Goal: Task Accomplishment & Management: Manage account settings

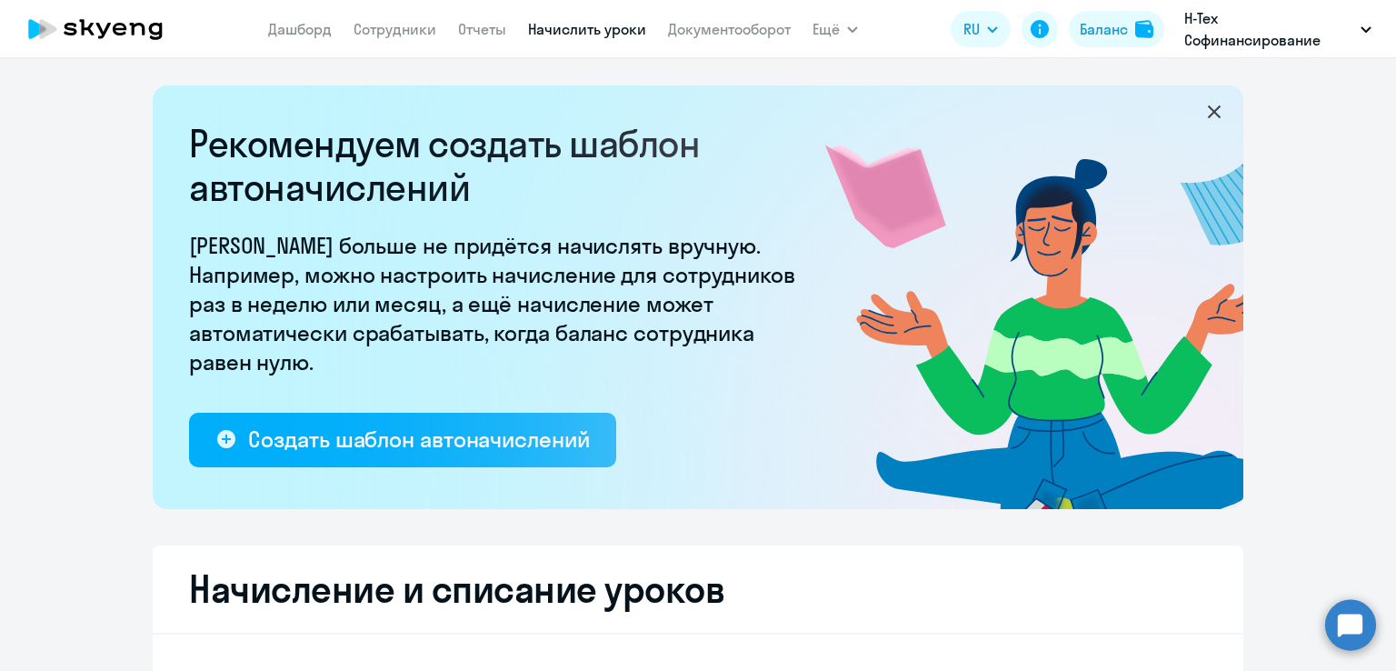
select select "10"
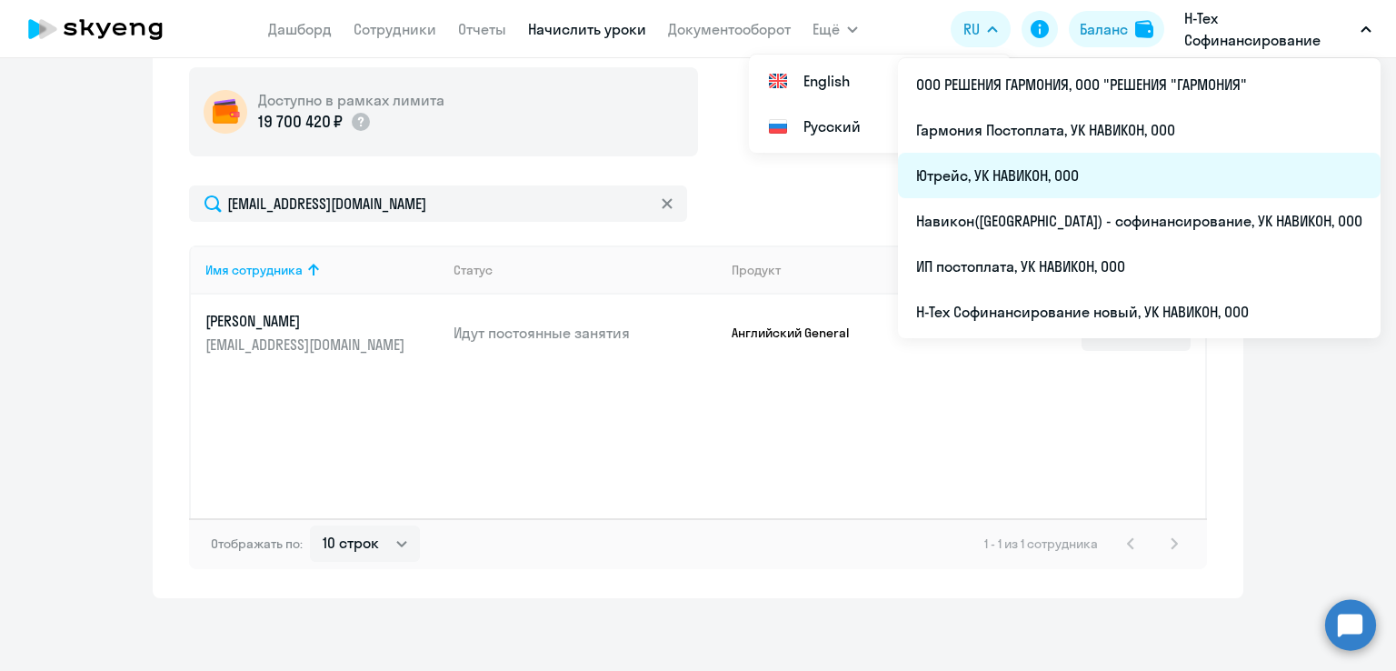
click at [1127, 168] on li "Ютрейс, УК НАВИКОН, ООО" at bounding box center [1139, 175] width 482 height 45
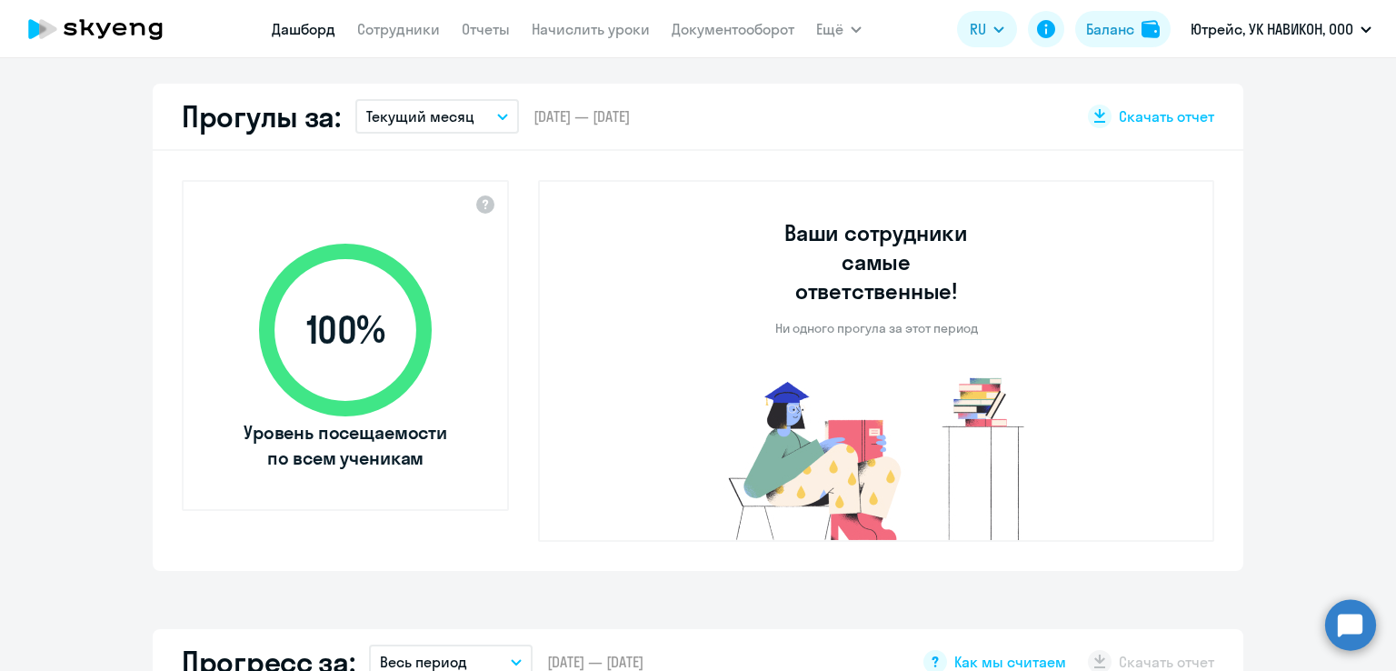
scroll to position [506, 0]
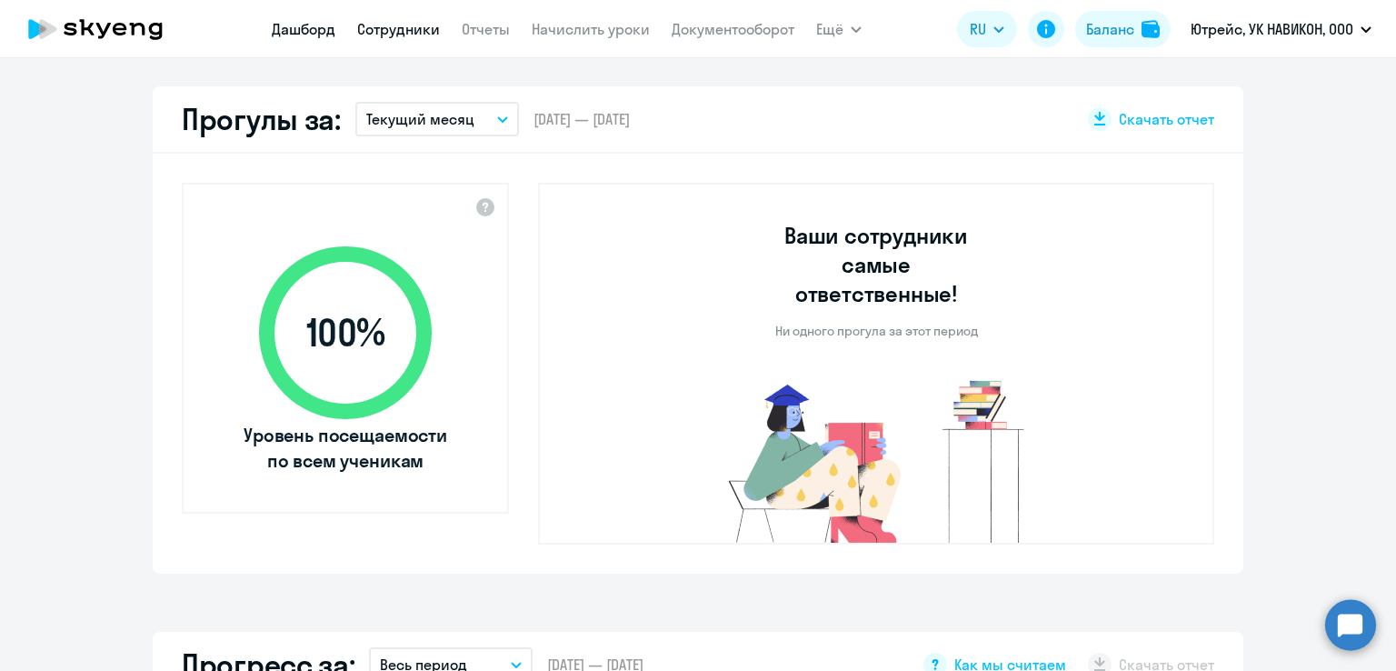
click at [400, 30] on link "Сотрудники" at bounding box center [398, 29] width 83 height 18
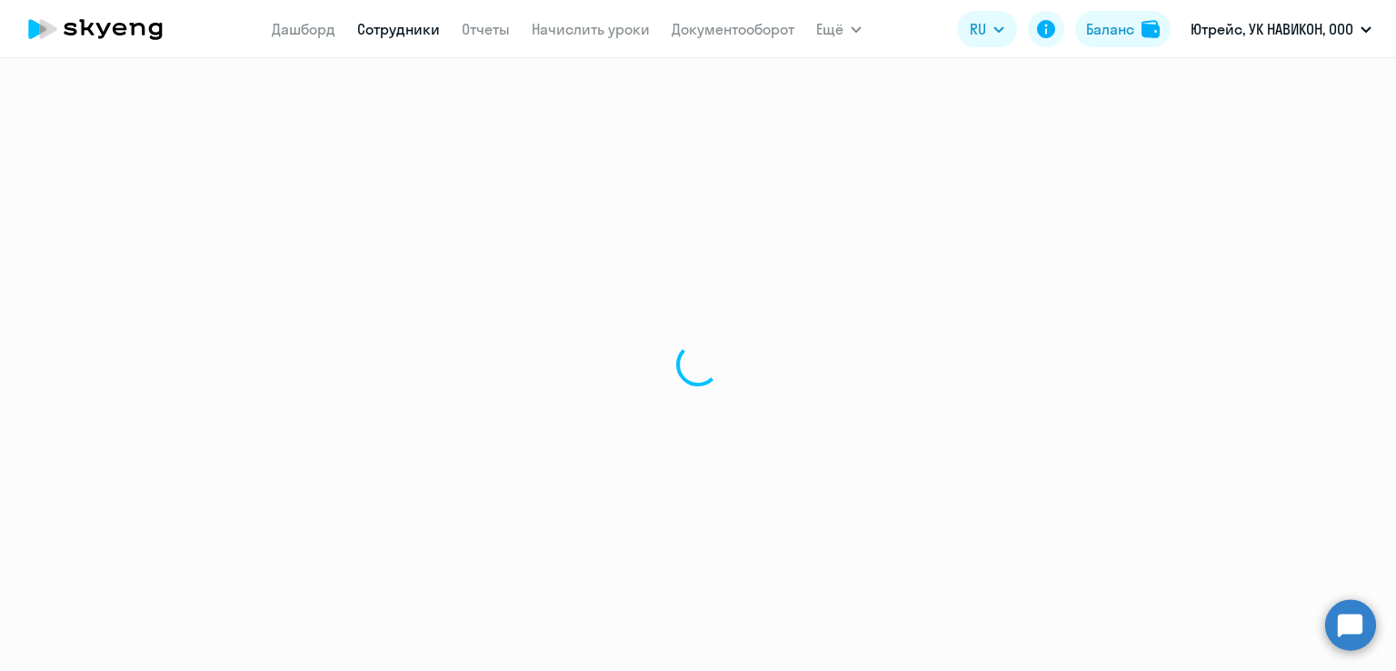
select select "30"
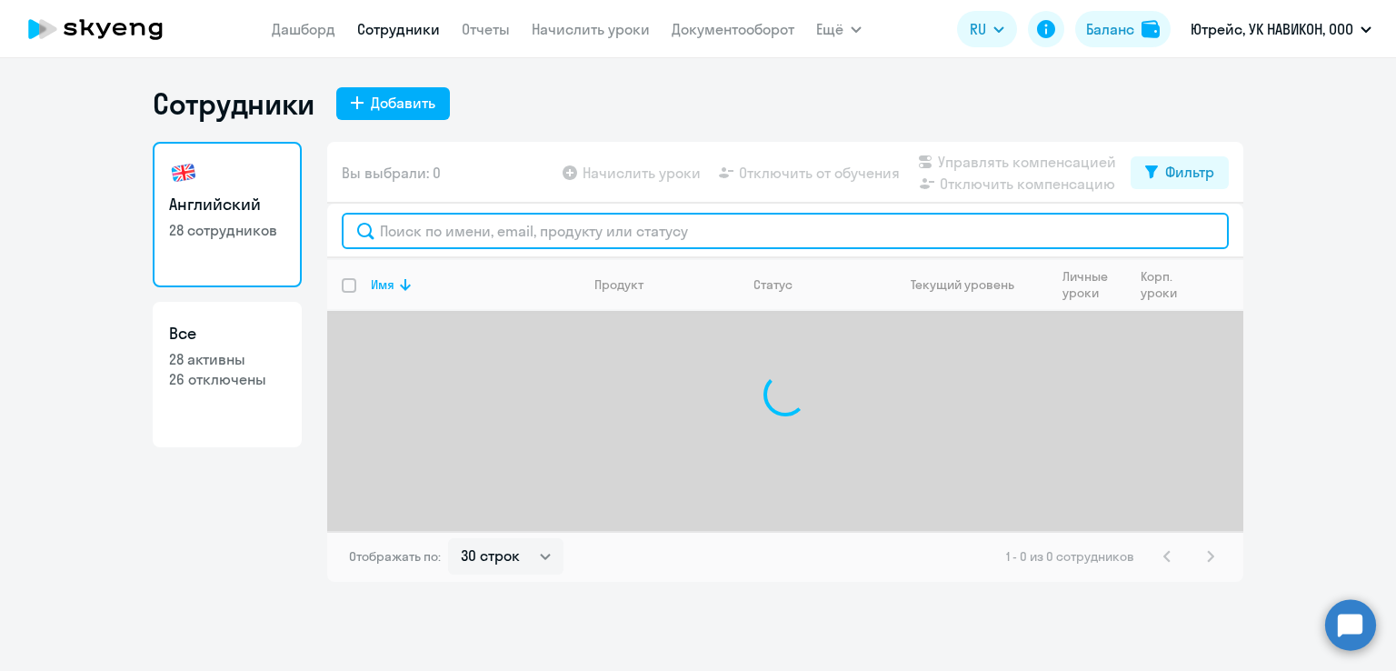
click at [420, 230] on input "text" at bounding box center [785, 231] width 887 height 36
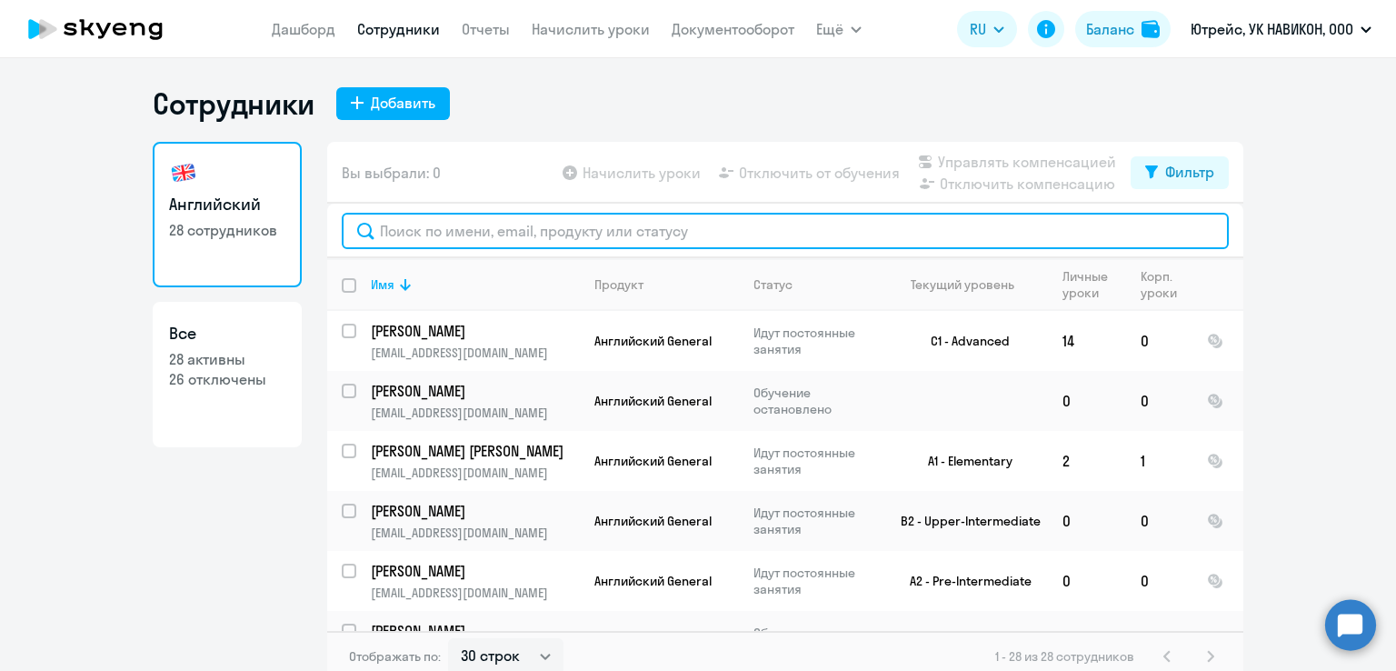
paste input "[PERSON_NAME]"
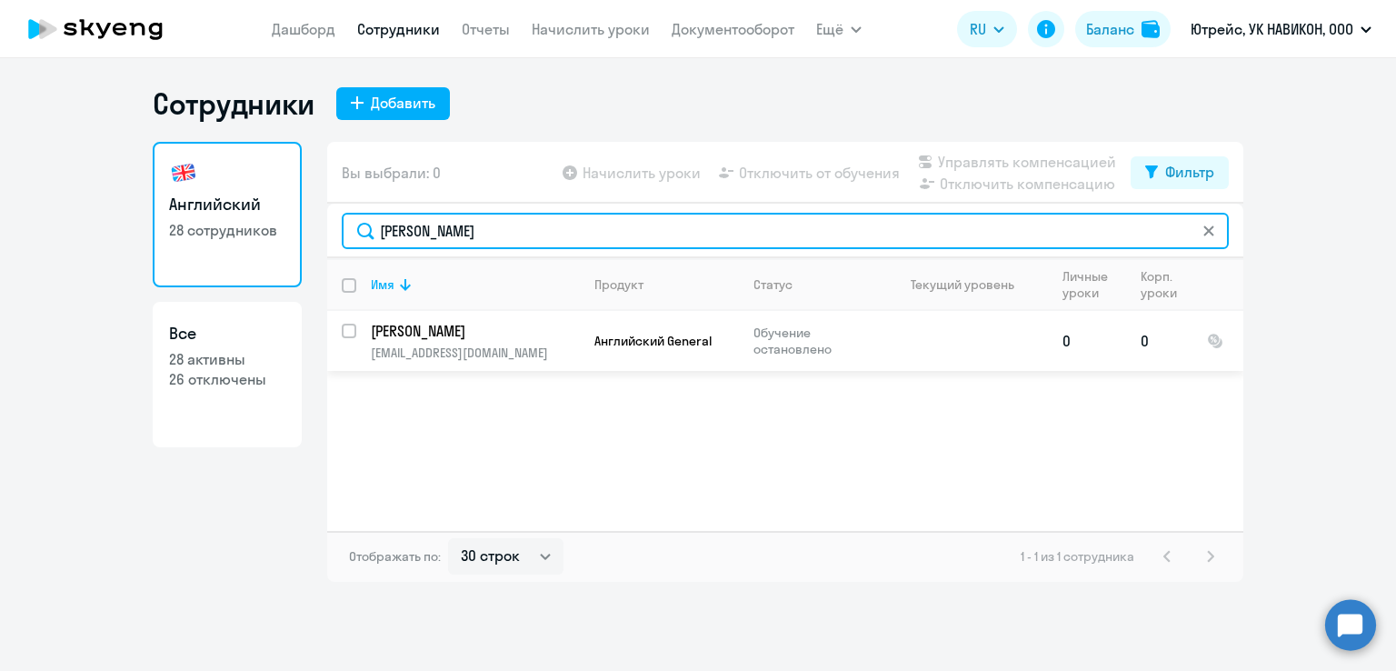
type input "[PERSON_NAME]"
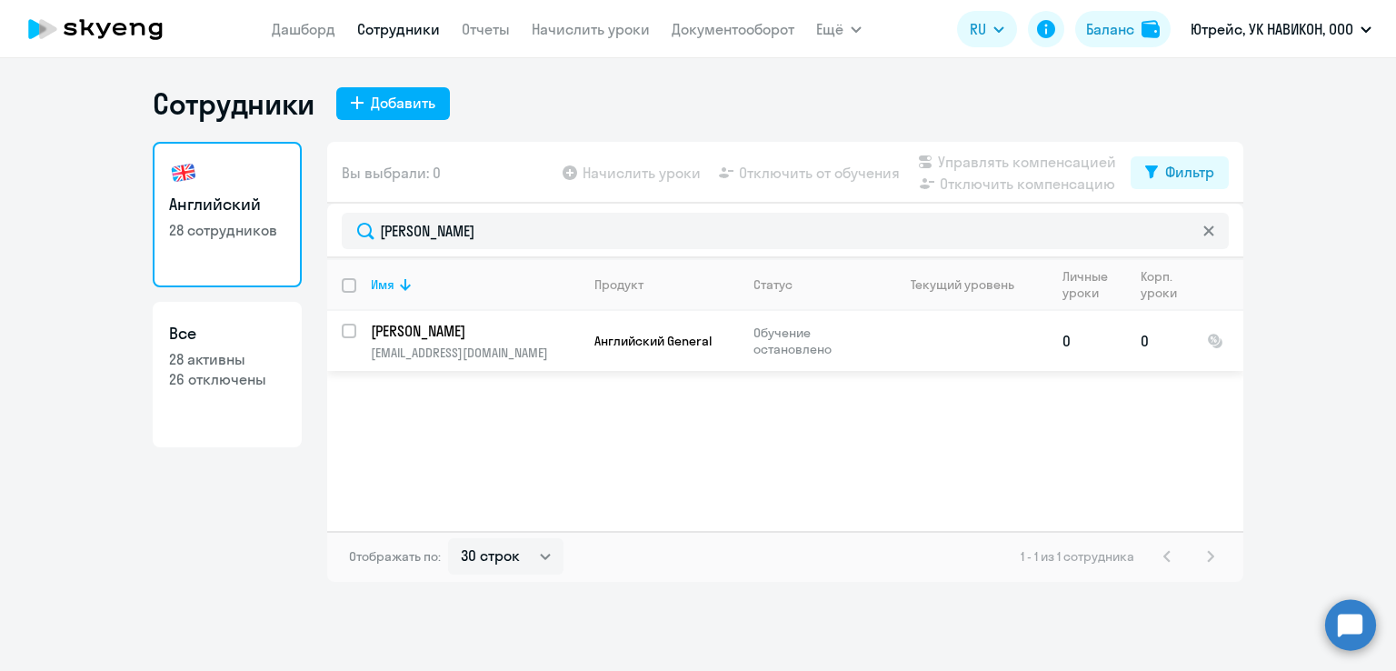
click at [346, 332] on input "select row 38748605" at bounding box center [360, 341] width 36 height 36
checkbox input "true"
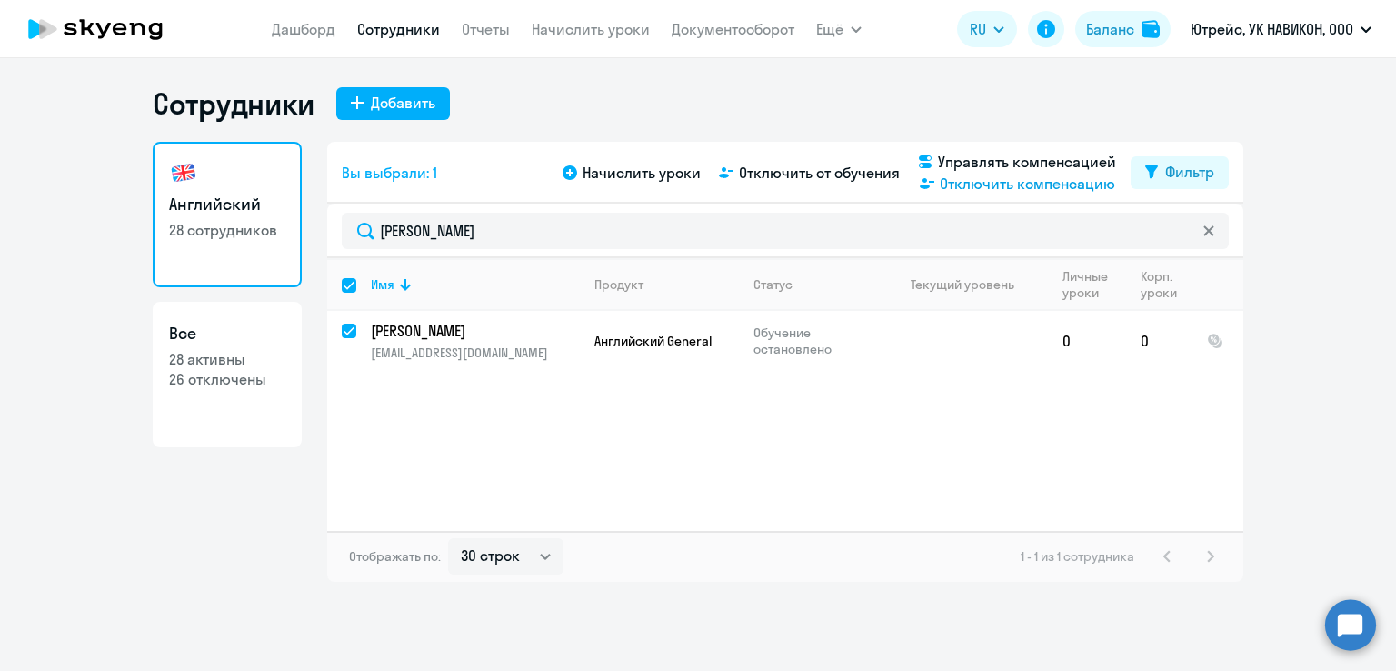
click at [1029, 179] on span "Отключить компенсацию" at bounding box center [1027, 184] width 175 height 22
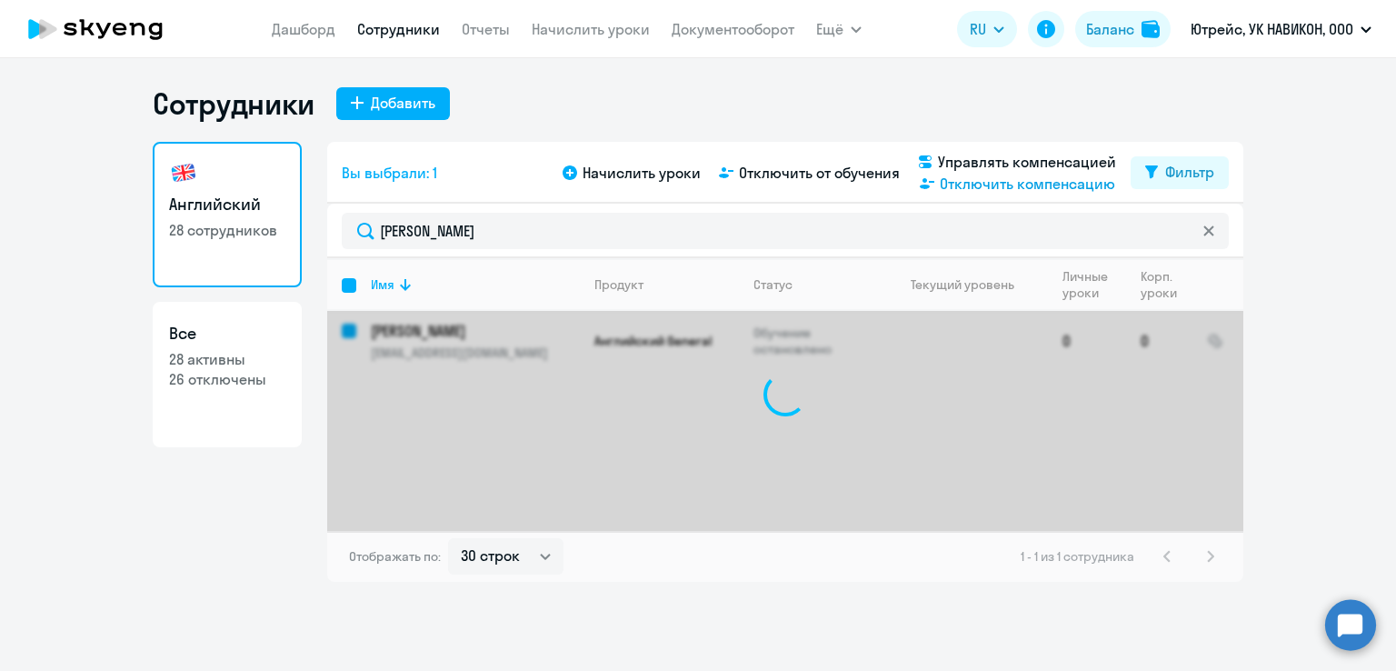
checkbox input "false"
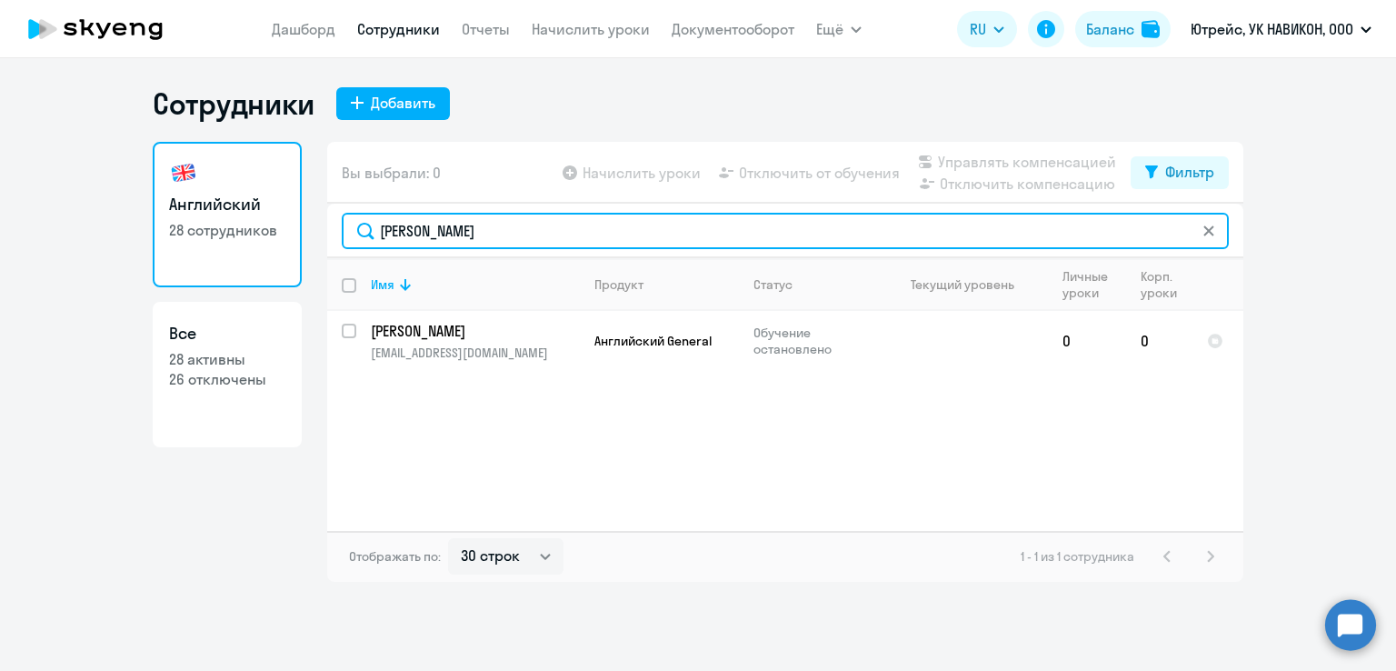
drag, startPoint x: 479, startPoint y: 237, endPoint x: 362, endPoint y: 227, distance: 117.6
click at [362, 227] on input "[PERSON_NAME]" at bounding box center [785, 231] width 887 height 36
paste input "амрин"
type input "[PERSON_NAME]"
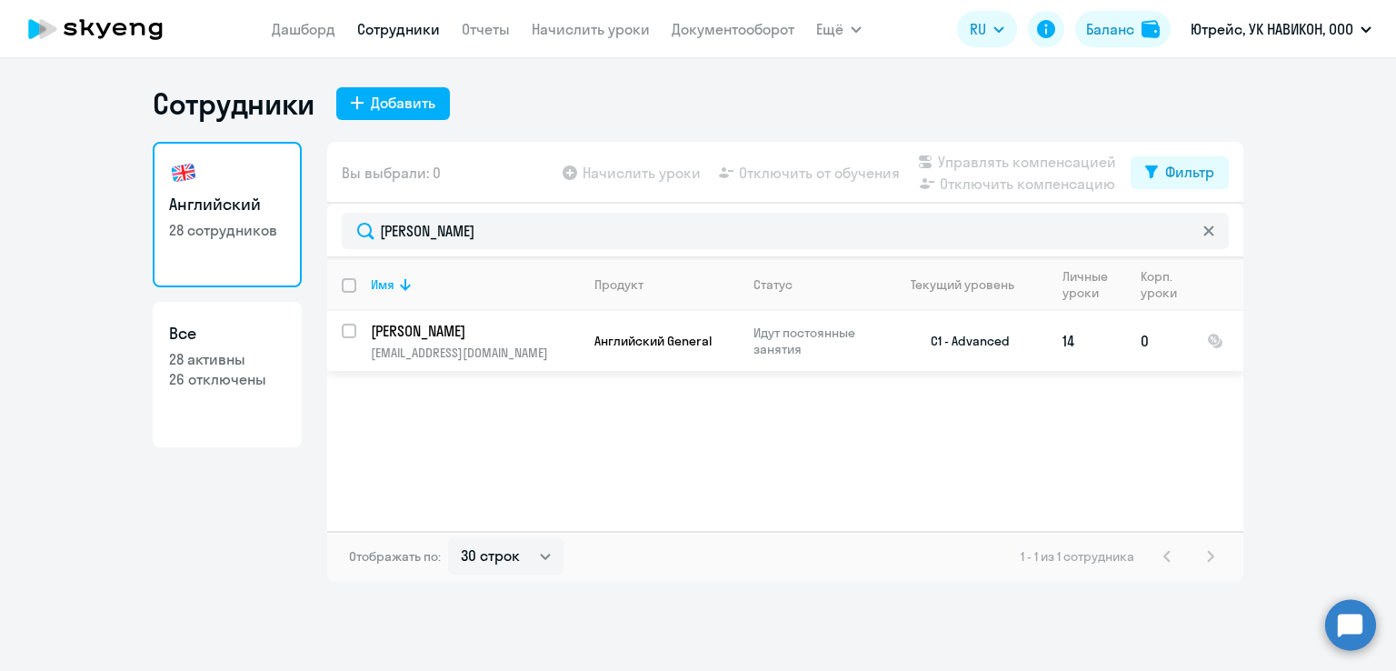
click at [349, 329] on input "select row 14554034" at bounding box center [360, 341] width 36 height 36
checkbox input "true"
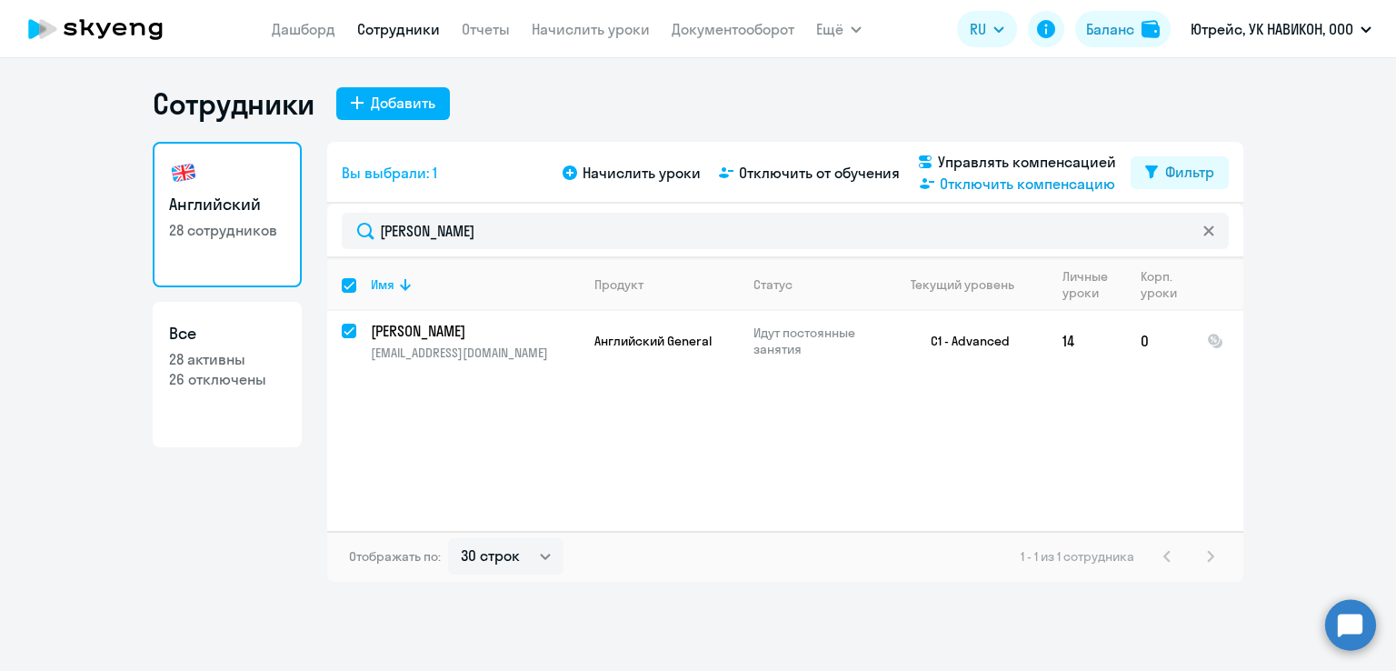
click at [1021, 183] on span "Отключить компенсацию" at bounding box center [1027, 184] width 175 height 22
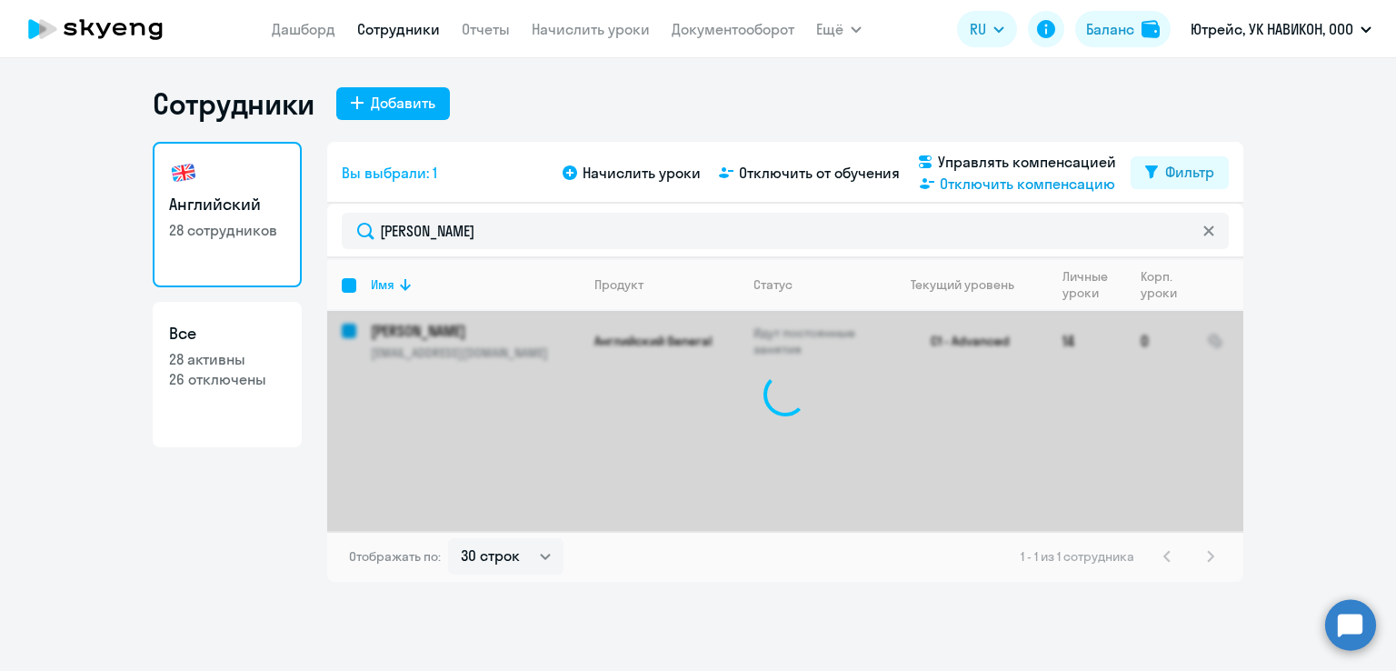
checkbox input "false"
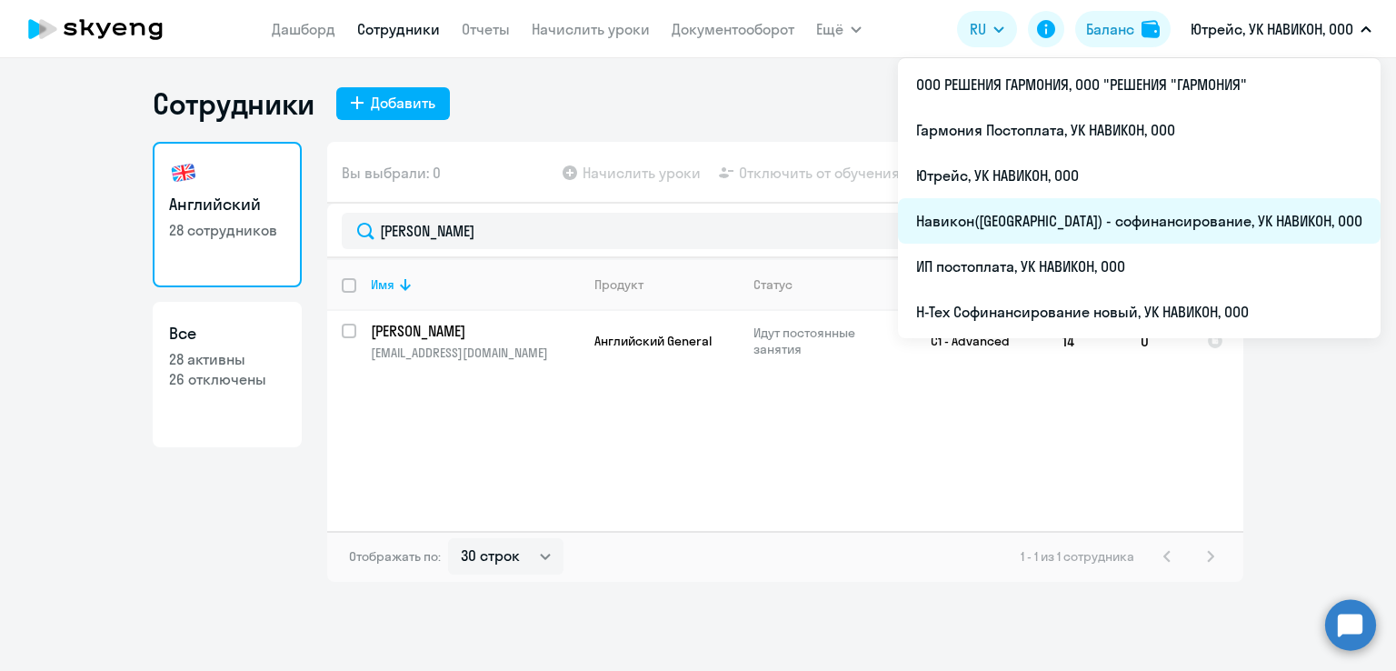
click at [1083, 219] on li "Навикон([GEOGRAPHIC_DATA]) - софинансирование, УК НАВИКОН, ООО" at bounding box center [1139, 220] width 482 height 45
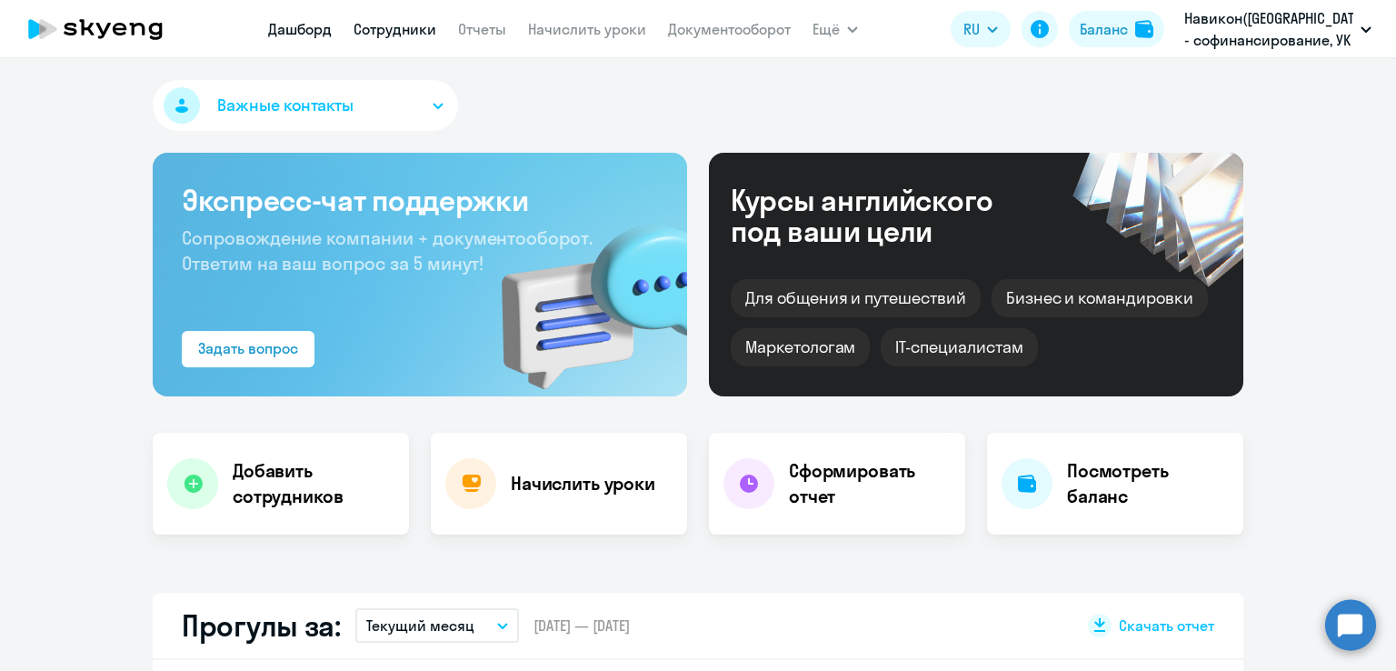
click at [396, 33] on link "Сотрудники" at bounding box center [394, 29] width 83 height 18
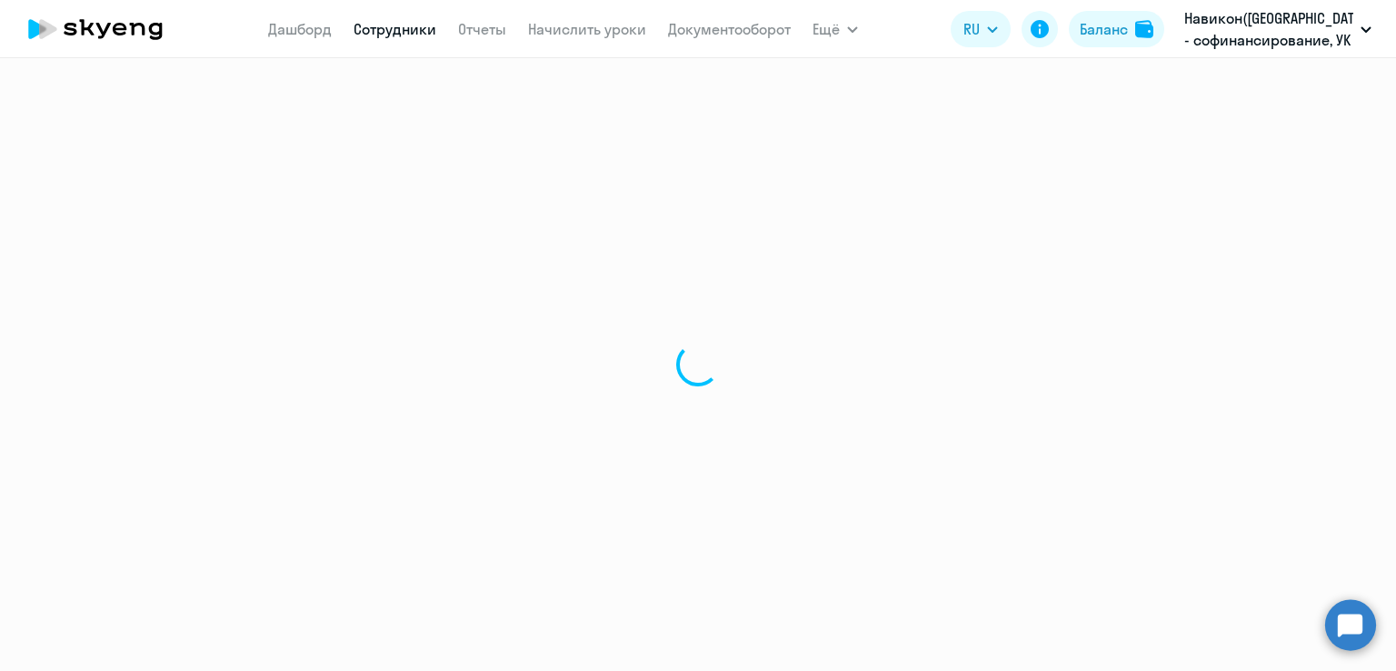
select select "30"
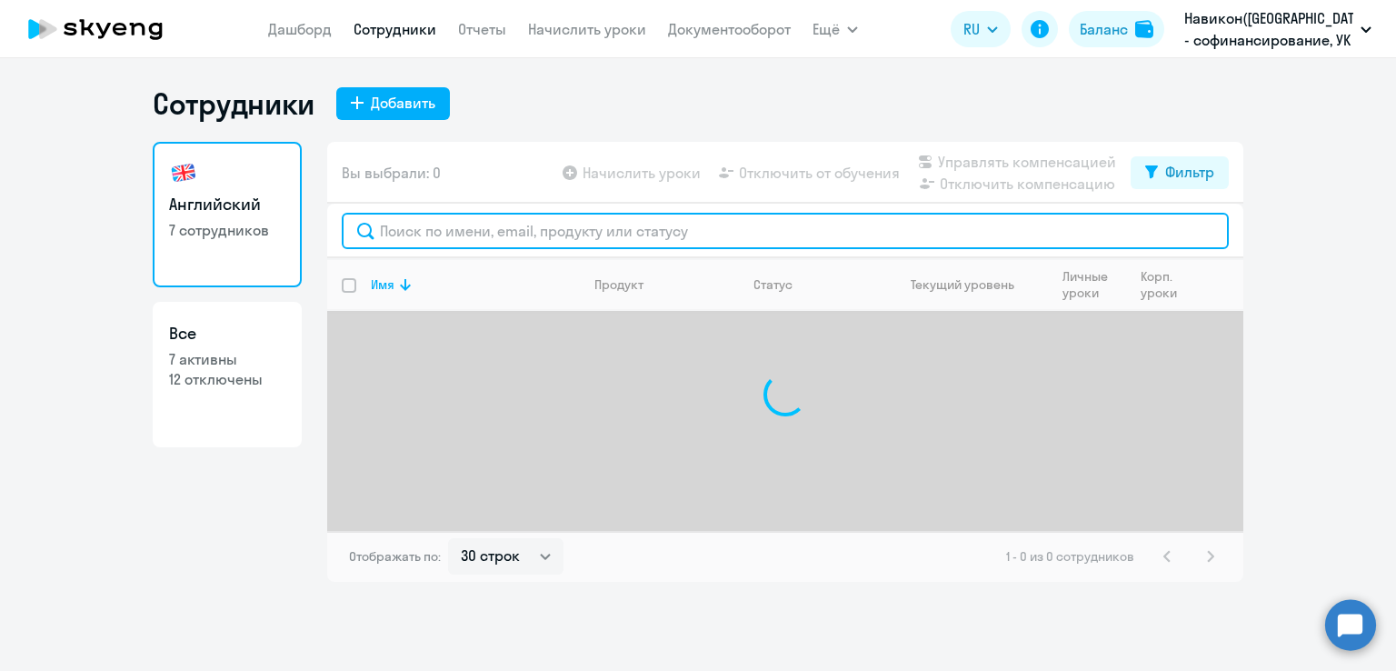
click at [426, 219] on input "text" at bounding box center [785, 231] width 887 height 36
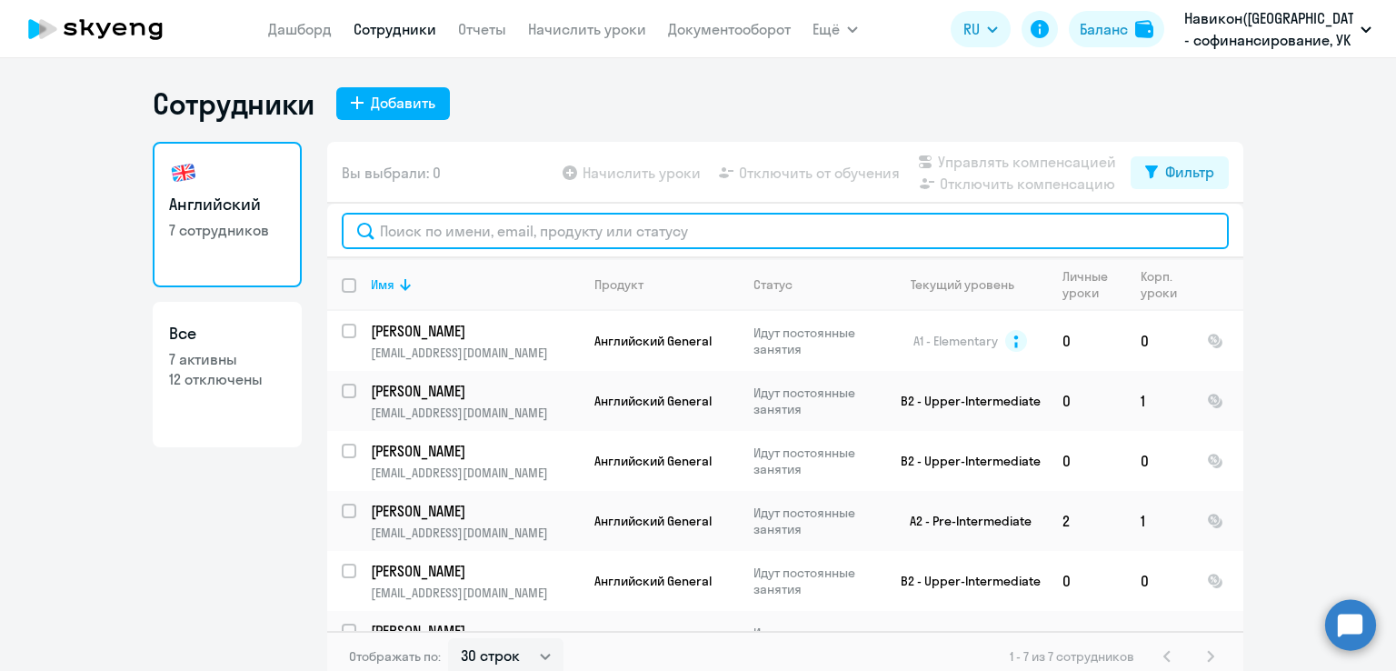
paste input "[PERSON_NAME]"
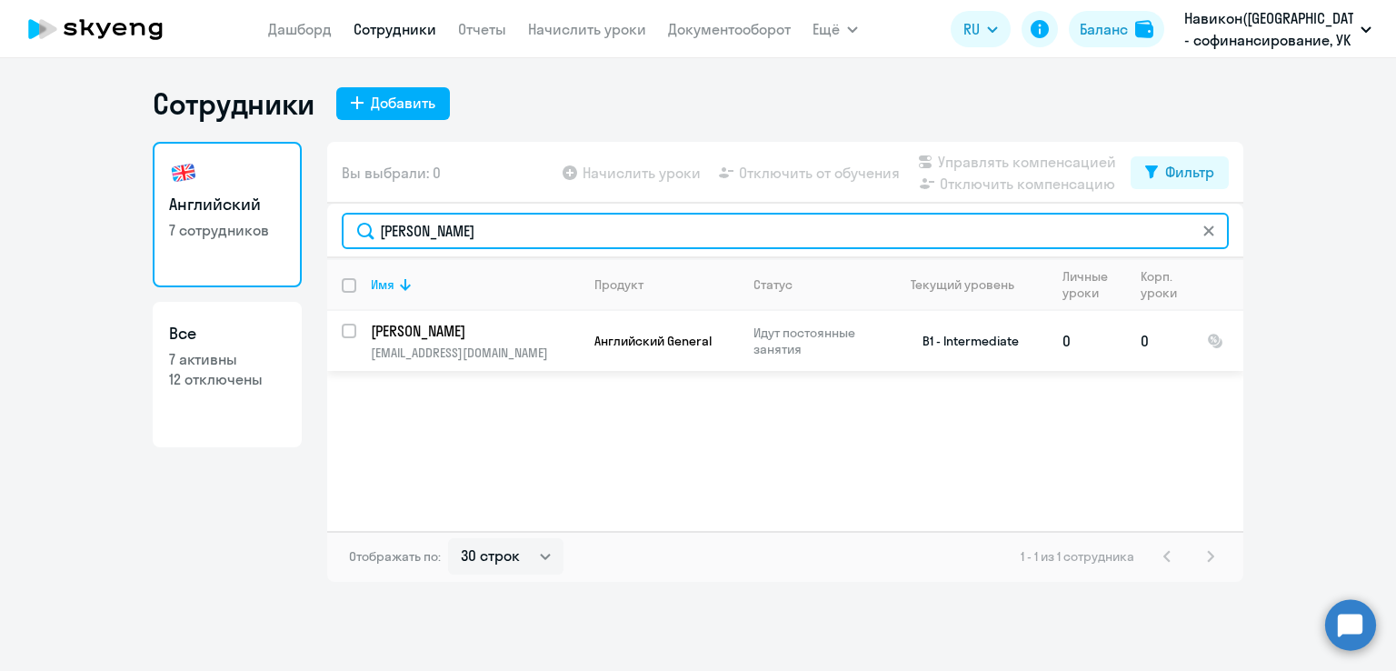
type input "[PERSON_NAME]"
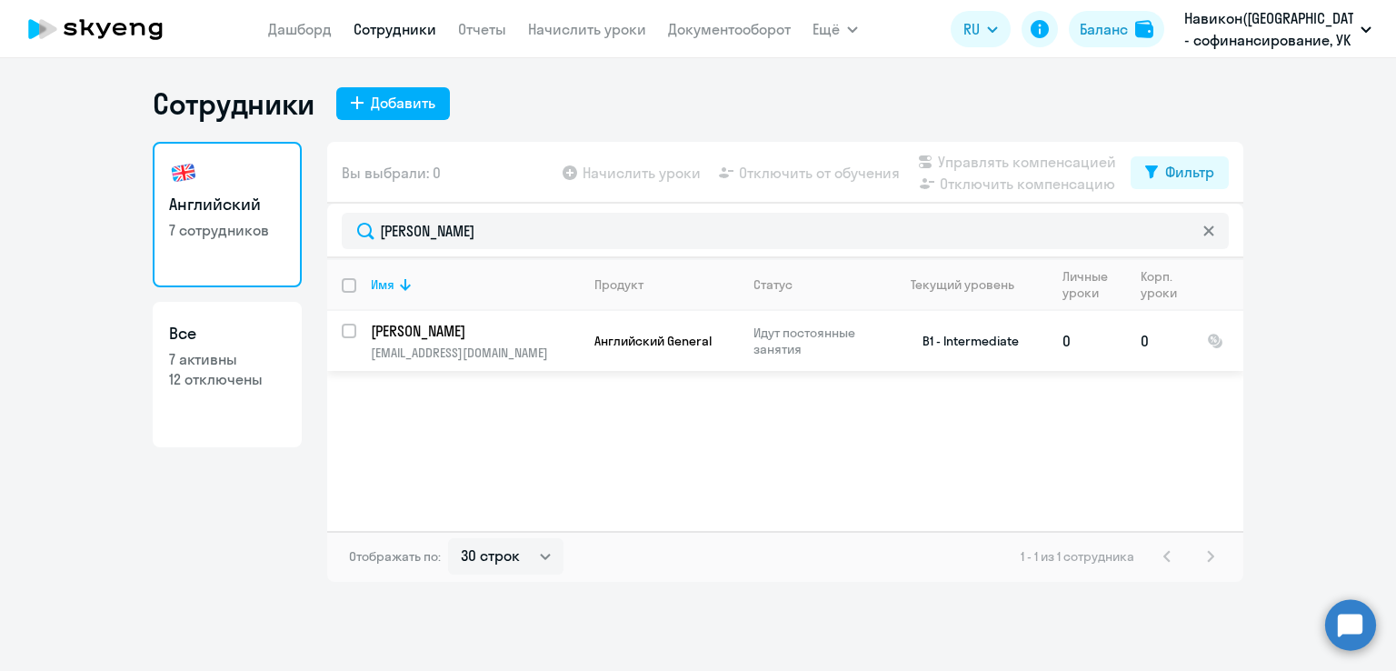
click at [350, 333] on input "select row 15905843" at bounding box center [360, 341] width 36 height 36
checkbox input "true"
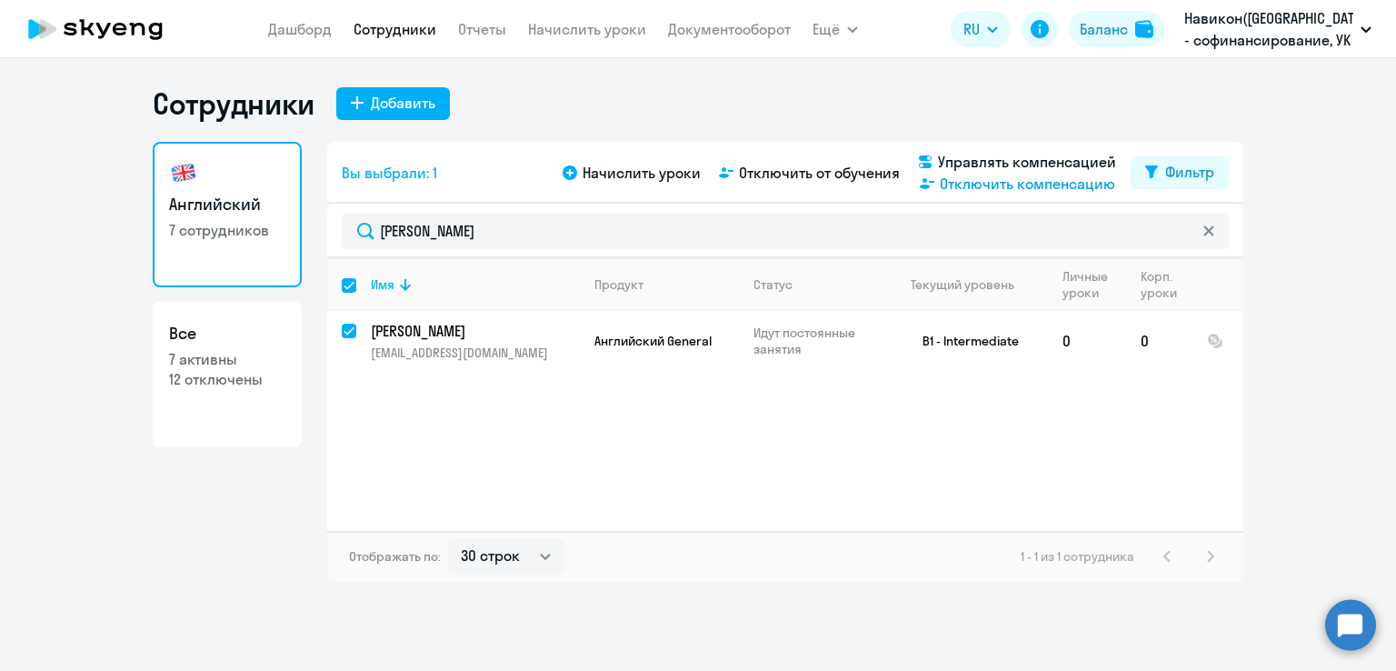
click at [1026, 188] on span "Отключить компенсацию" at bounding box center [1027, 184] width 175 height 22
checkbox input "false"
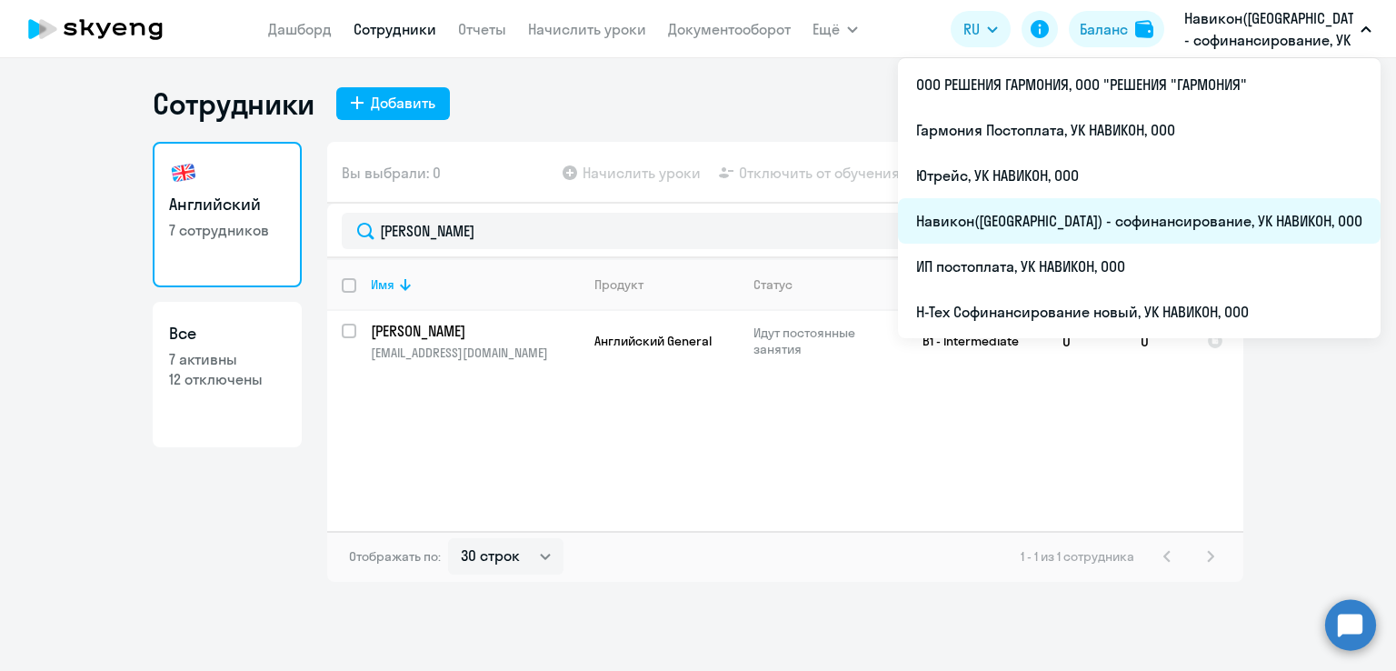
click at [1124, 222] on li "Навикон([GEOGRAPHIC_DATA]) - софинансирование, УК НАВИКОН, ООО" at bounding box center [1139, 220] width 482 height 45
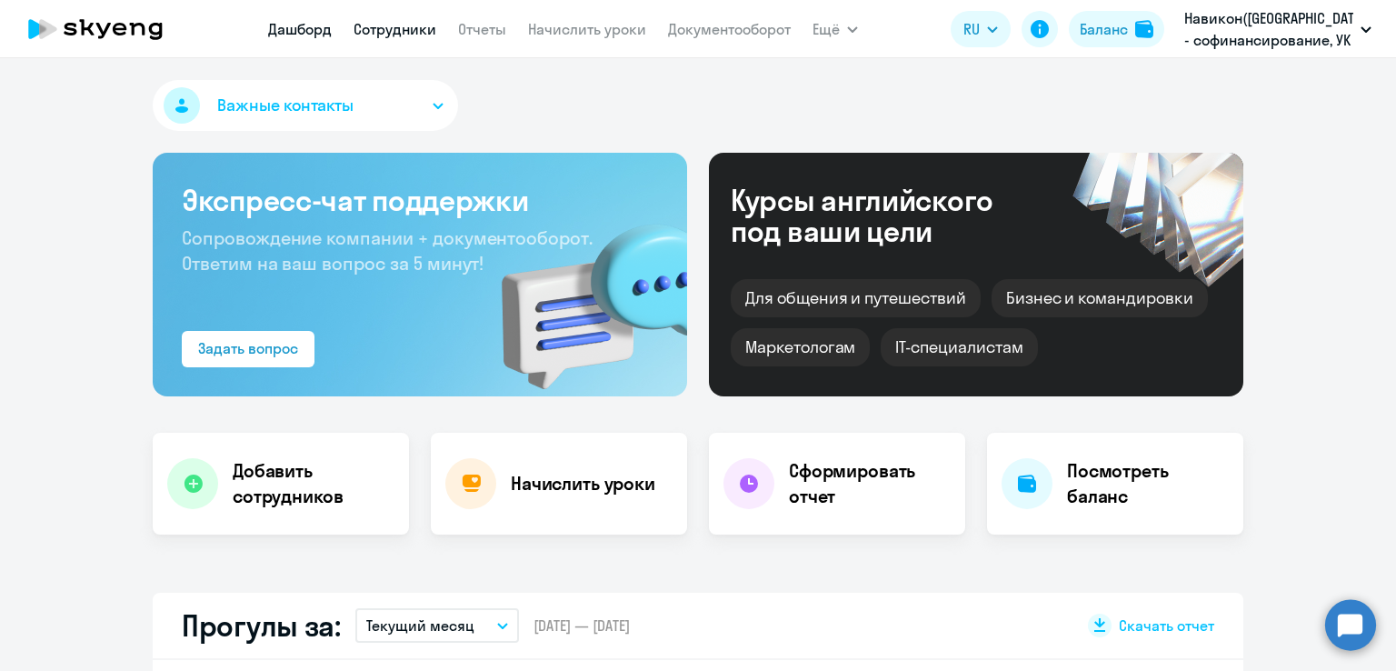
click at [387, 27] on link "Сотрудники" at bounding box center [394, 29] width 83 height 18
select select "30"
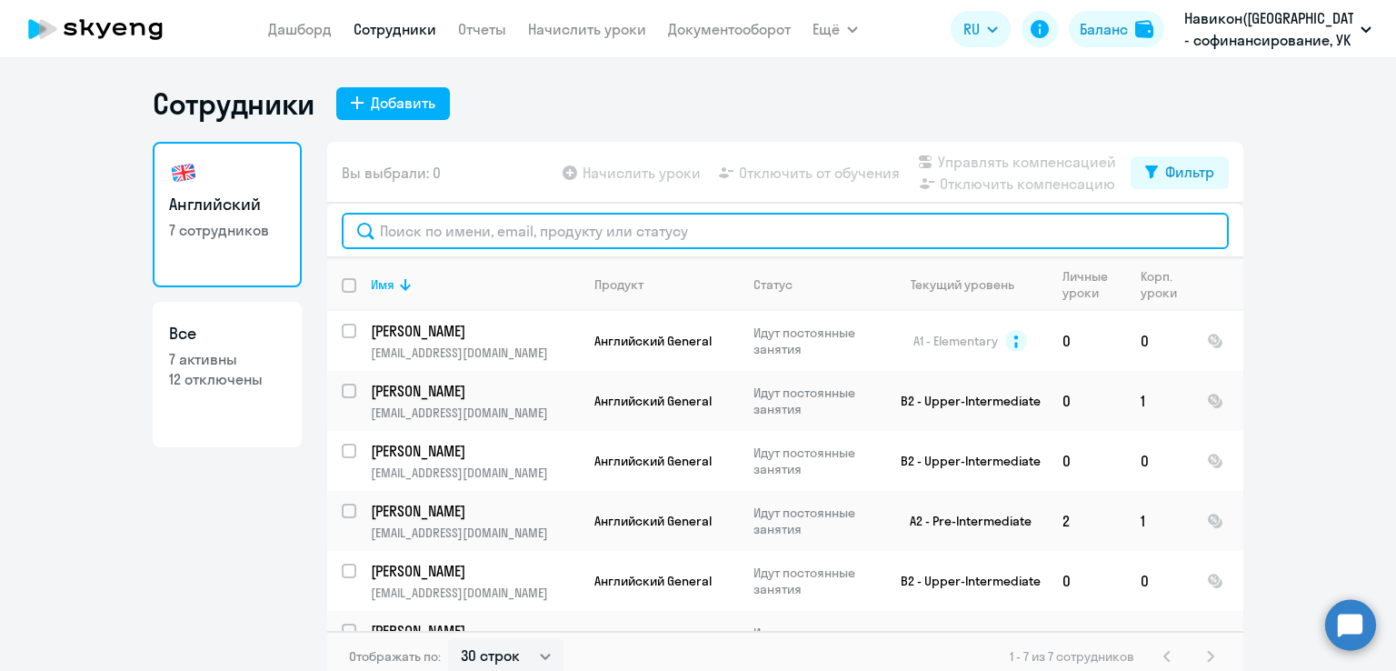
click at [434, 241] on input "text" at bounding box center [785, 231] width 887 height 36
paste input "[PERSON_NAME]"
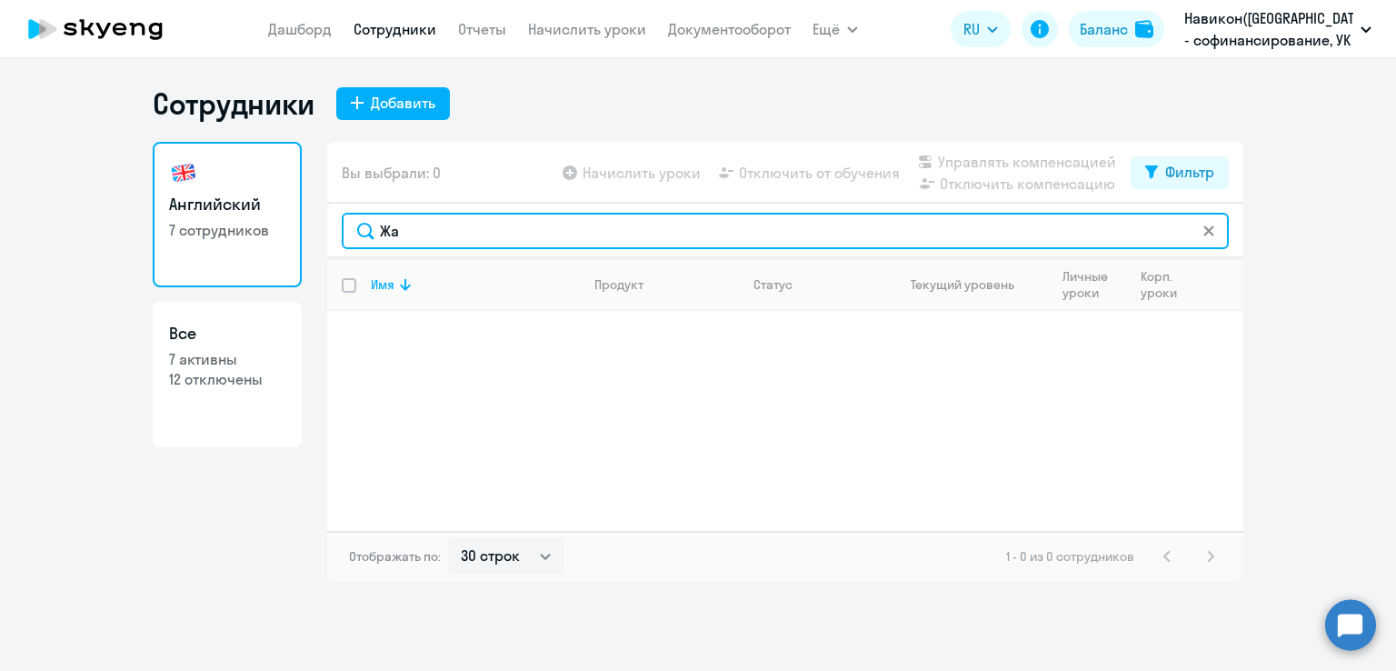
type input "Жа"
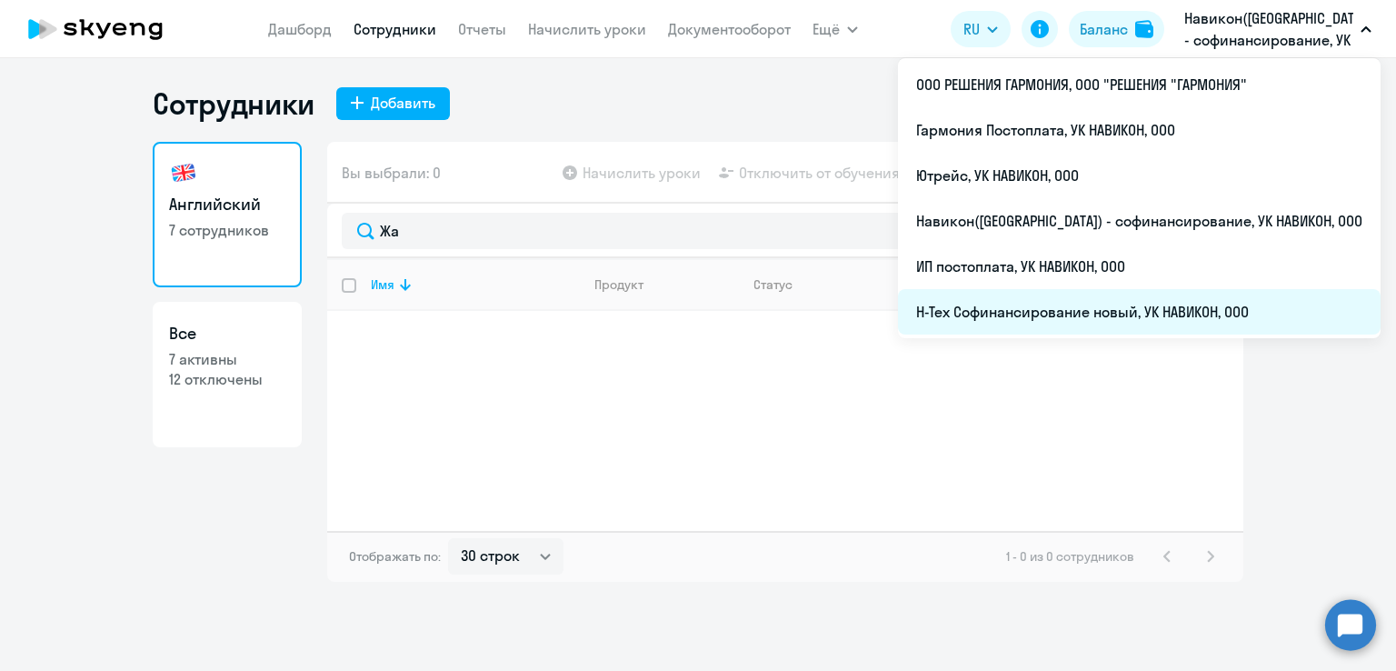
click at [1142, 303] on li "Н-Тех Софинансирование новый, УК НАВИКОН, ООО" at bounding box center [1139, 311] width 482 height 45
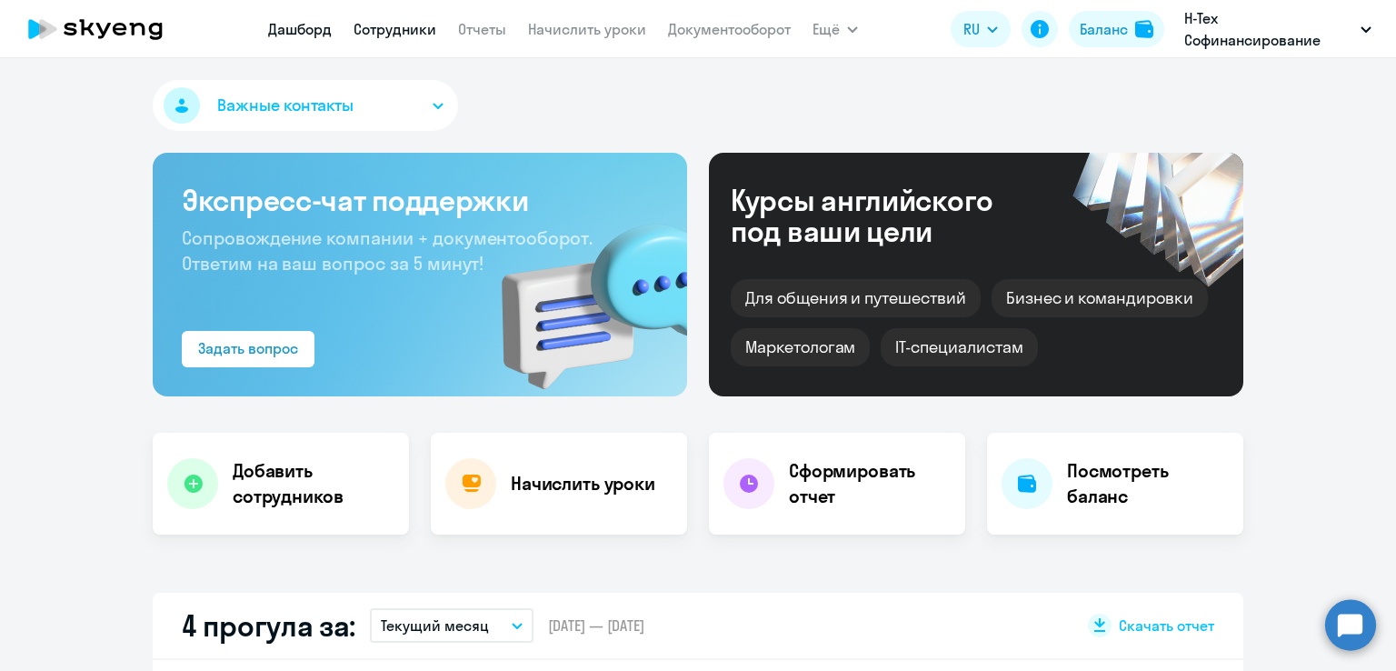
click at [383, 21] on link "Сотрудники" at bounding box center [394, 29] width 83 height 18
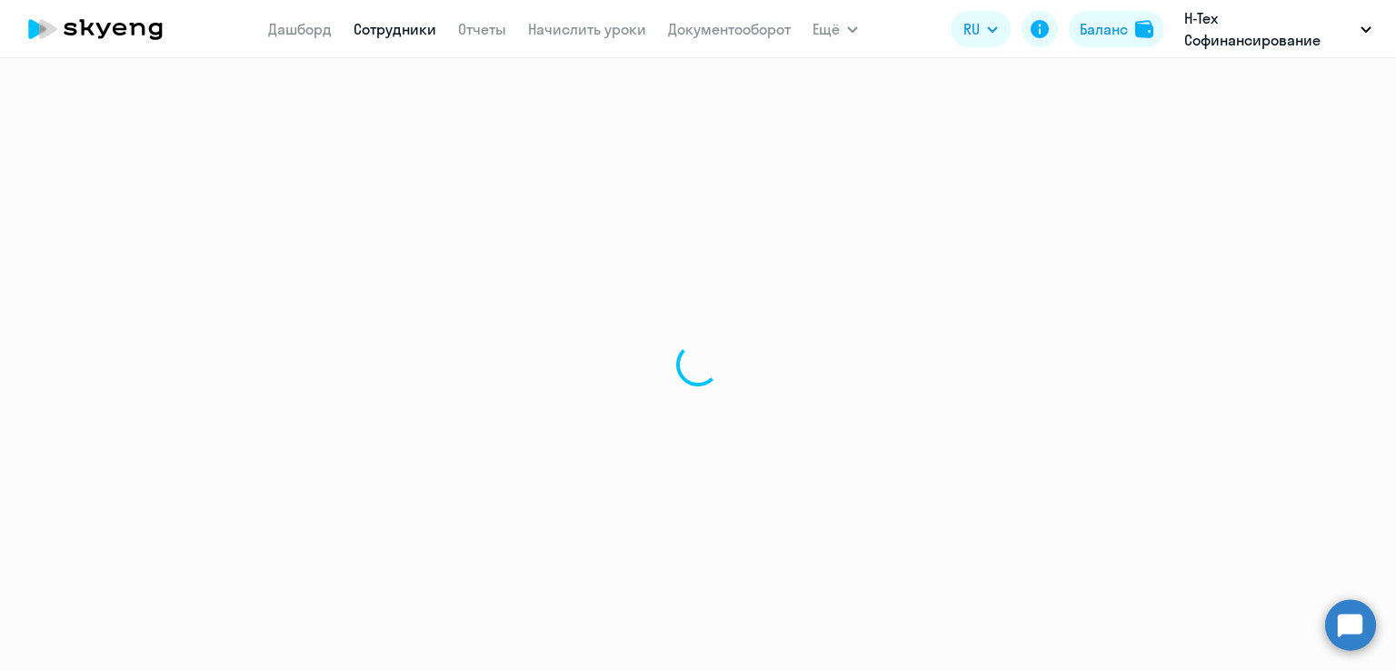
select select "30"
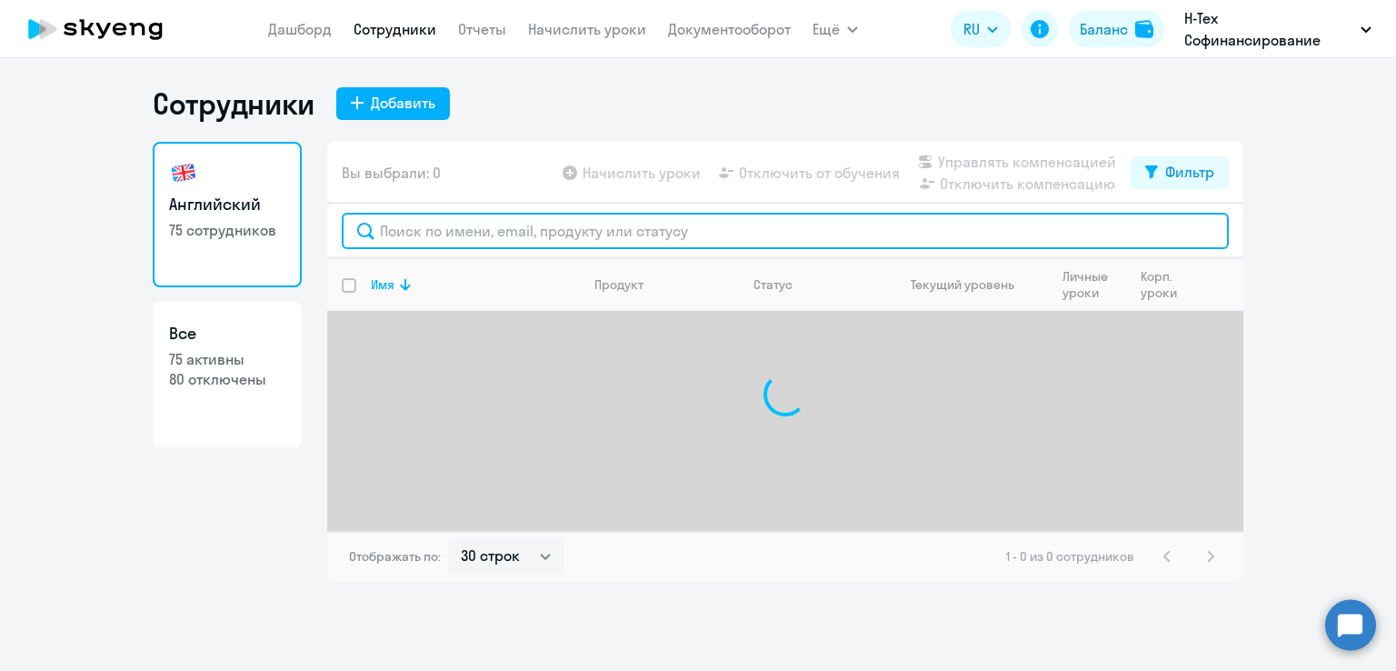
click at [414, 230] on input "text" at bounding box center [785, 231] width 887 height 36
paste input "[PERSON_NAME]"
click at [414, 230] on input "[PERSON_NAME]" at bounding box center [785, 231] width 887 height 36
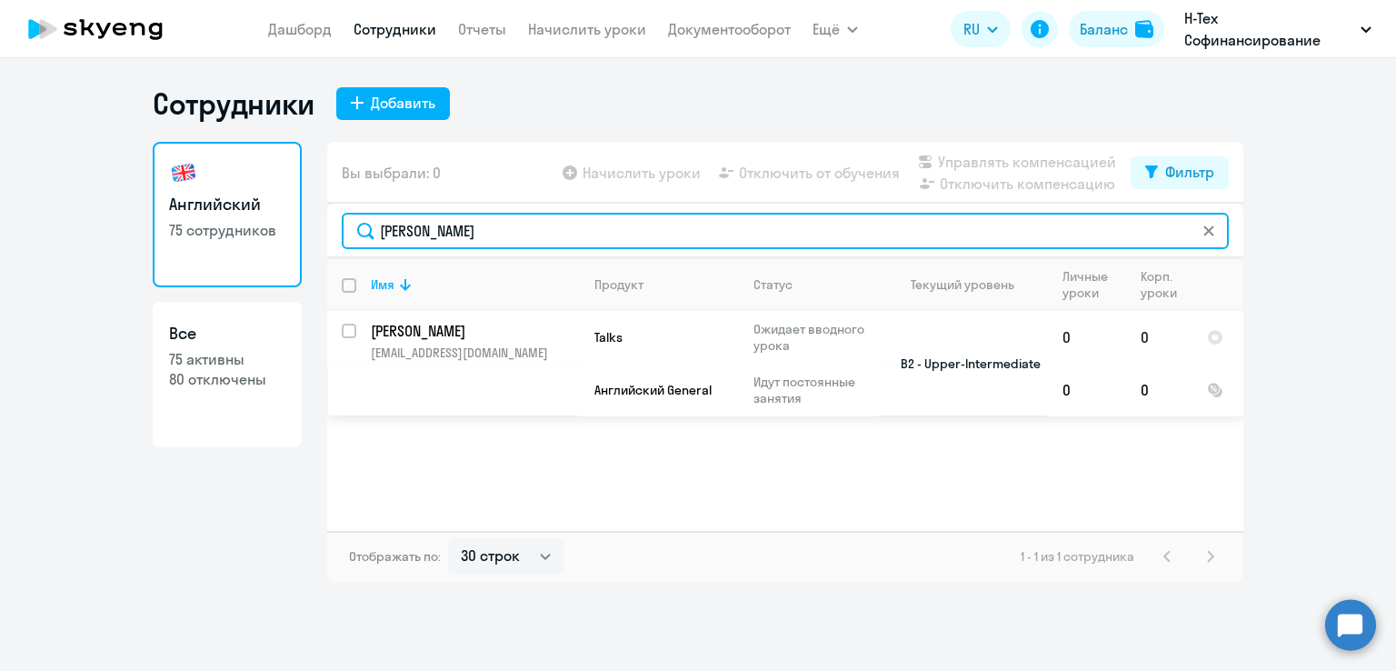
type input "[PERSON_NAME]"
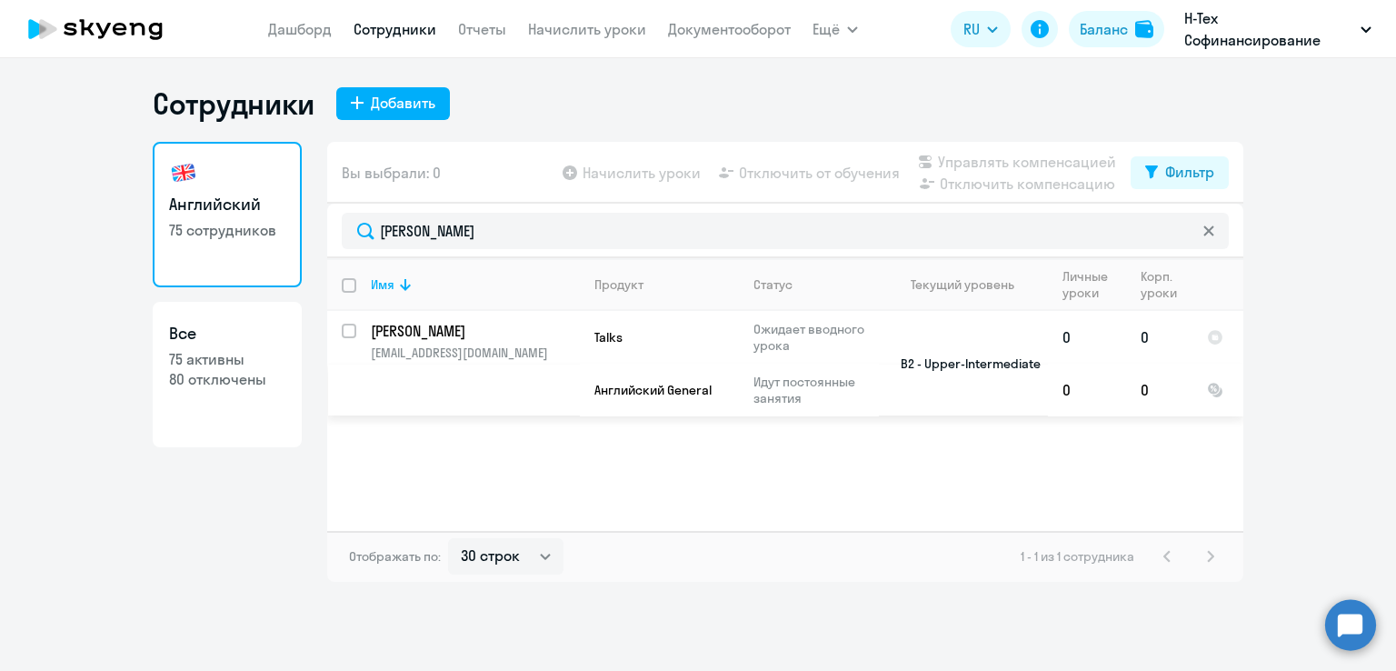
click at [351, 329] on input "select row 12341439" at bounding box center [360, 341] width 36 height 36
checkbox input "true"
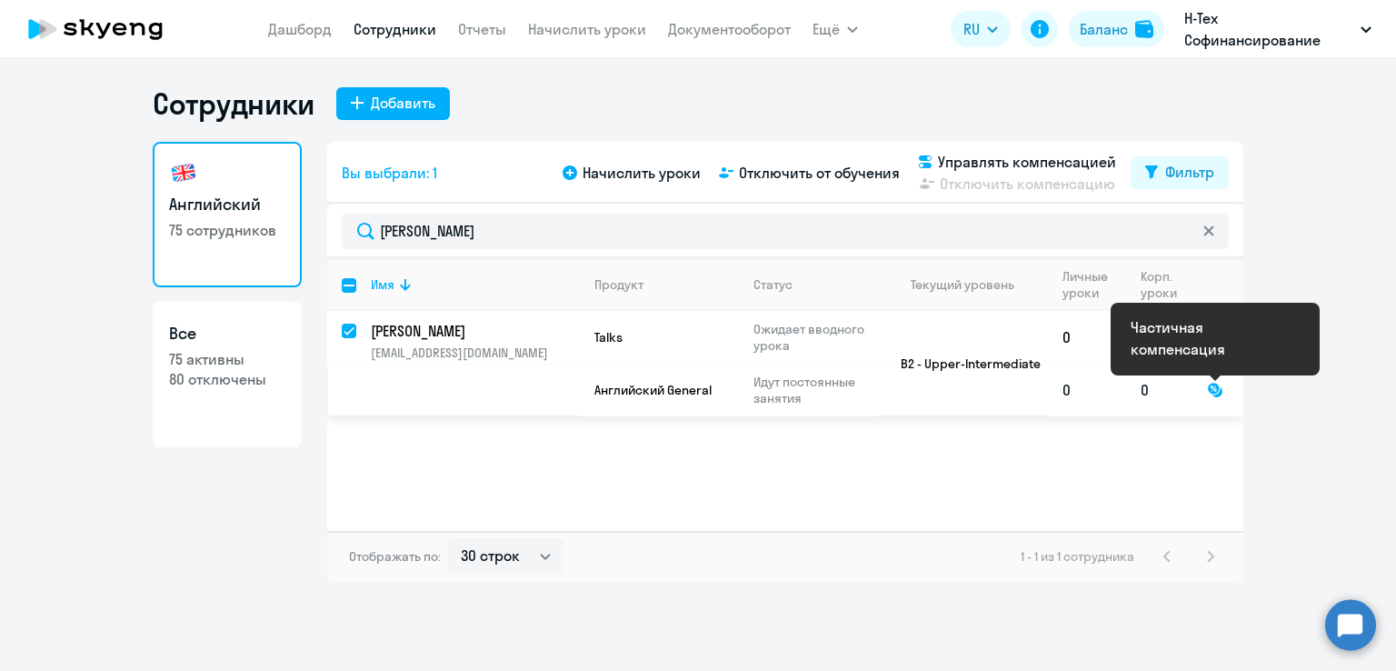
click at [1208, 393] on div at bounding box center [1215, 390] width 16 height 16
select select "english"
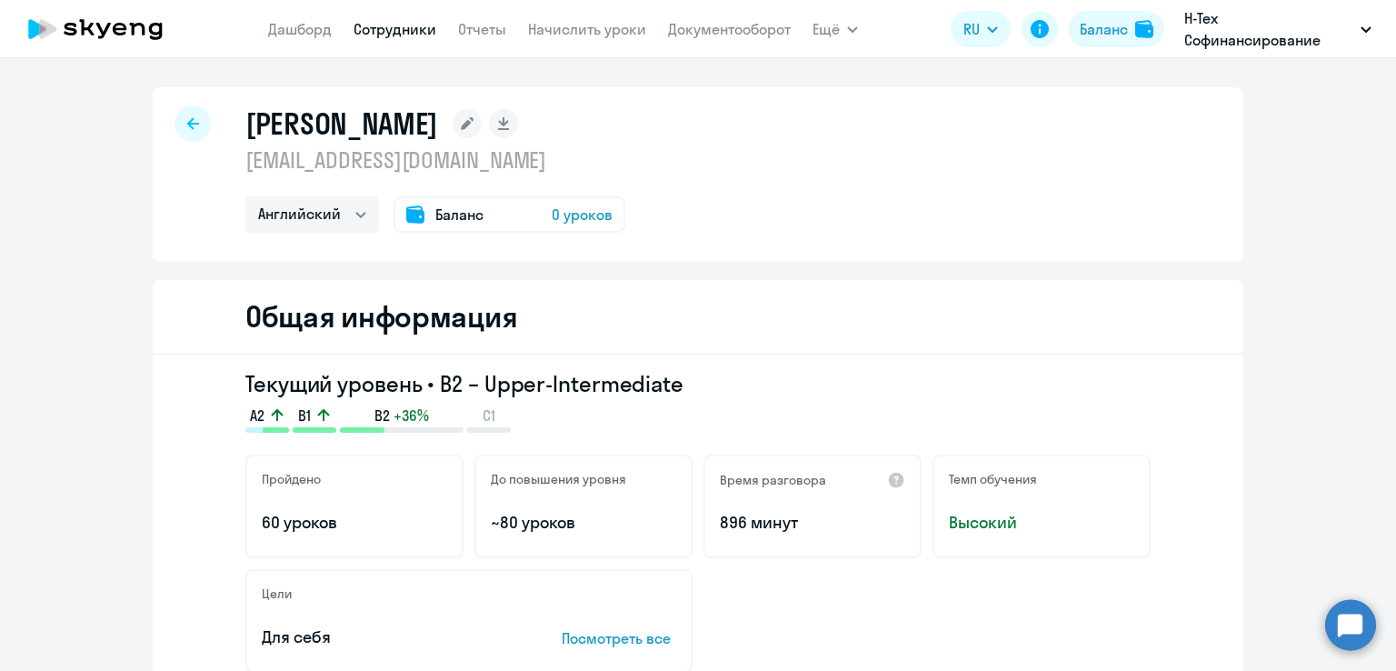
click at [187, 123] on icon at bounding box center [193, 123] width 12 height 12
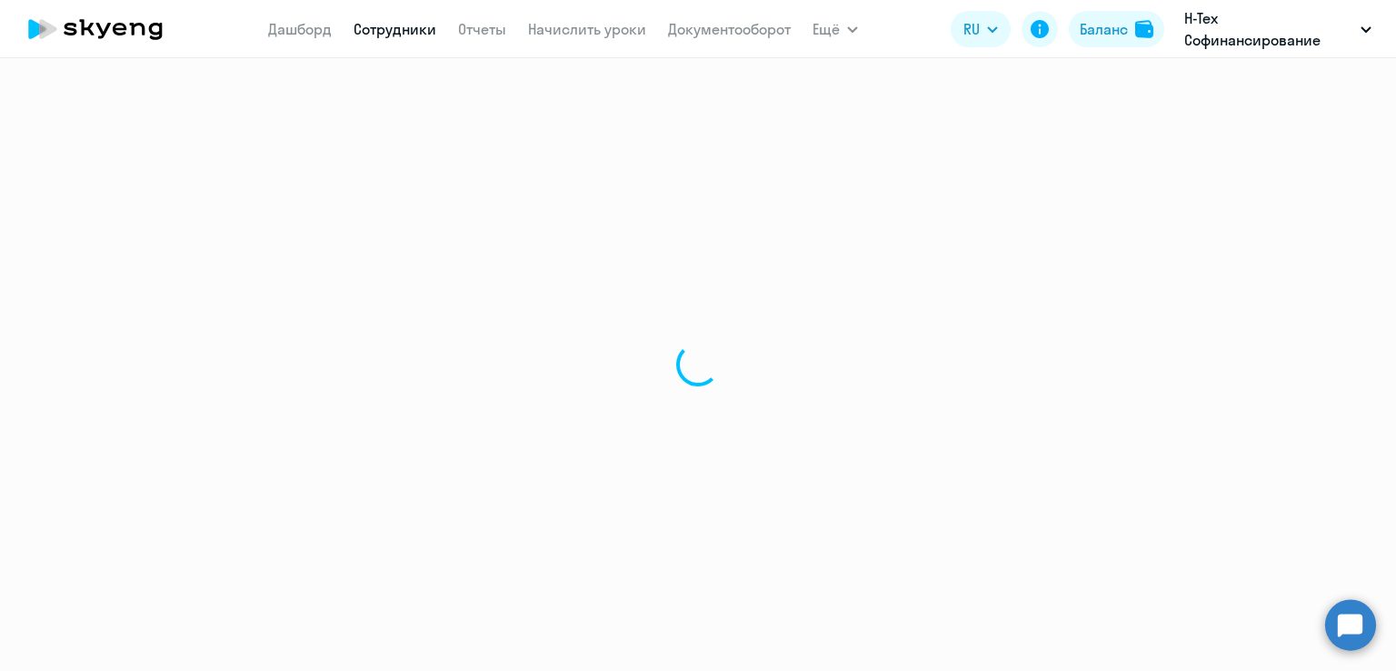
select select "30"
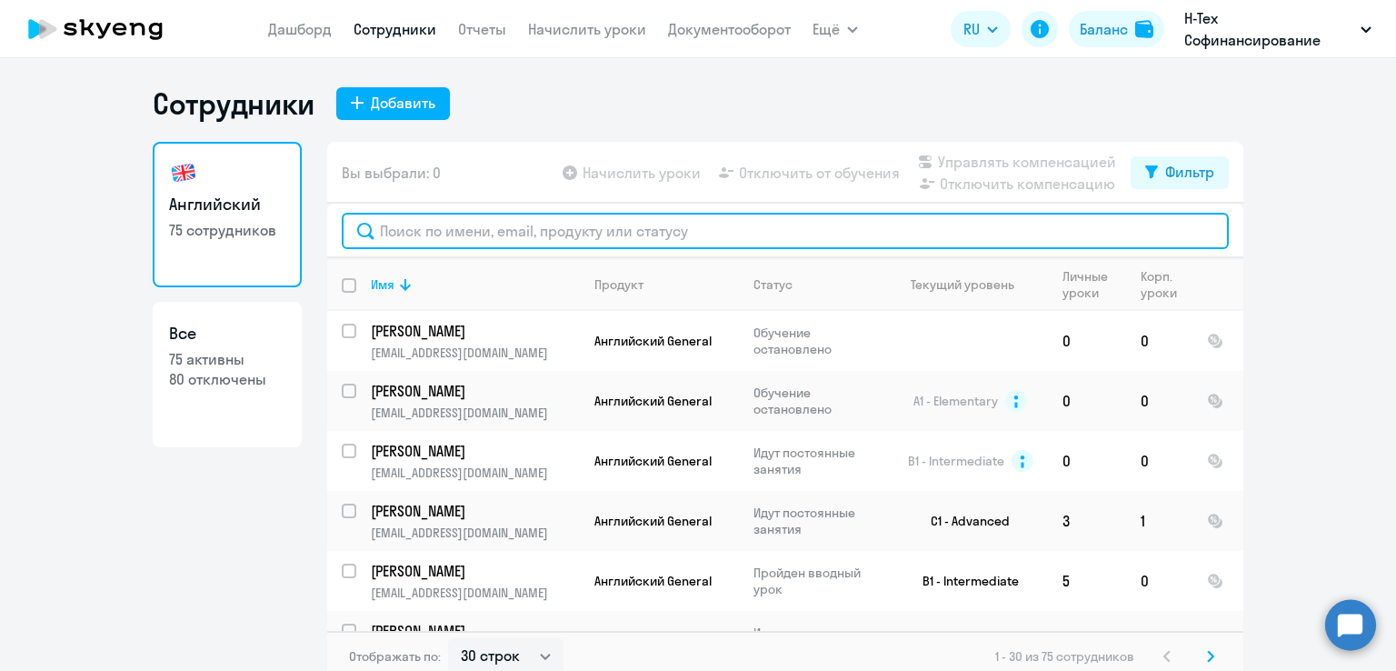
click at [560, 217] on input "text" at bounding box center [785, 231] width 887 height 36
paste input "[PERSON_NAME]"
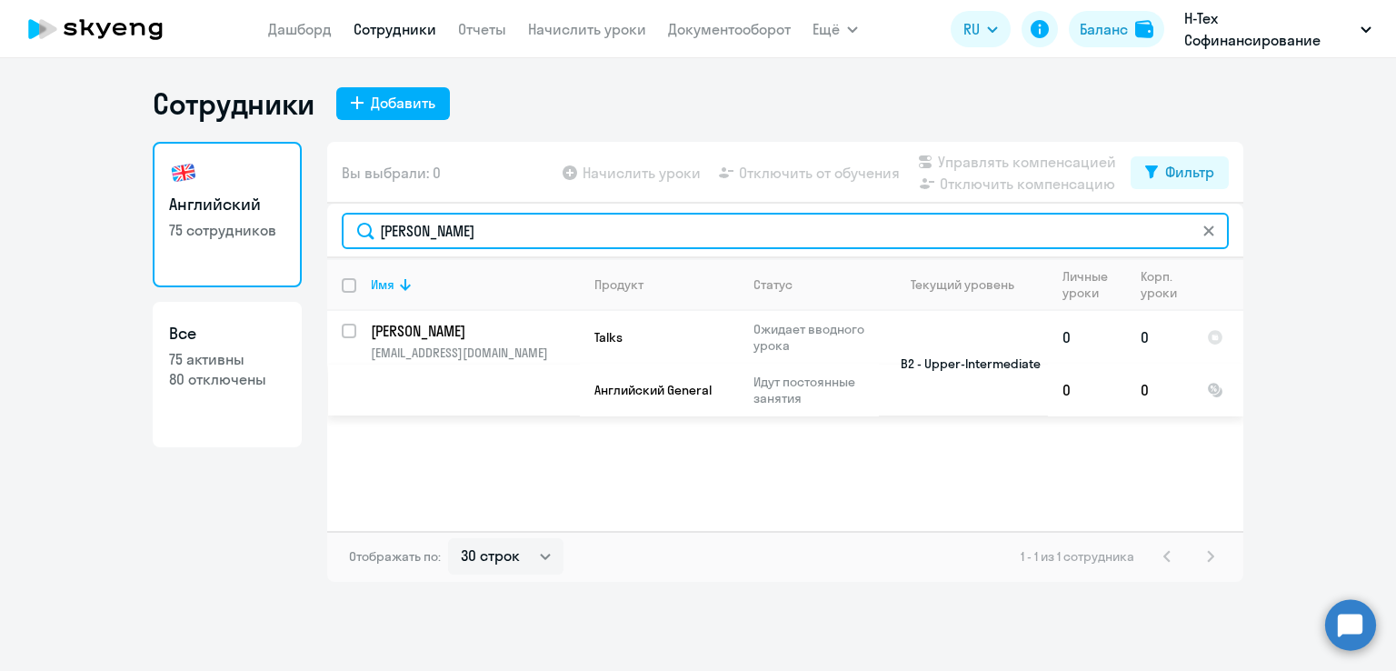
type input "[PERSON_NAME]"
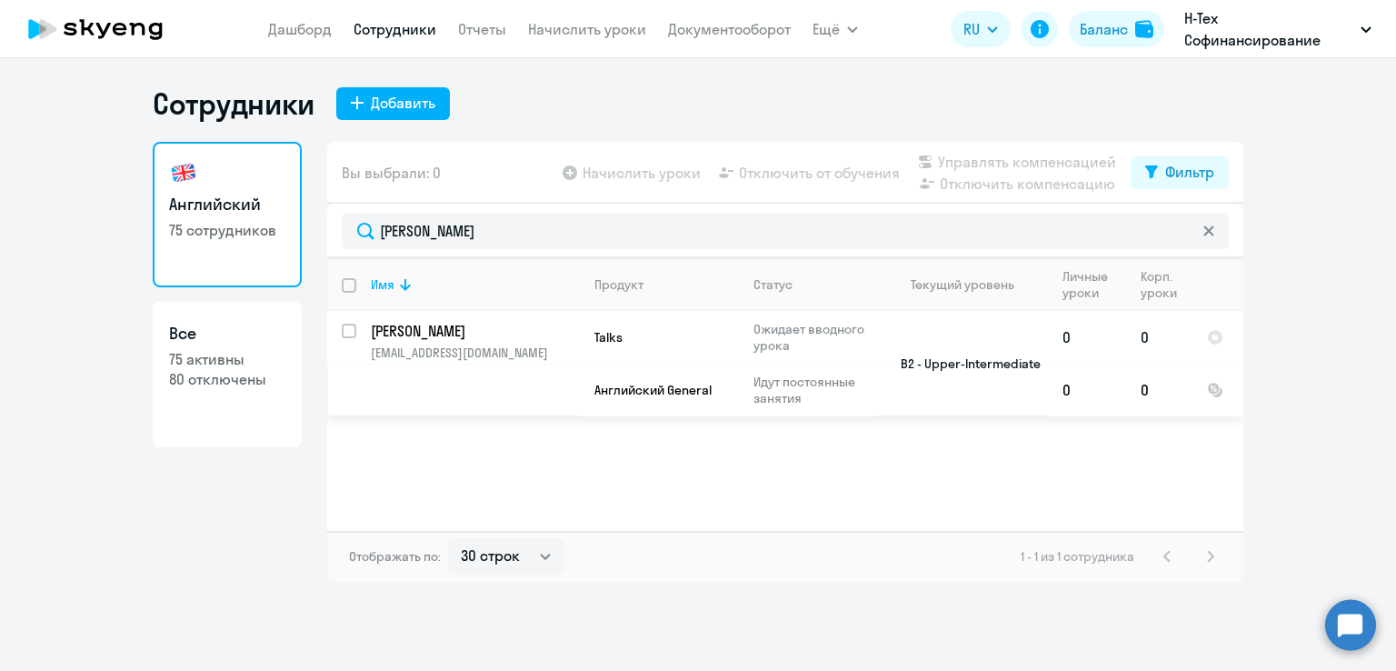
click at [349, 332] on input "select row 12341439" at bounding box center [360, 341] width 36 height 36
checkbox input "true"
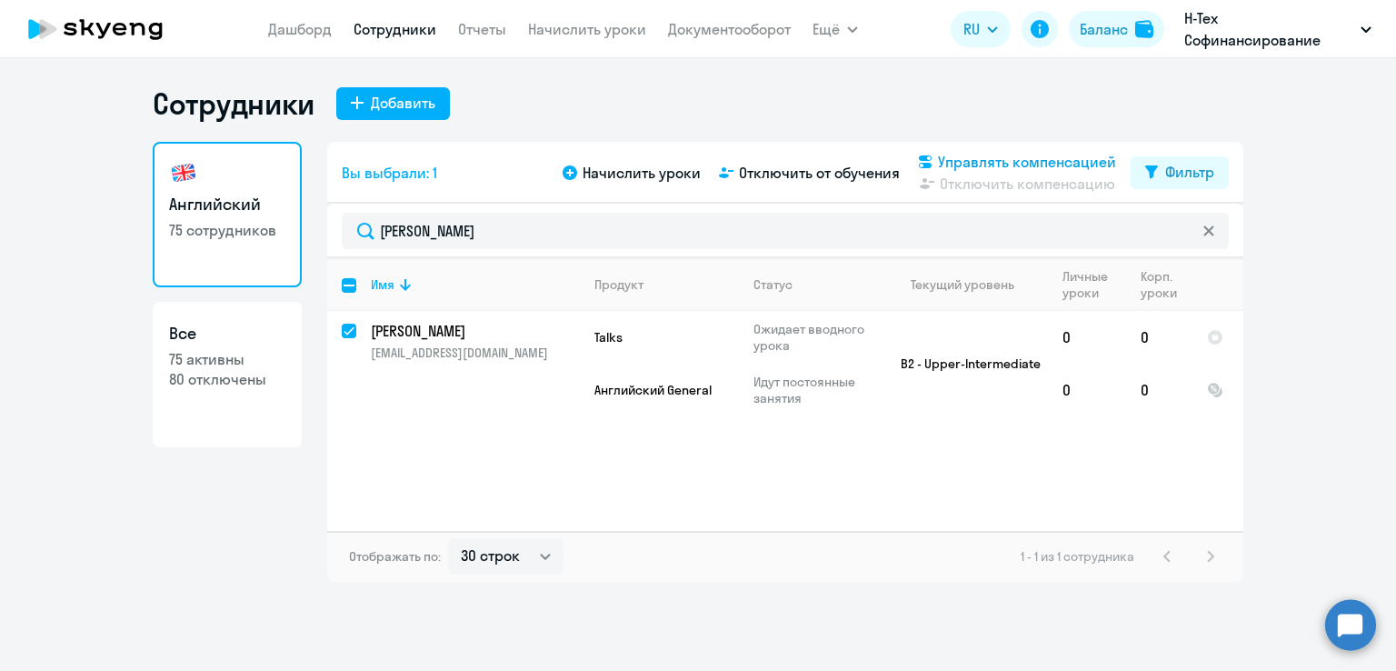
click at [966, 157] on span "Управлять компенсацией" at bounding box center [1027, 162] width 178 height 22
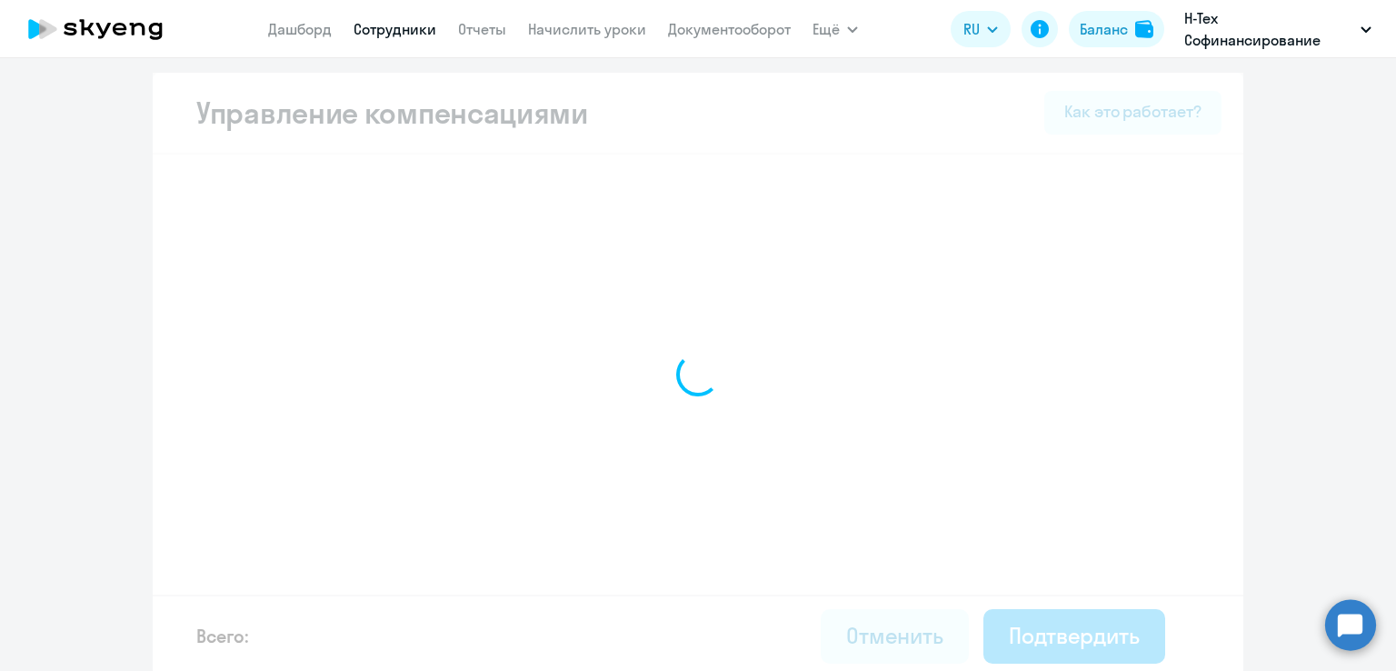
select select "YEARLY"
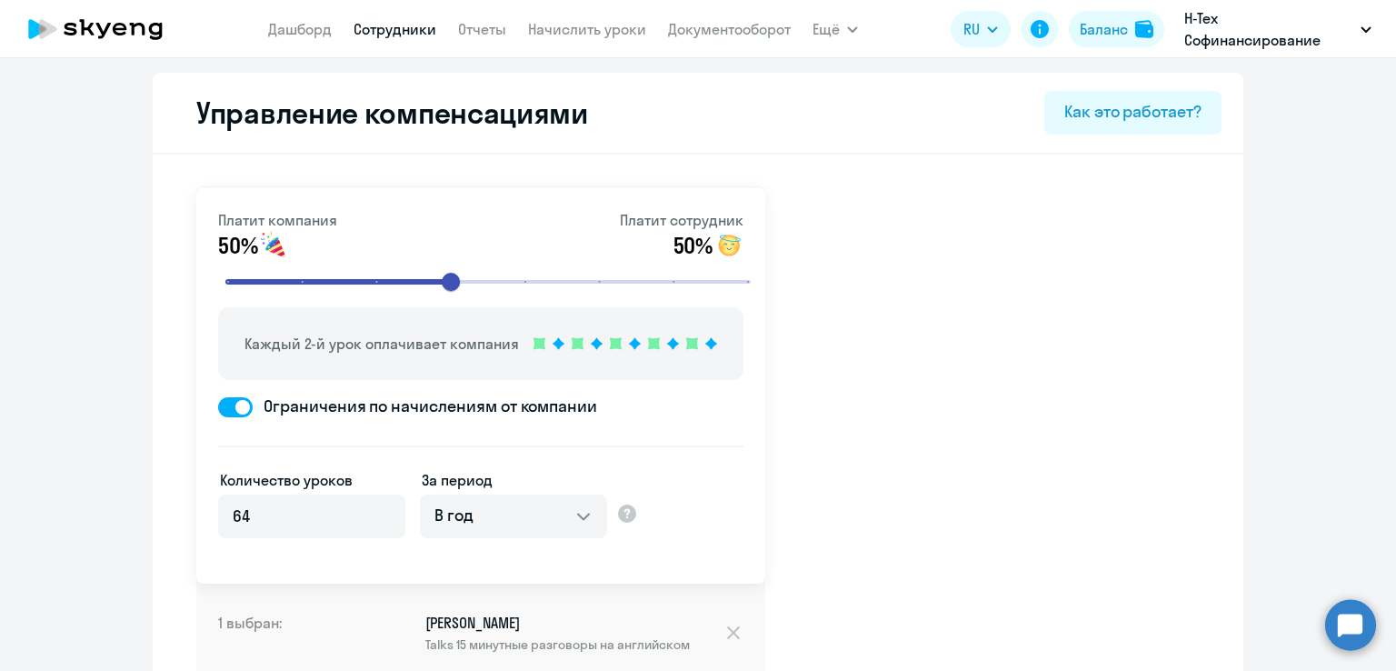
select select "30"
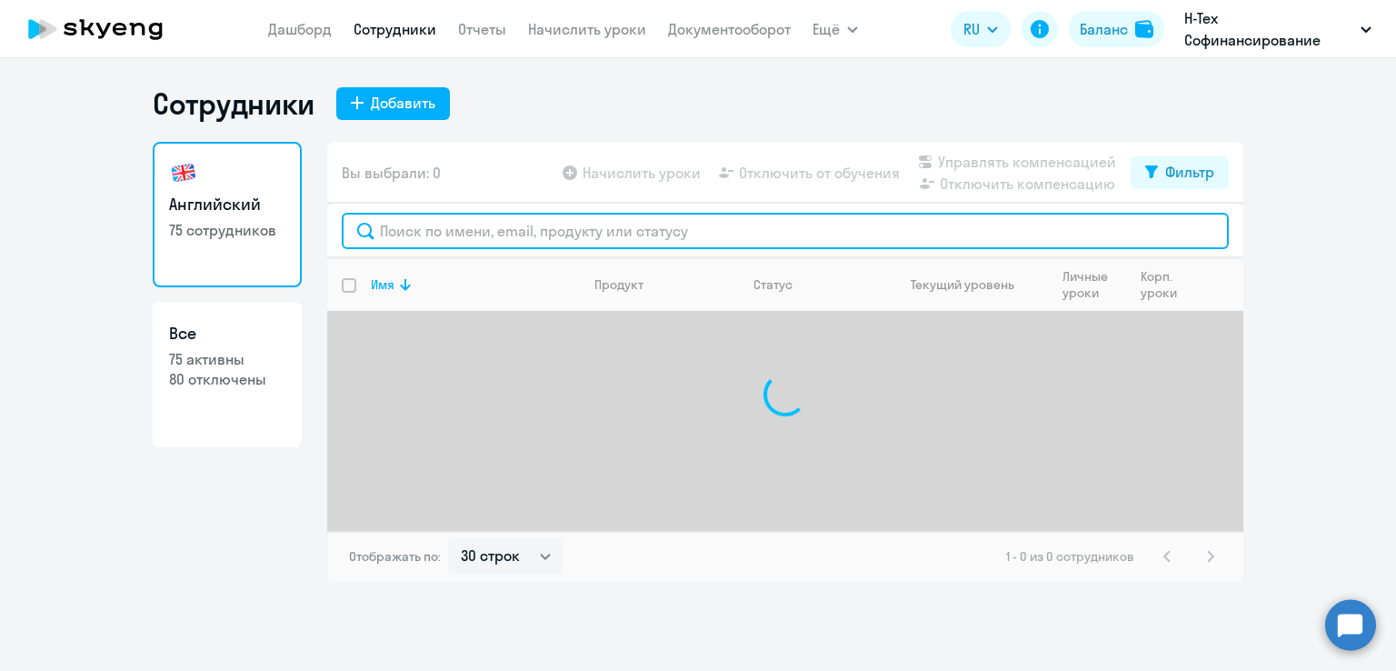
click at [437, 244] on input "text" at bounding box center [785, 231] width 887 height 36
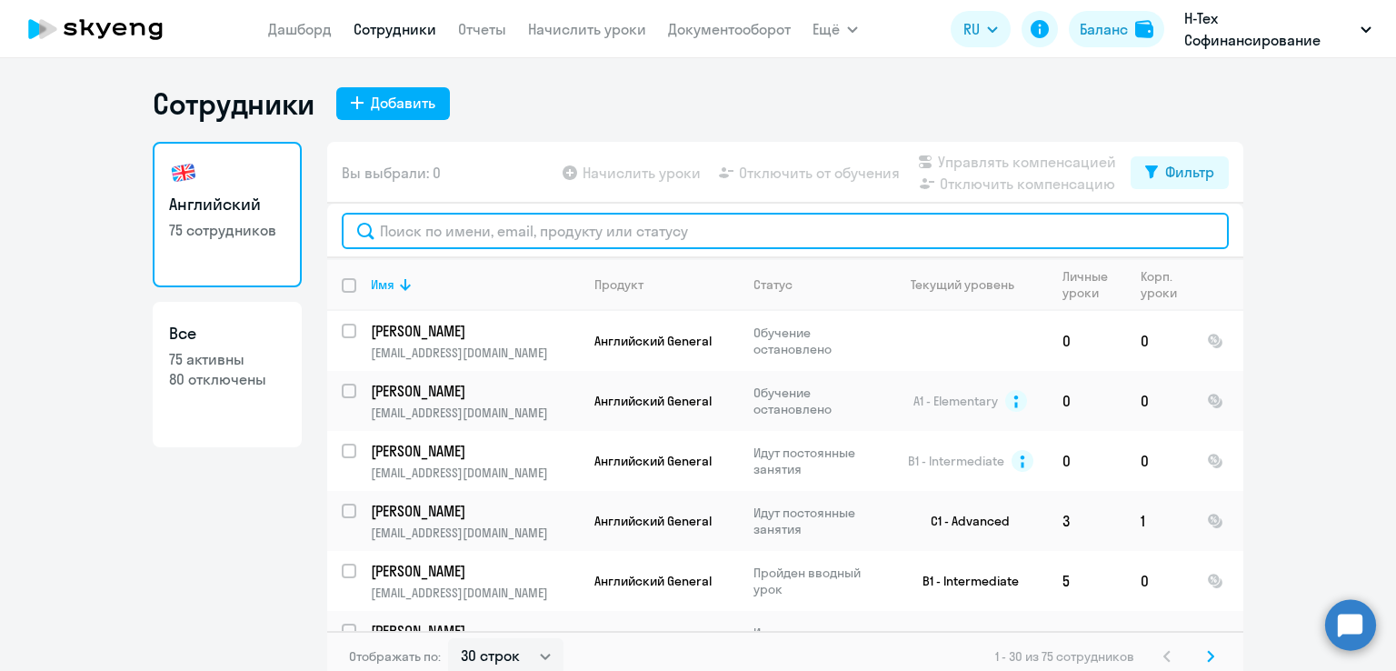
paste input "[PERSON_NAME]"
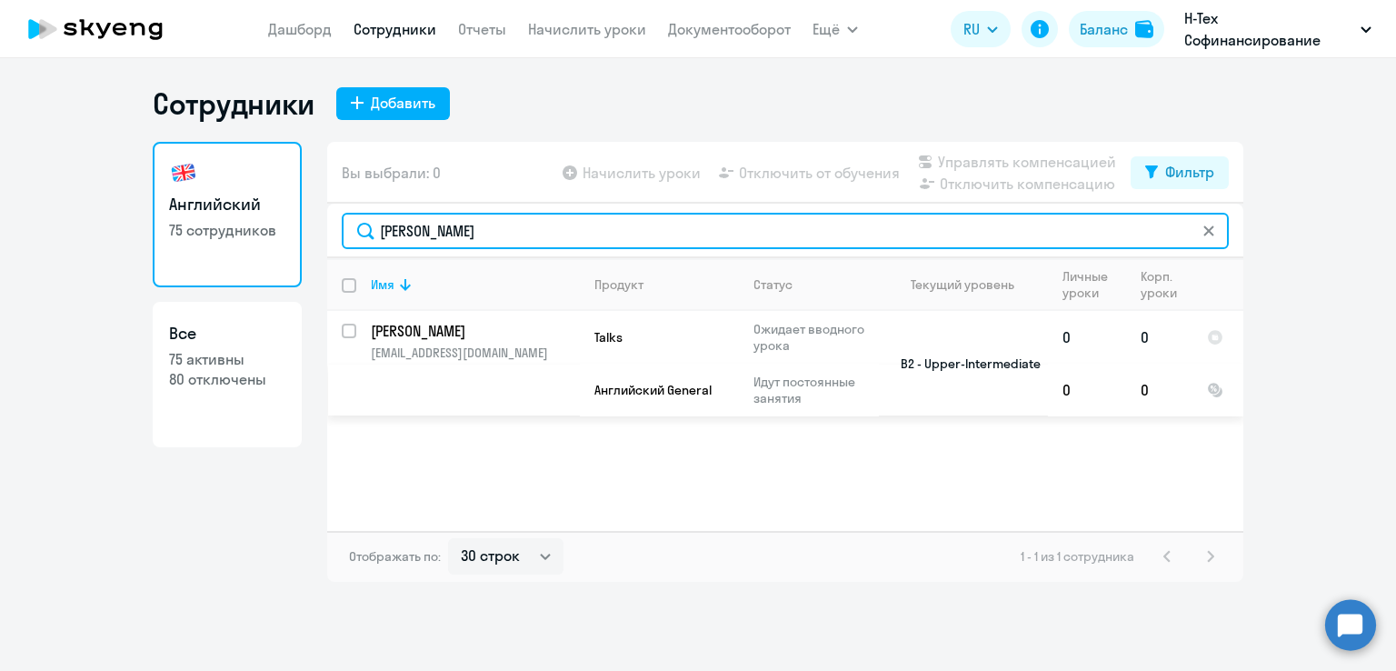
type input "[PERSON_NAME]"
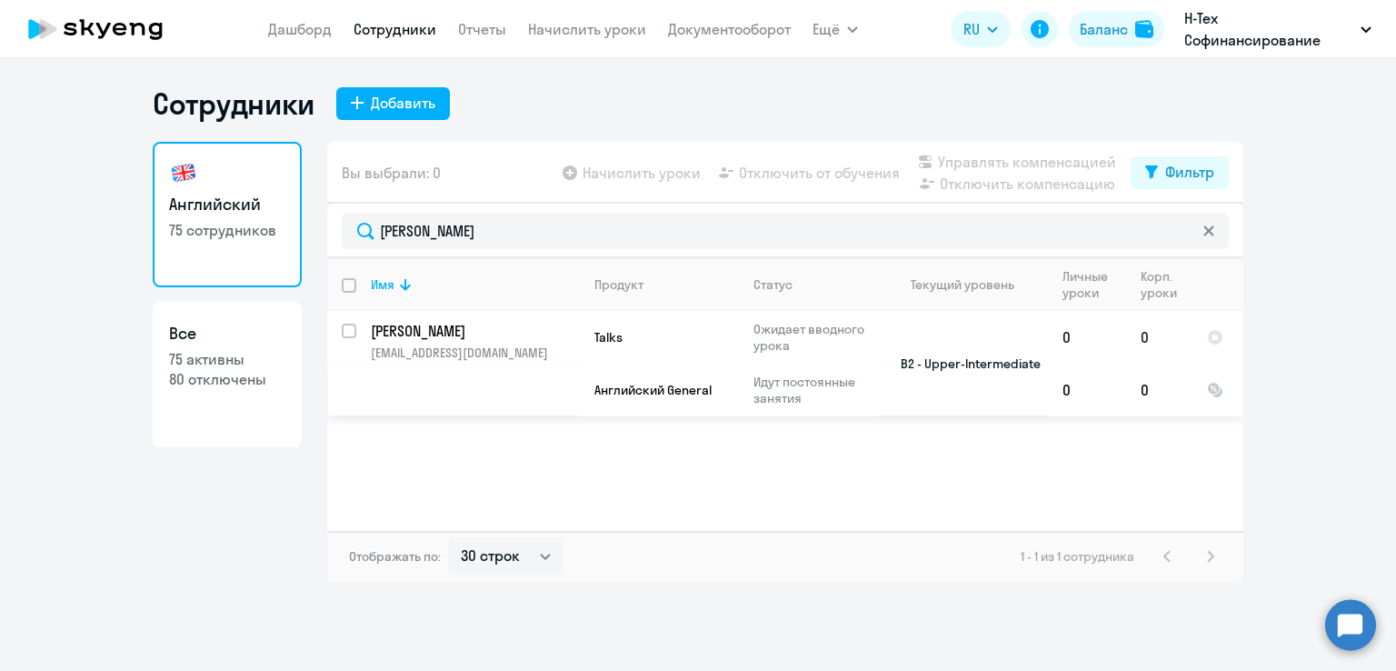
click at [350, 332] on input "select row 12341439" at bounding box center [360, 341] width 36 height 36
checkbox input "true"
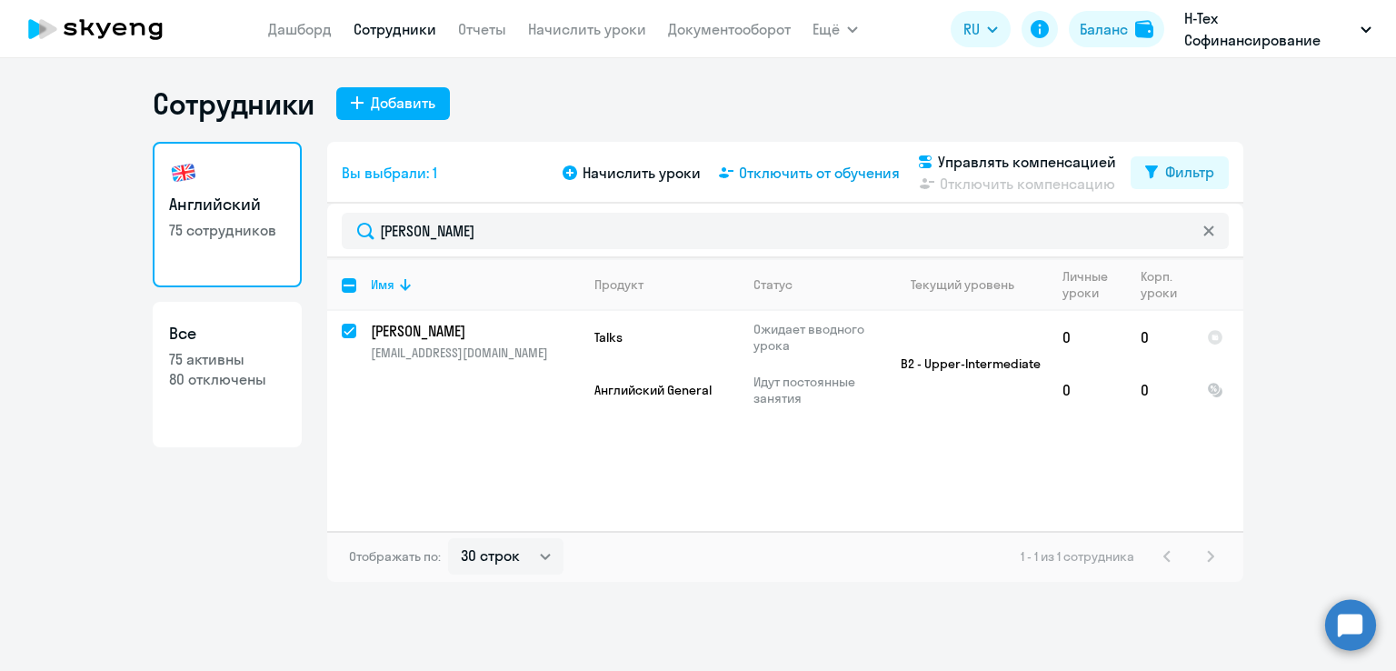
click at [862, 179] on span "Отключить от обучения" at bounding box center [819, 173] width 161 height 22
select select "all"
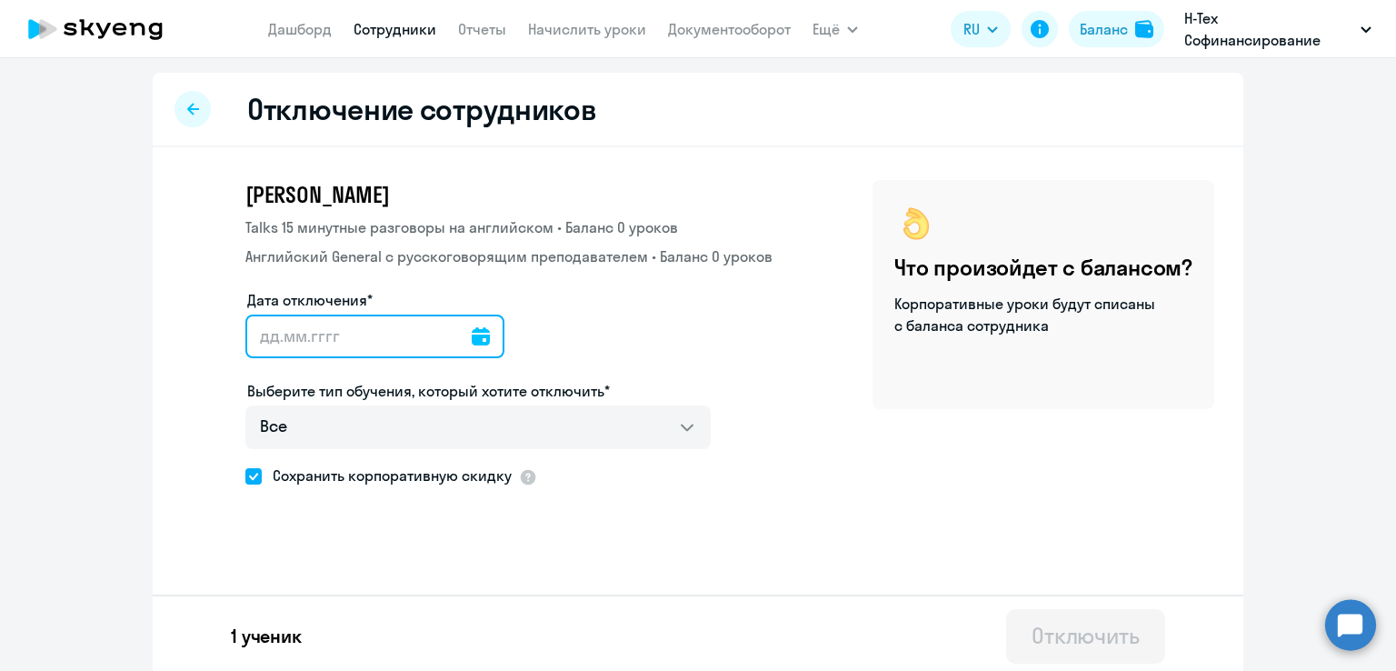
click at [323, 341] on input "Дата отключения*" at bounding box center [374, 336] width 259 height 44
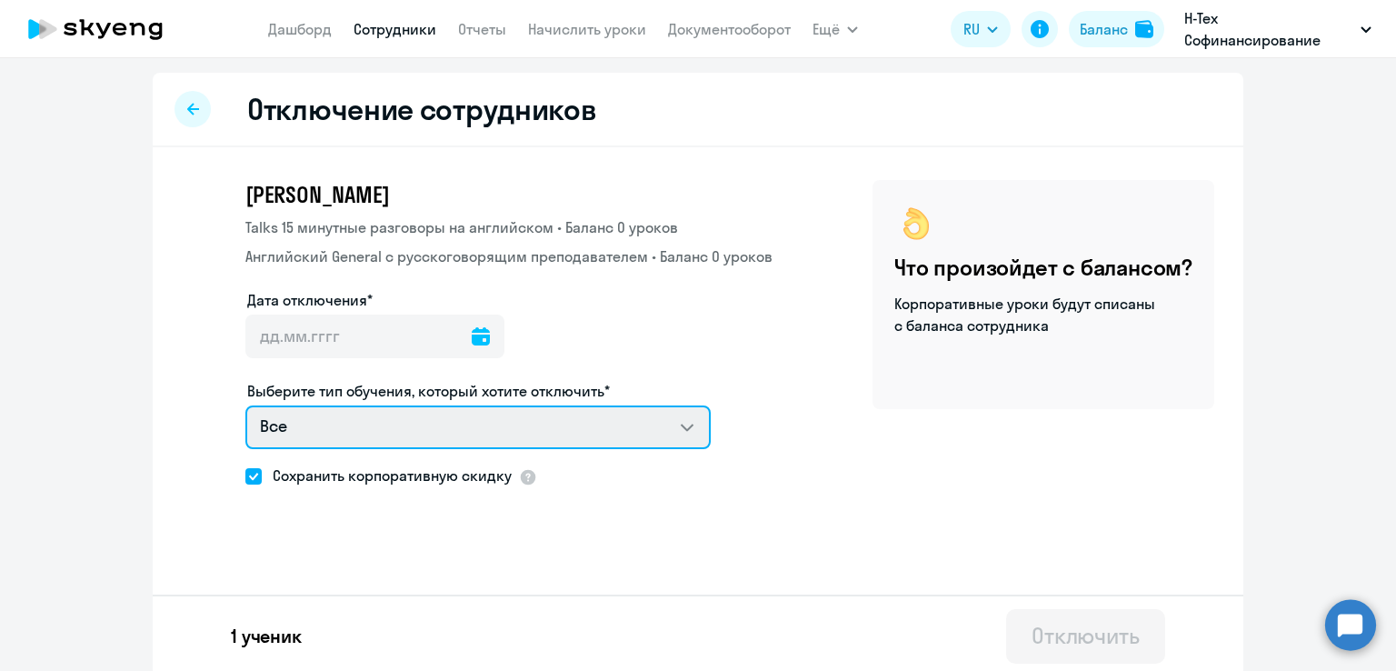
click at [400, 431] on select "Все Talks 15 минутные разговоры на английском Английский General с [DEMOGRAPHIC…" at bounding box center [477, 427] width 465 height 44
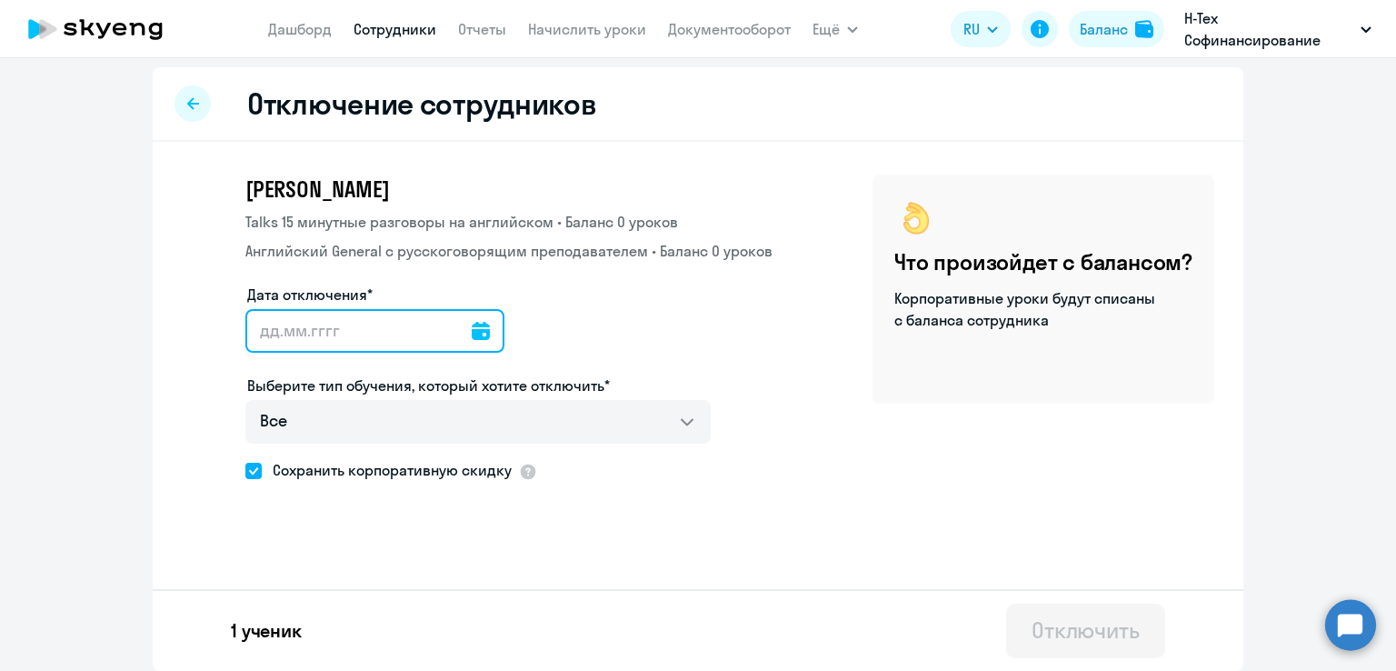
click at [313, 332] on input "Дата отключения*" at bounding box center [374, 331] width 259 height 44
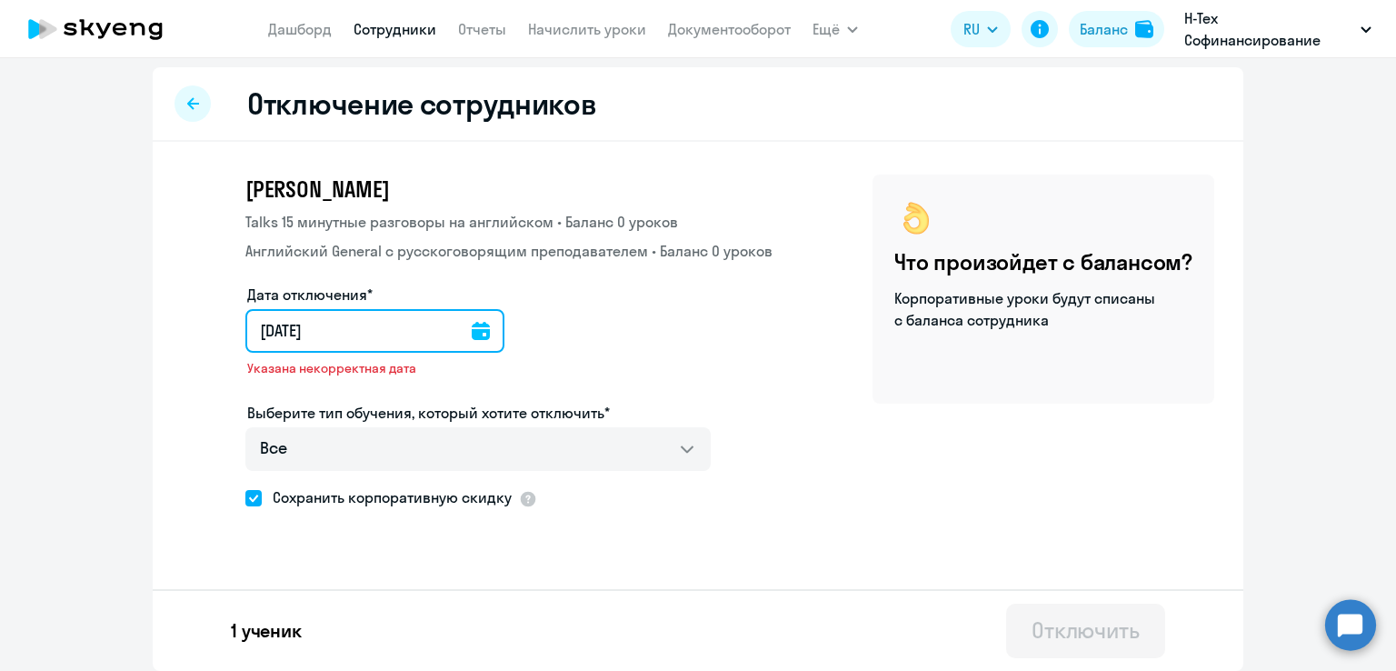
type input "[DATE]"
click at [269, 324] on input "[DATE]" at bounding box center [378, 331] width 266 height 44
type input "20.92.025"
type input "[DATE]"
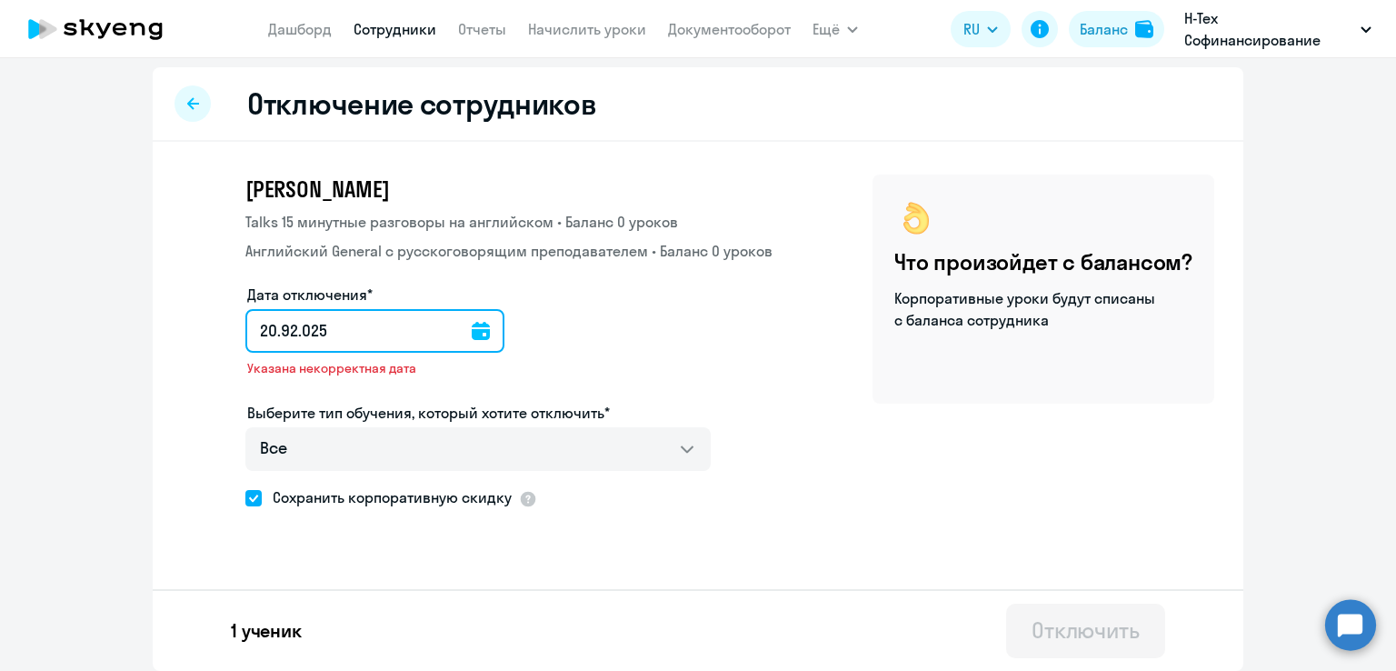
type input "[DATE]"
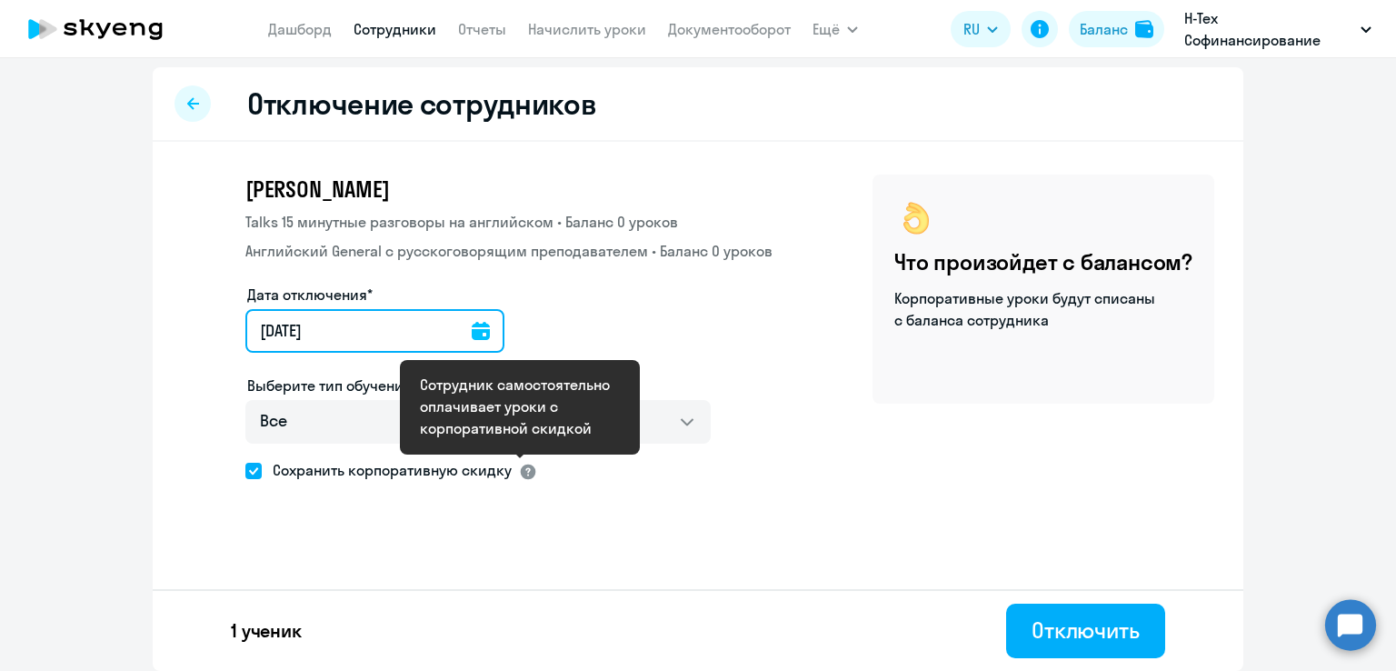
type input "[DATE]"
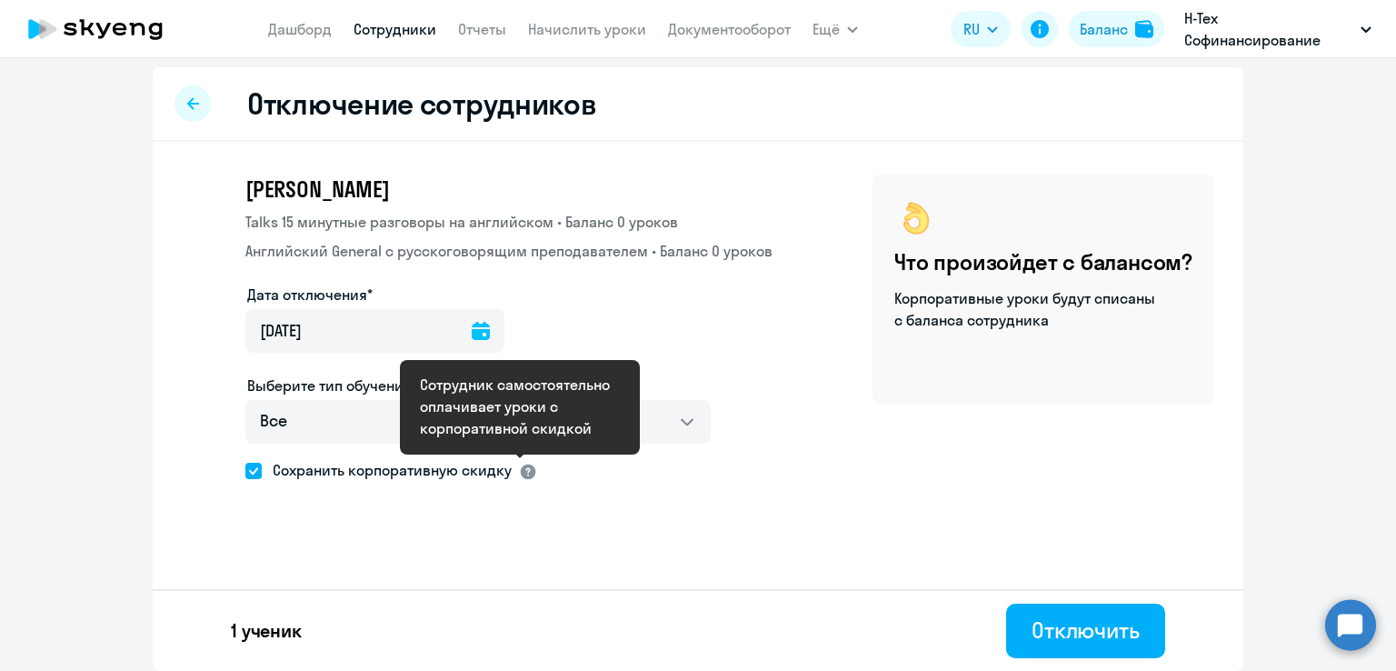
click at [524, 472] on div at bounding box center [528, 471] width 18 height 18
click at [621, 551] on div "[PERSON_NAME] Talks 15 минутные разговоры на английском • Баланс 0 уроков Англи…" at bounding box center [698, 376] width 1090 height 469
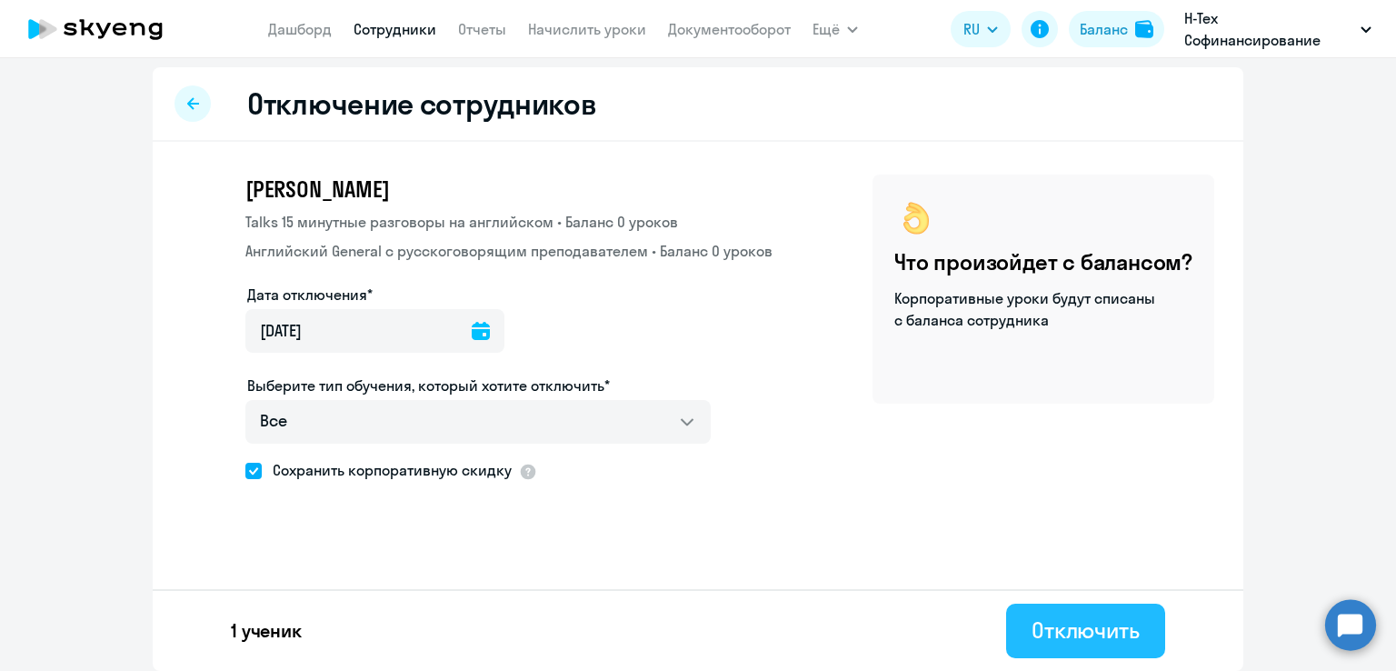
click at [1049, 637] on div "Отключить" at bounding box center [1085, 629] width 108 height 29
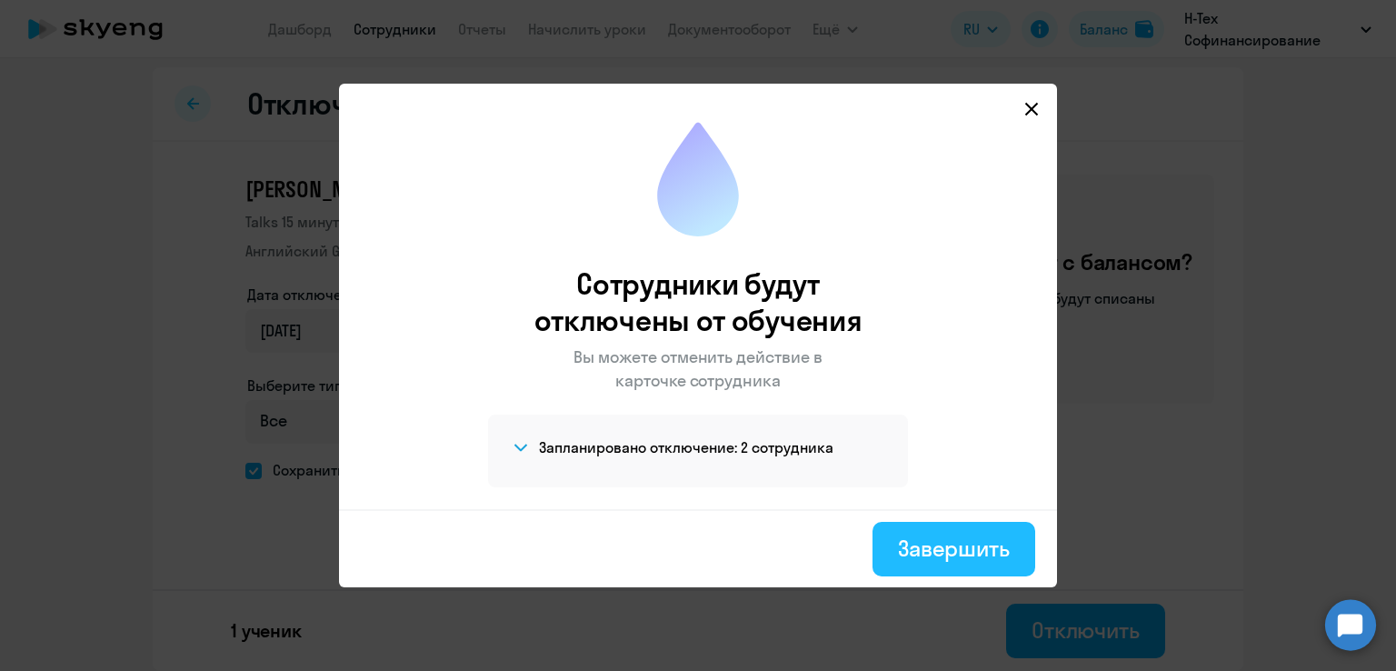
click at [960, 542] on div "Завершить" at bounding box center [954, 547] width 112 height 29
select select "30"
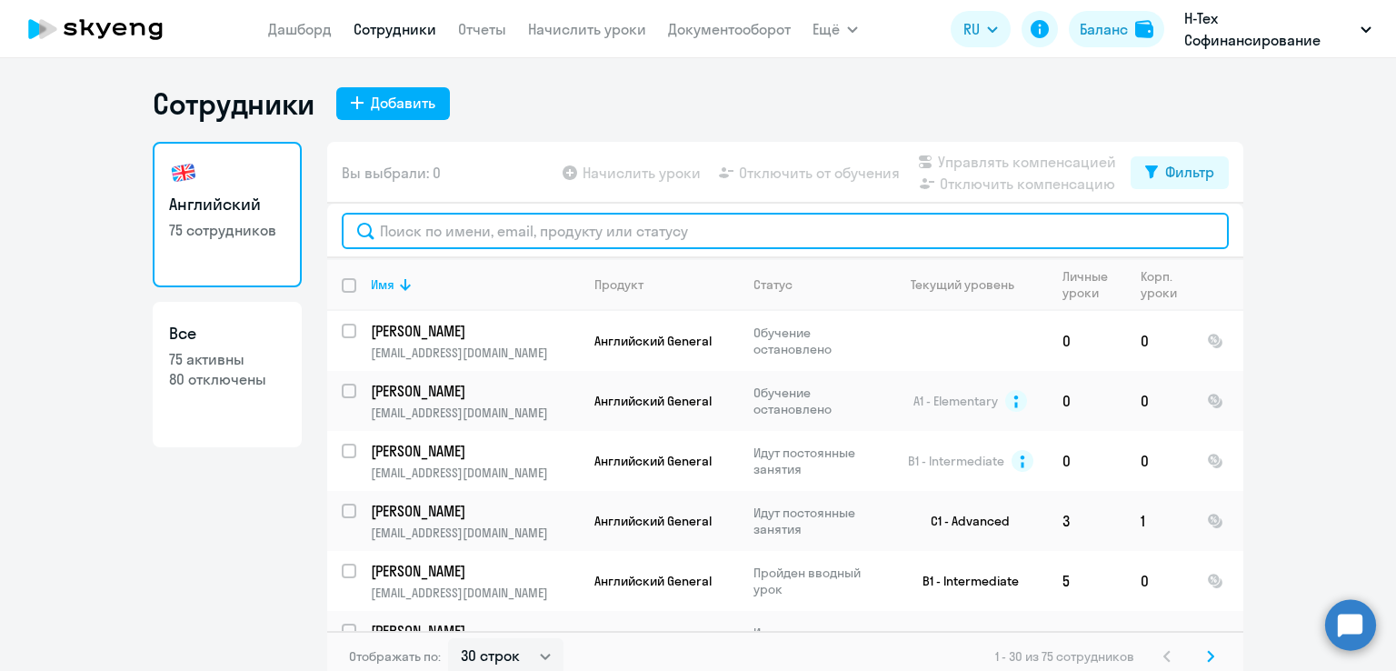
click at [532, 231] on input "text" at bounding box center [785, 231] width 887 height 36
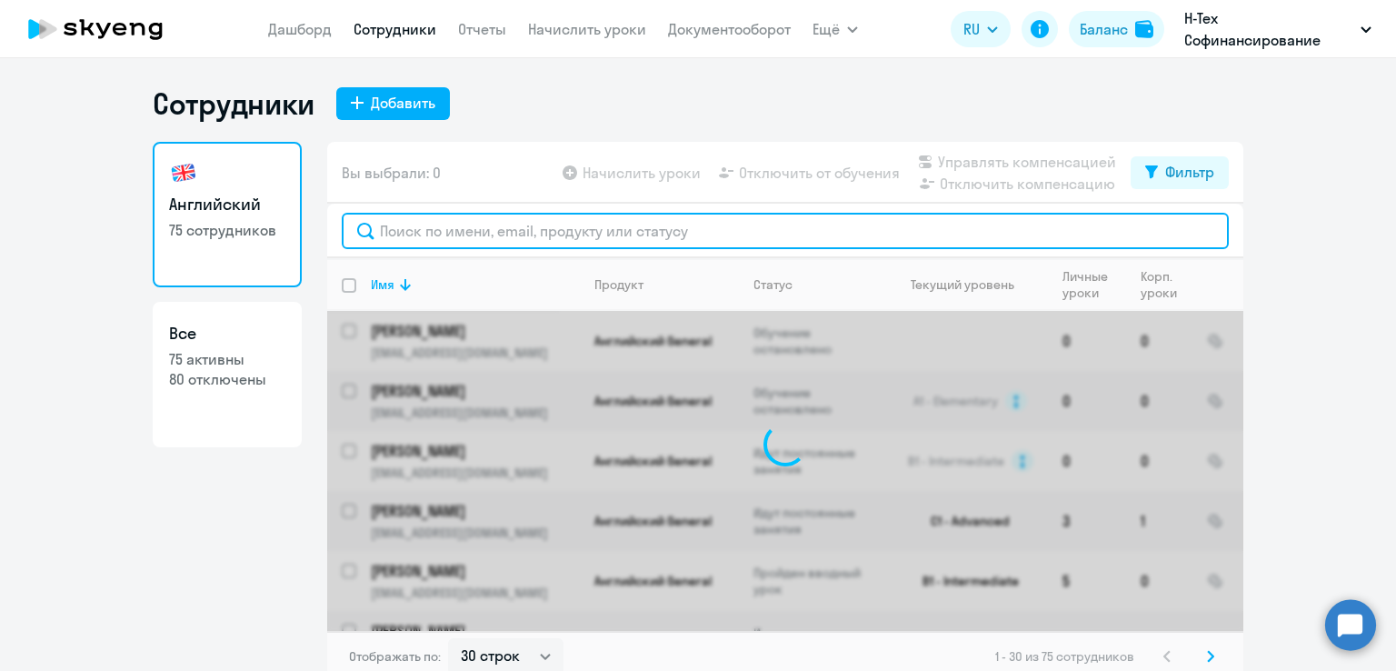
click at [532, 231] on input "text" at bounding box center [785, 231] width 887 height 36
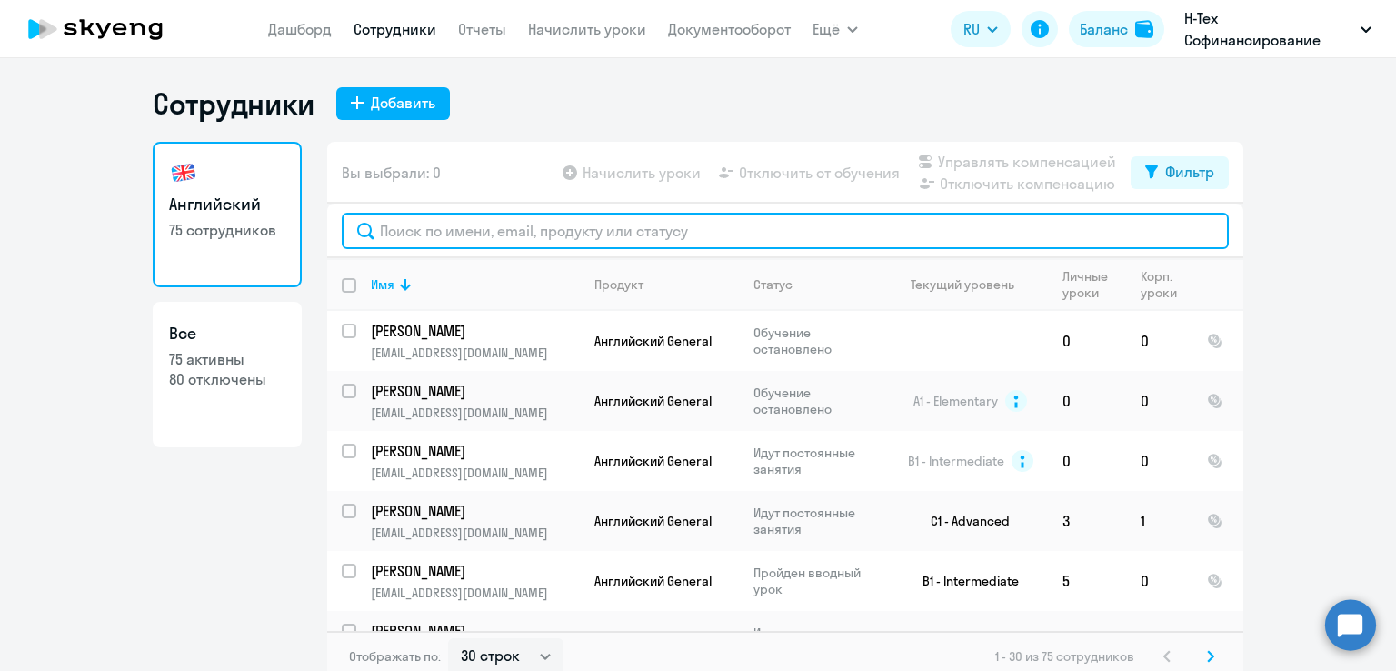
click at [472, 226] on input "text" at bounding box center [785, 231] width 887 height 36
paste input "Ж"
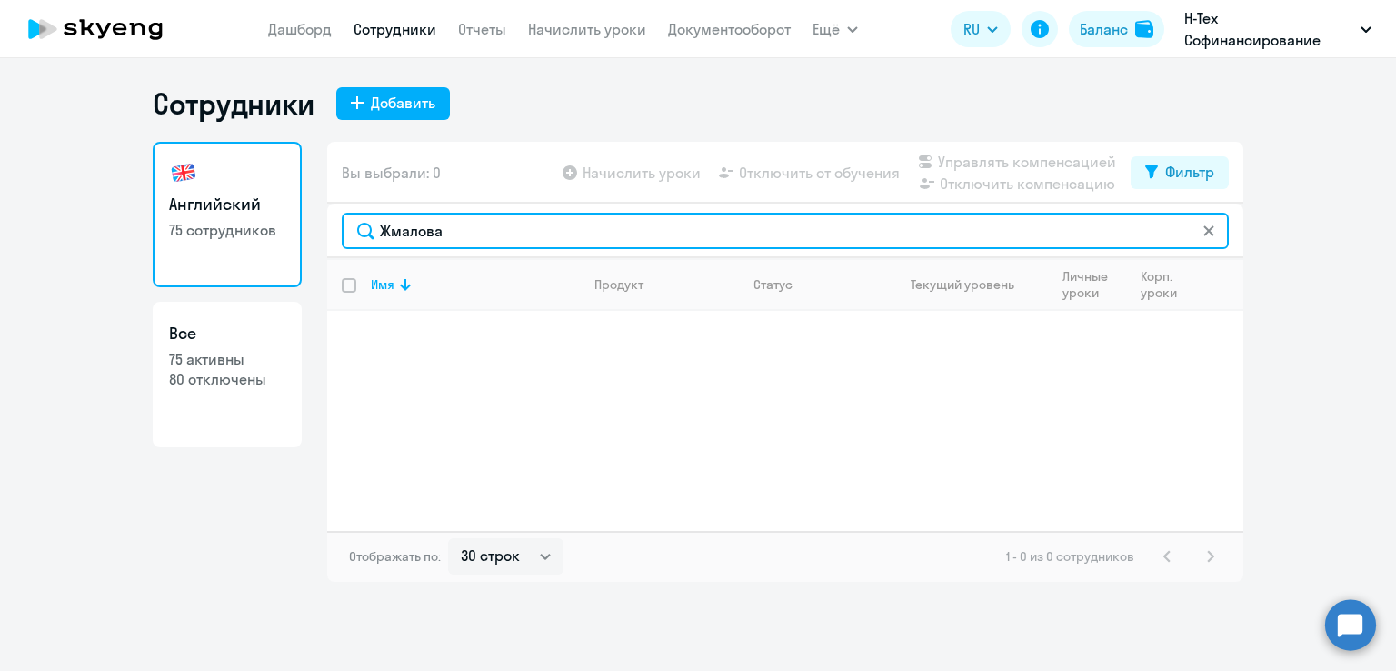
drag, startPoint x: 462, startPoint y: 229, endPoint x: 298, endPoint y: 230, distance: 164.5
click at [298, 230] on div "Английский 75 сотрудников Все 75 активны 80 отключены Вы выбрали: 0 Начислить у…" at bounding box center [698, 362] width 1090 height 440
paste input "text"
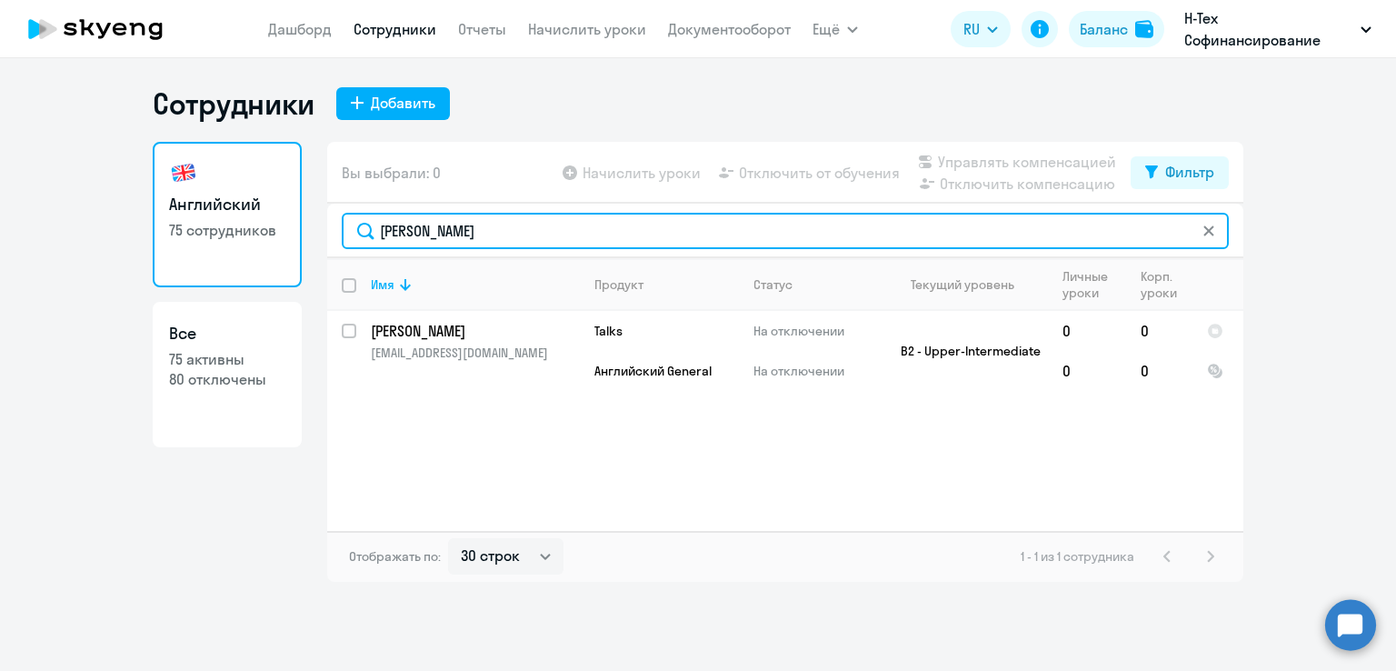
type input "[PERSON_NAME]"
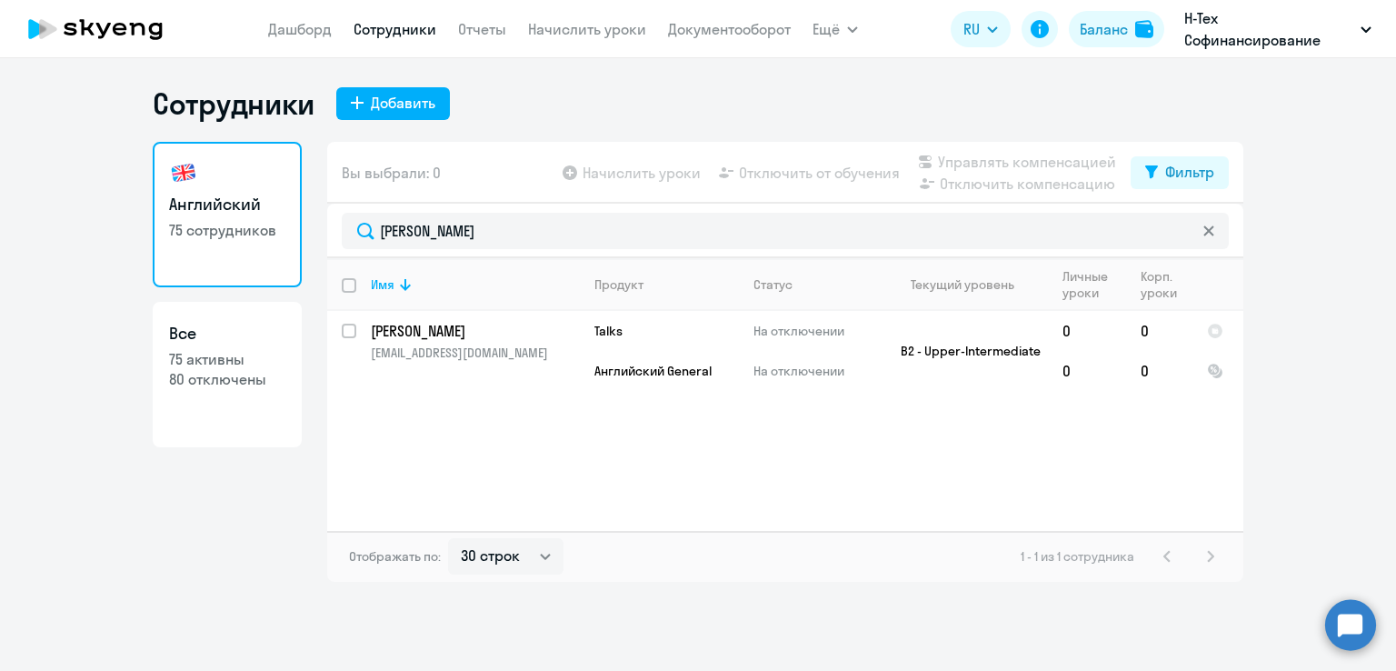
click at [352, 290] on input "deselect all" at bounding box center [360, 296] width 36 height 36
checkbox input "true"
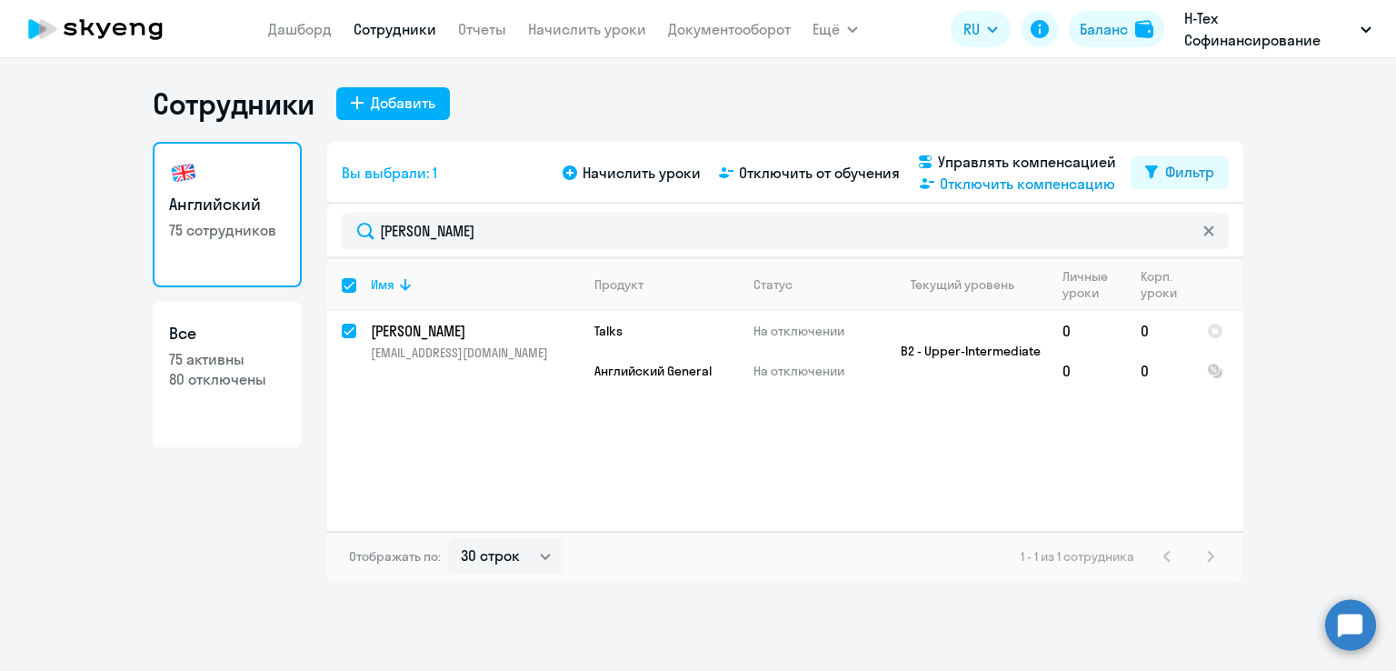
click at [979, 183] on span "Отключить компенсацию" at bounding box center [1027, 184] width 175 height 22
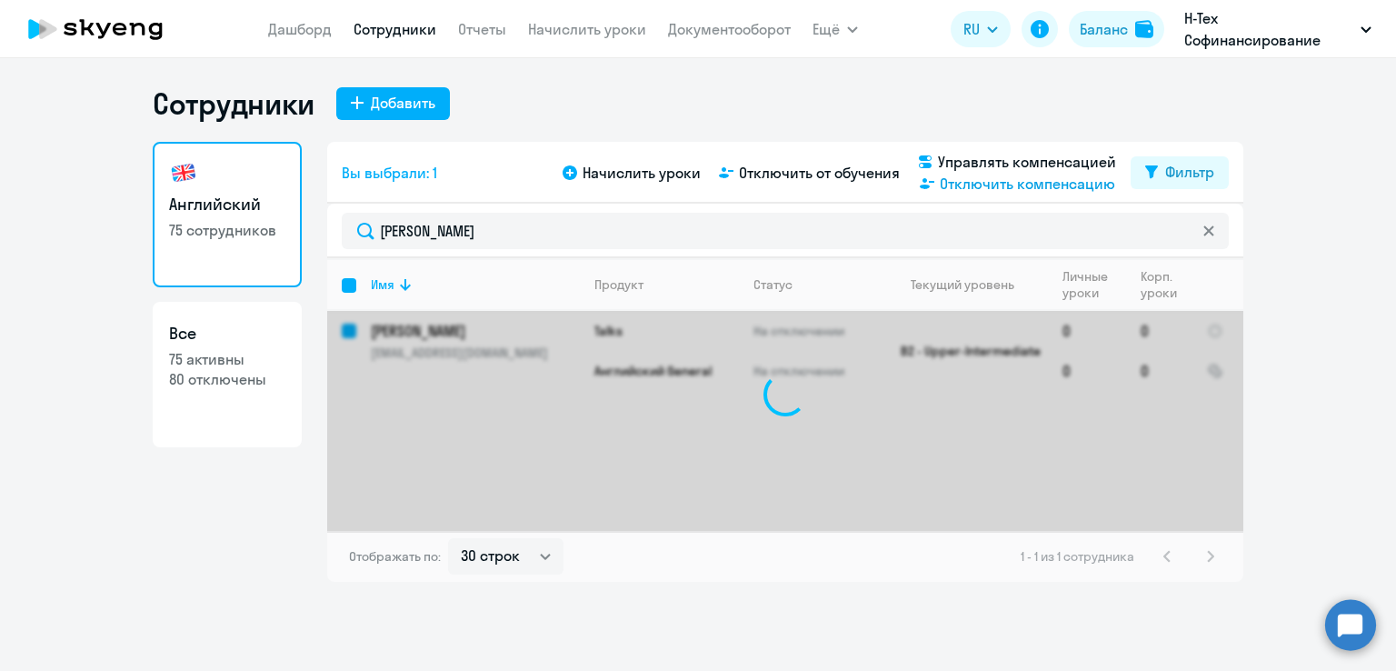
checkbox input "false"
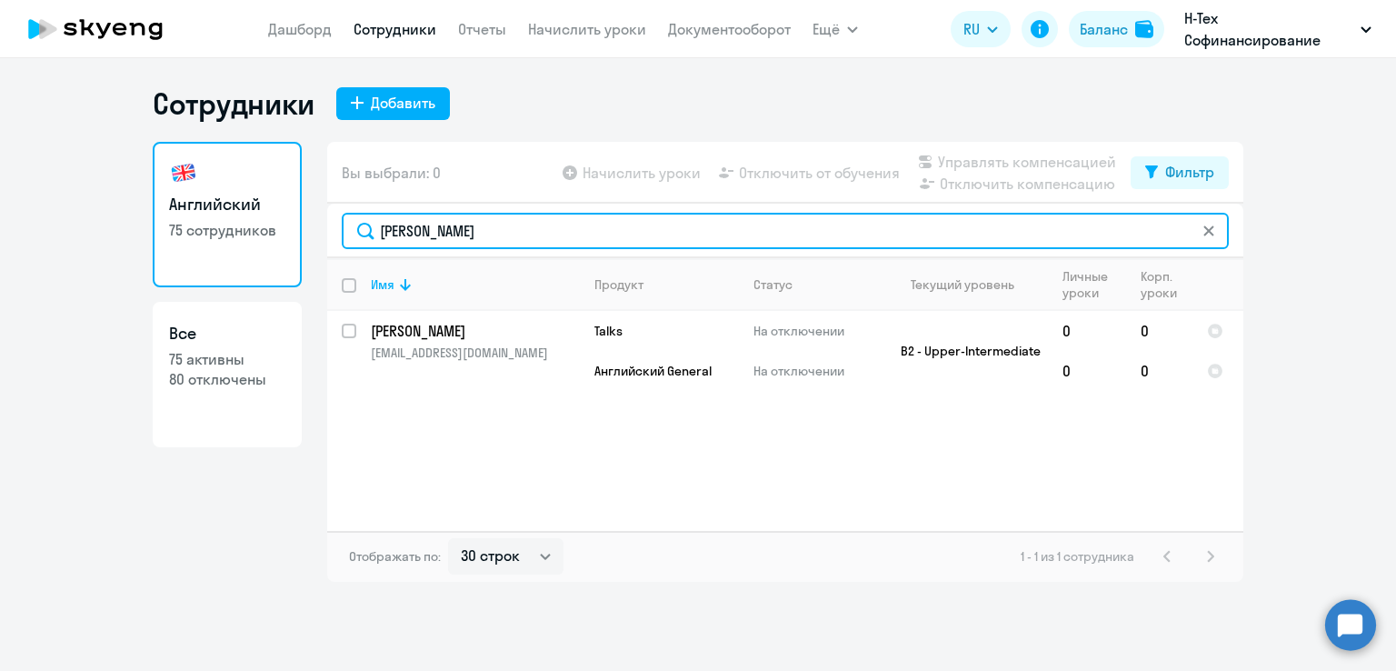
drag, startPoint x: 472, startPoint y: 228, endPoint x: 320, endPoint y: 227, distance: 152.7
click at [320, 227] on div "Английский 75 сотрудников Все 75 активны 80 отключены Вы выбрали: 0 Начислить у…" at bounding box center [698, 362] width 1090 height 440
paste input "есуще"
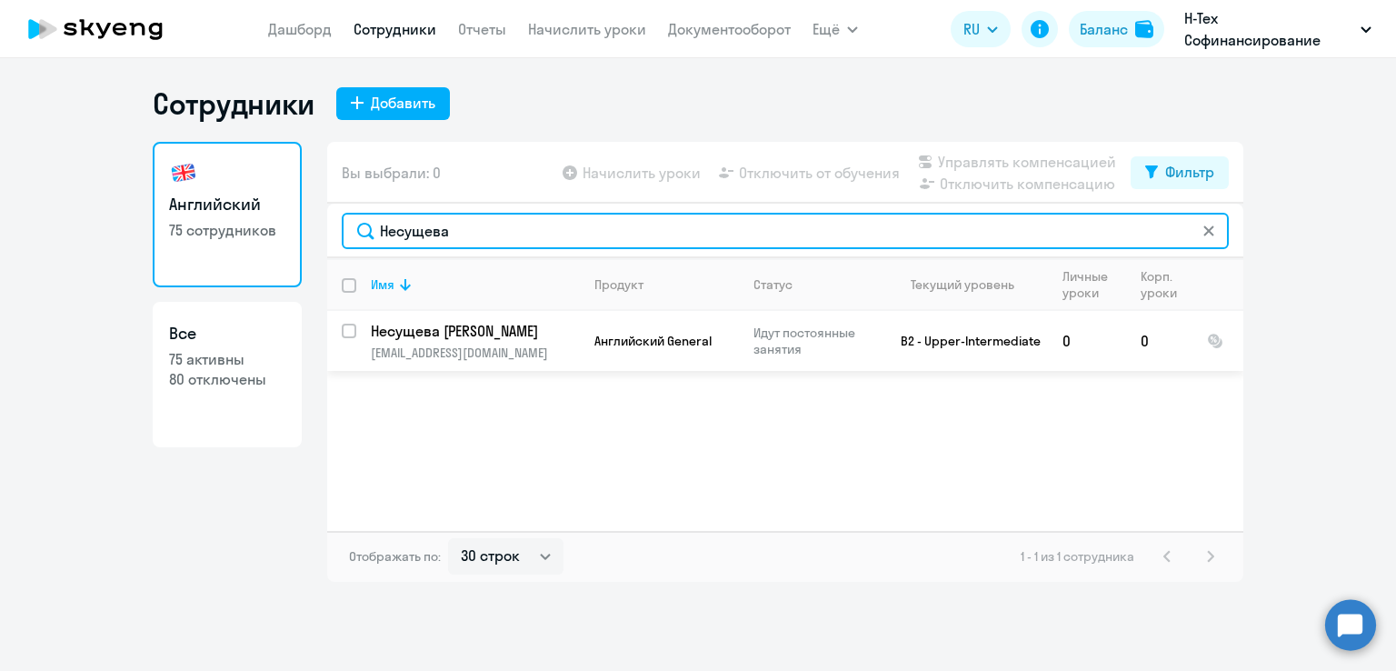
type input "Несущева"
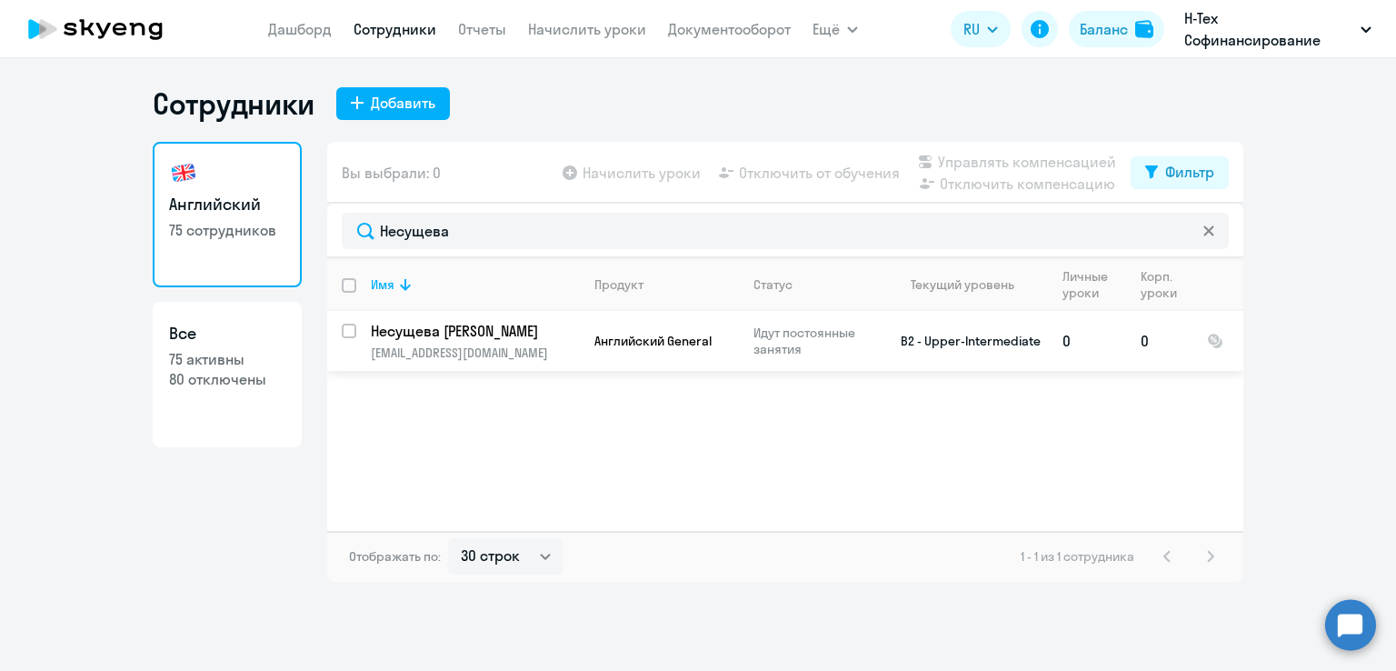
drag, startPoint x: 370, startPoint y: 364, endPoint x: 570, endPoint y: 350, distance: 200.4
click at [570, 350] on td "Несущева [PERSON_NAME] [PERSON_NAME][EMAIL_ADDRESS][DOMAIN_NAME]" at bounding box center [468, 341] width 224 height 60
select select "english"
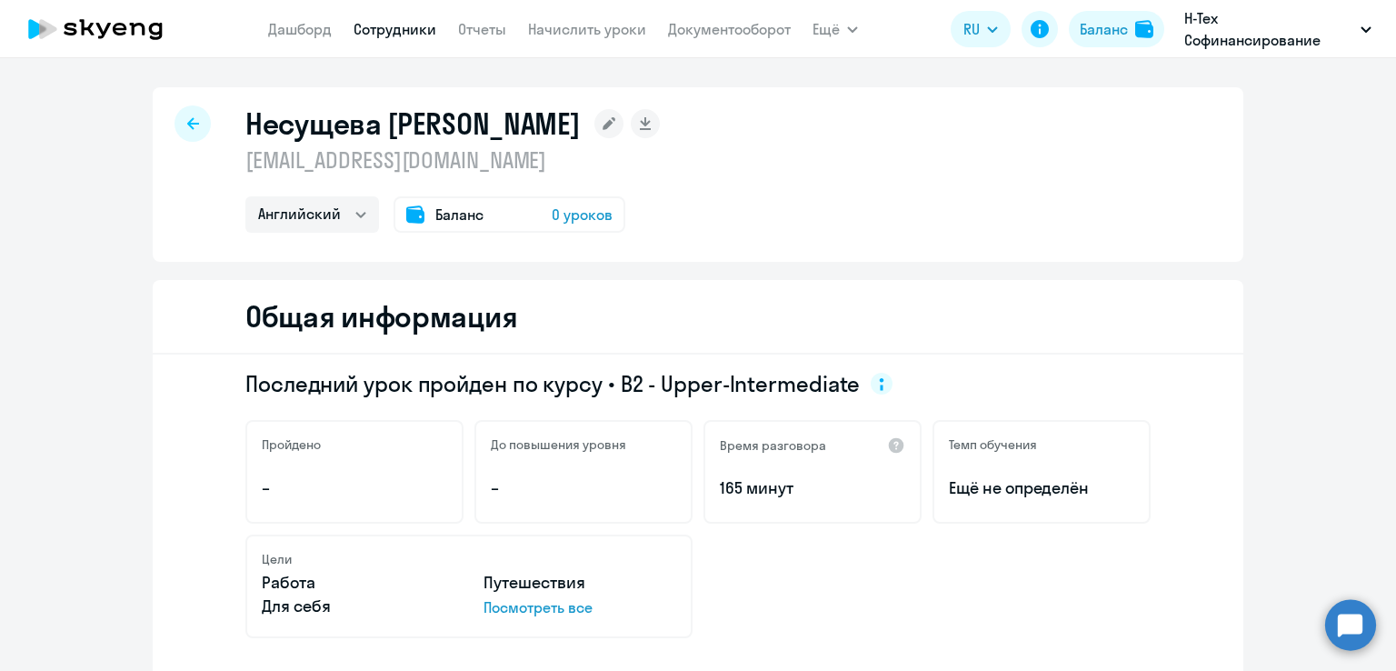
drag, startPoint x: 505, startPoint y: 163, endPoint x: 225, endPoint y: 161, distance: 279.9
click at [225, 161] on div "Несущева [PERSON_NAME] [EMAIL_ADDRESS][DOMAIN_NAME] Английский Баланс 0 уроков" at bounding box center [698, 174] width 1090 height 174
copy p "[EMAIL_ADDRESS][DOMAIN_NAME]"
click at [603, 124] on icon at bounding box center [609, 123] width 13 height 13
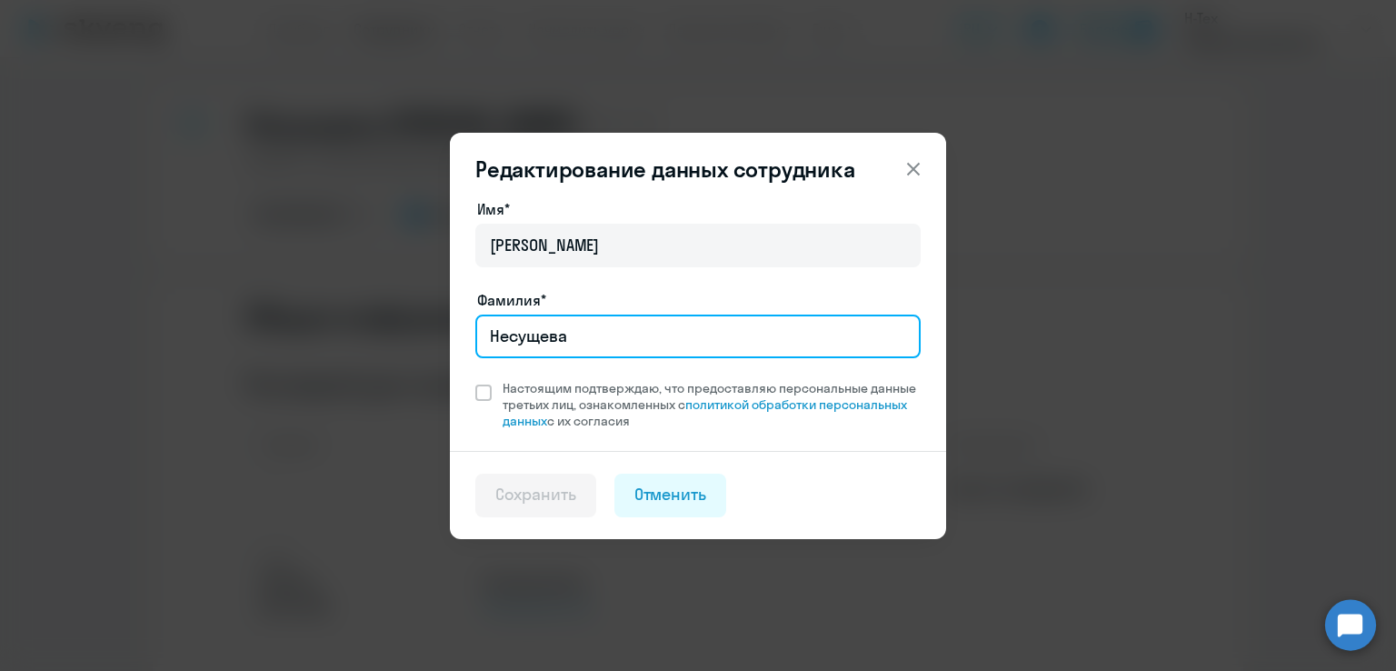
drag, startPoint x: 586, startPoint y: 346, endPoint x: 460, endPoint y: 351, distance: 126.4
click at [460, 351] on div "Имя* [PERSON_NAME]* [PERSON_NAME] Настоящим подтверждаю, что предоставляю персо…" at bounding box center [698, 324] width 496 height 253
type input "[PERSON_NAME]"
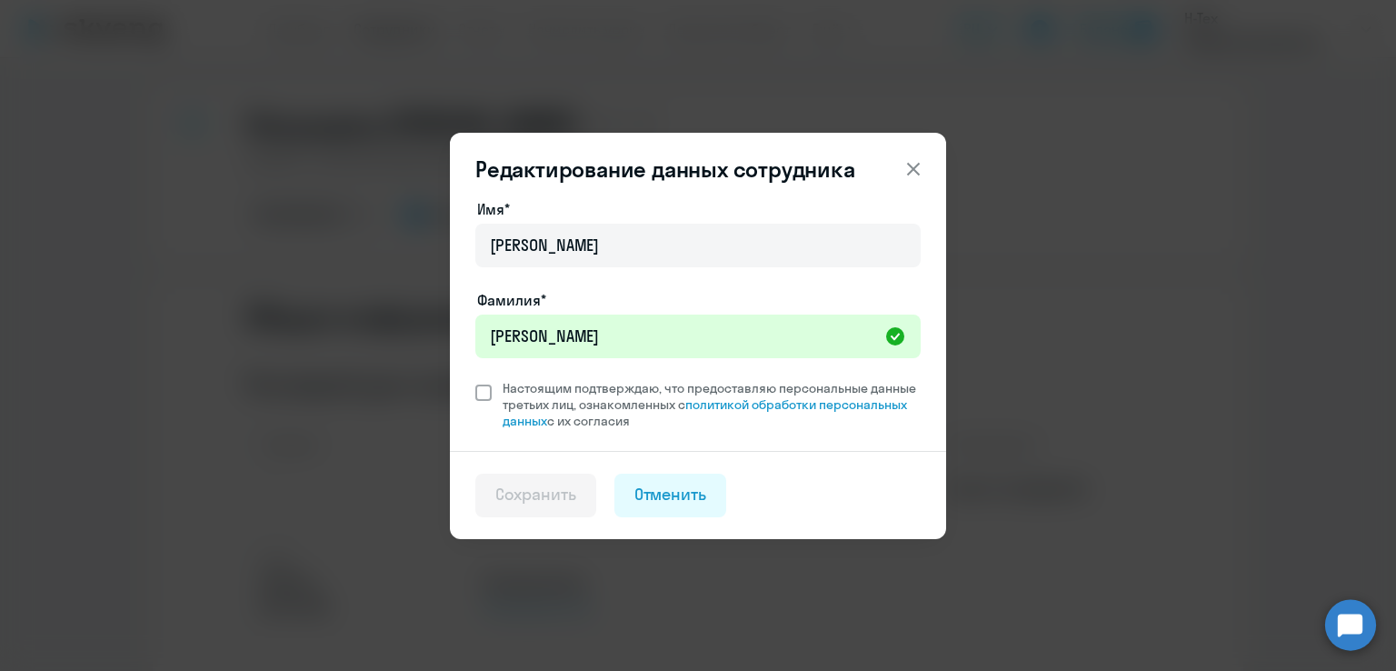
click at [495, 395] on span "Настоящим подтверждаю, что предоставляю персональные данные третьих лиц, ознако…" at bounding box center [706, 404] width 429 height 49
click at [475, 380] on input "Настоящим подтверждаю, что предоставляю персональные данные третьих лиц, ознако…" at bounding box center [474, 379] width 1 height 1
checkbox input "true"
click at [556, 495] on div "Сохранить" at bounding box center [535, 494] width 81 height 24
select select "english"
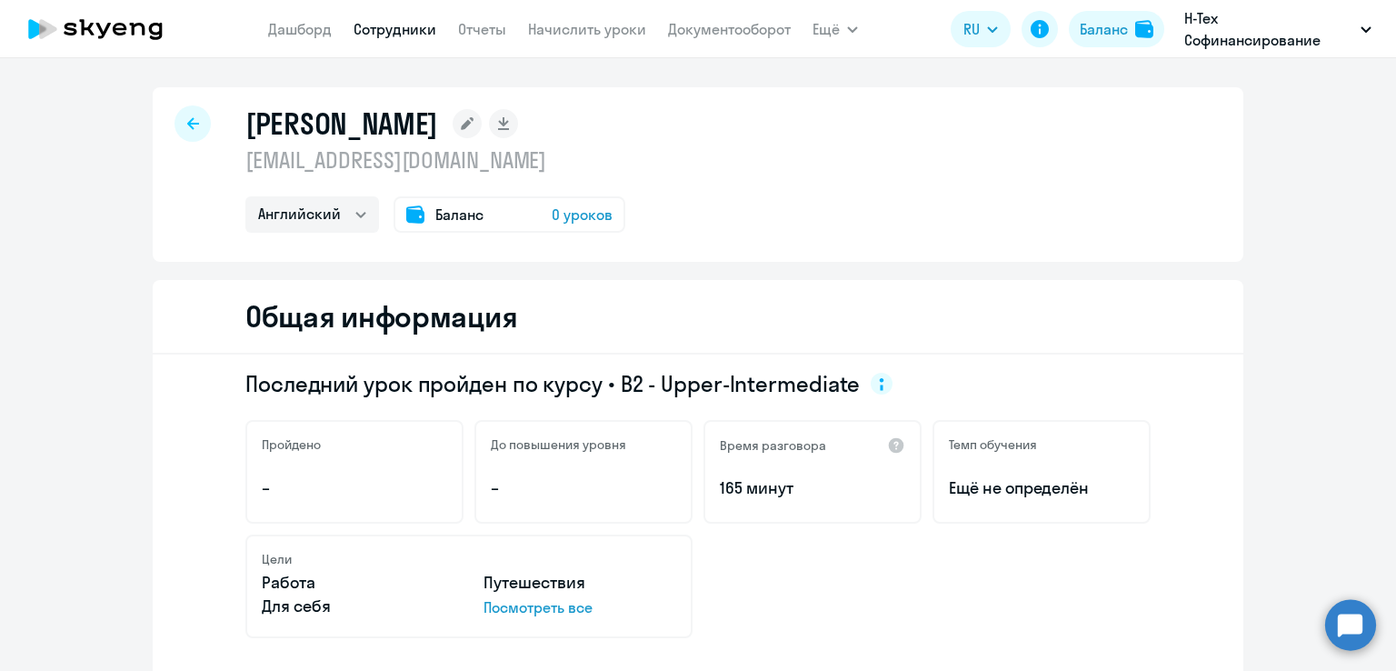
click at [191, 123] on icon at bounding box center [193, 123] width 12 height 12
select select "30"
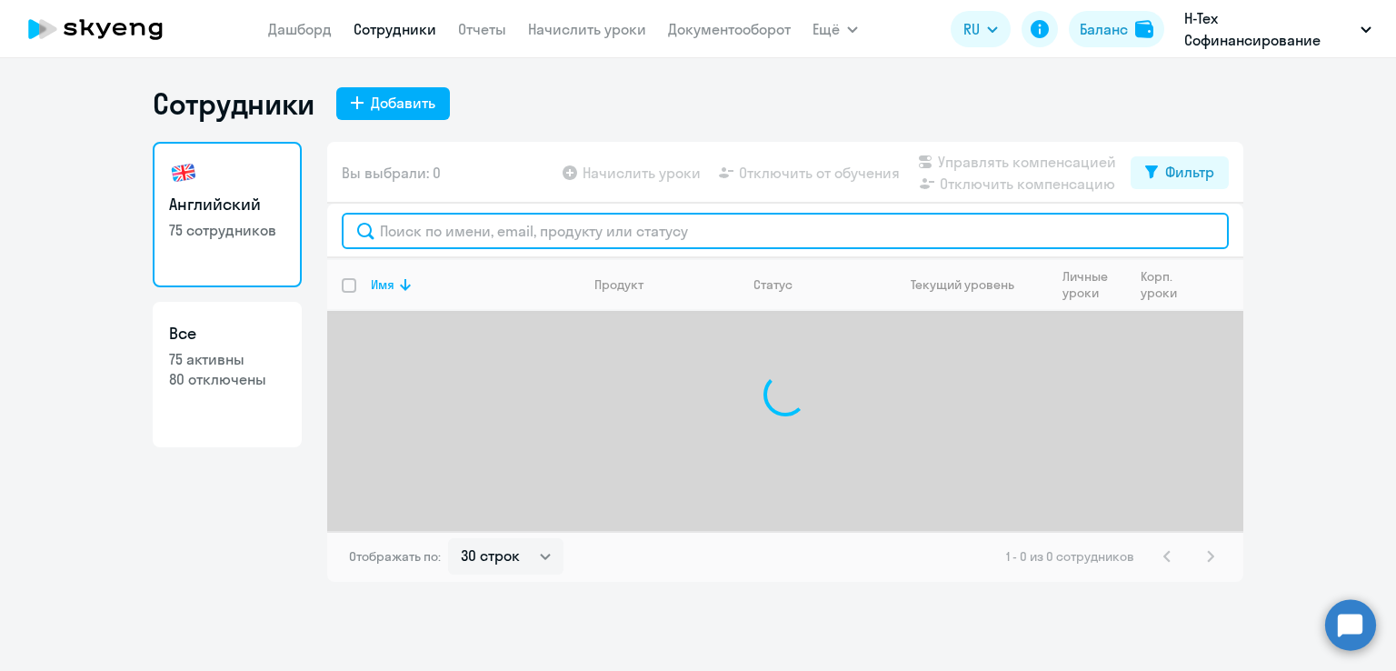
click at [443, 224] on input "text" at bounding box center [785, 231] width 887 height 36
paste input "[PERSON_NAME]"
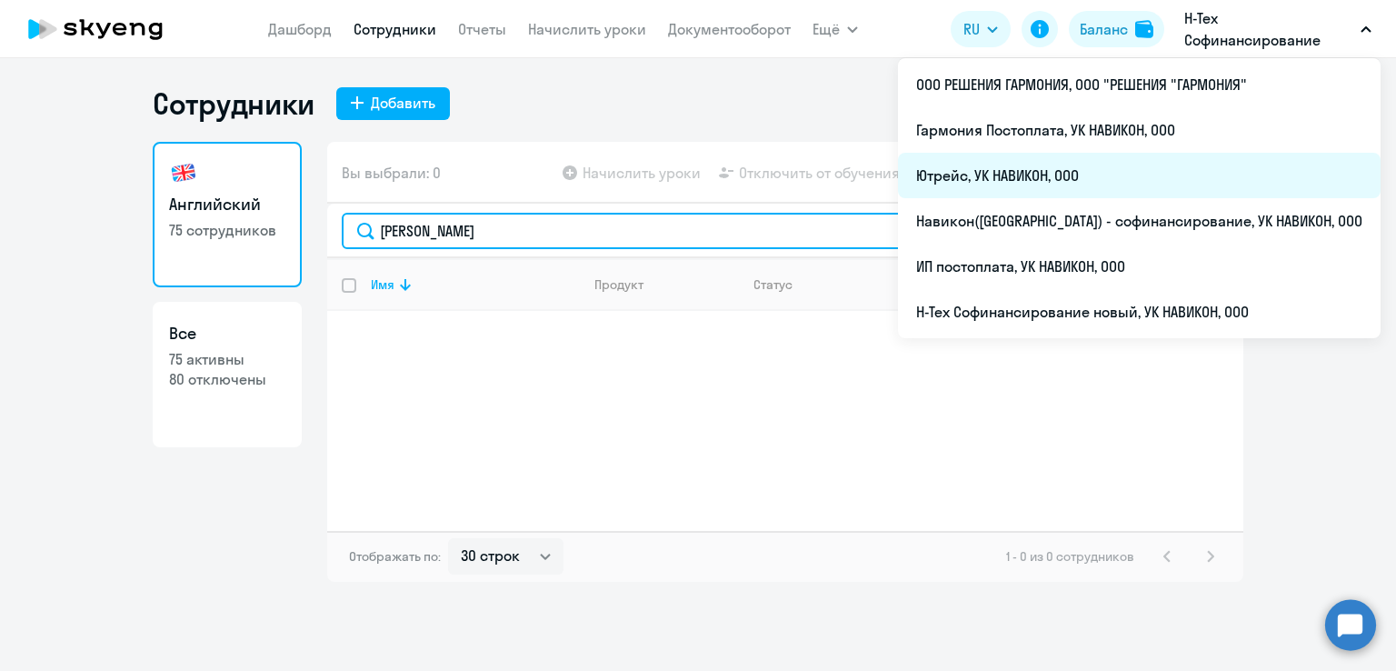
type input "[PERSON_NAME]"
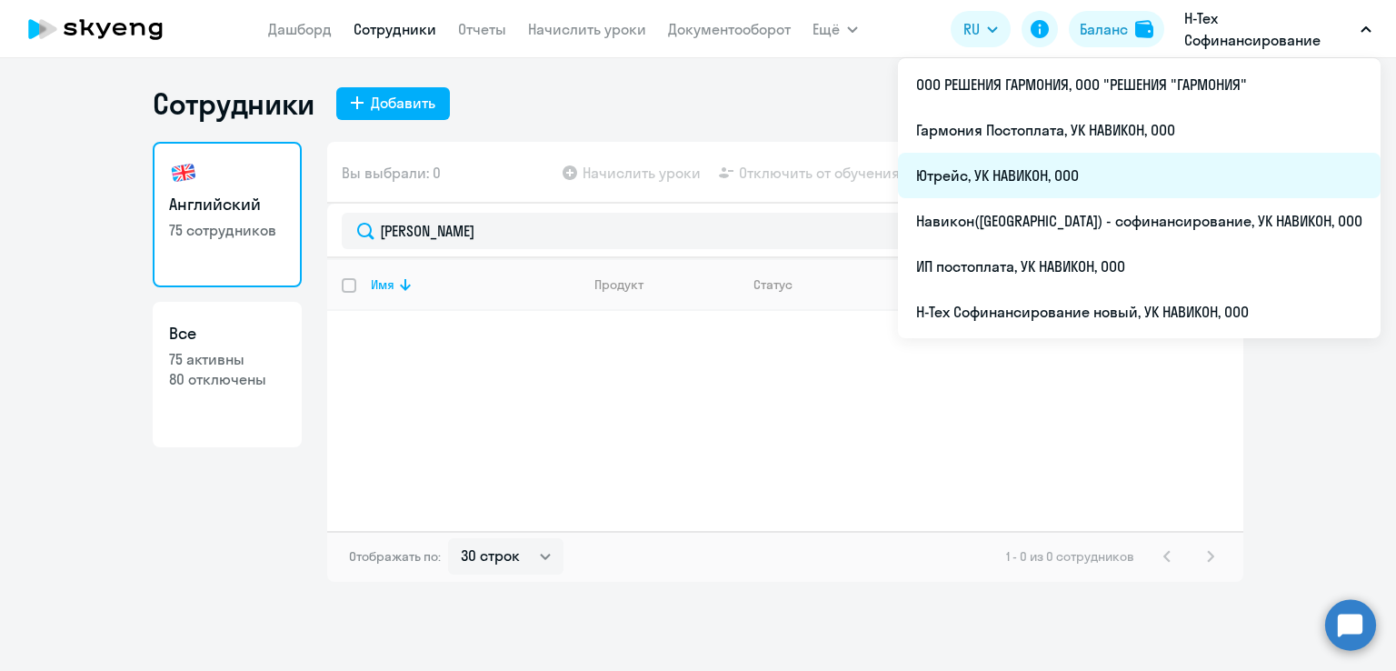
click at [1140, 177] on li "Ютрейс, УК НАВИКОН, ООО" at bounding box center [1139, 175] width 482 height 45
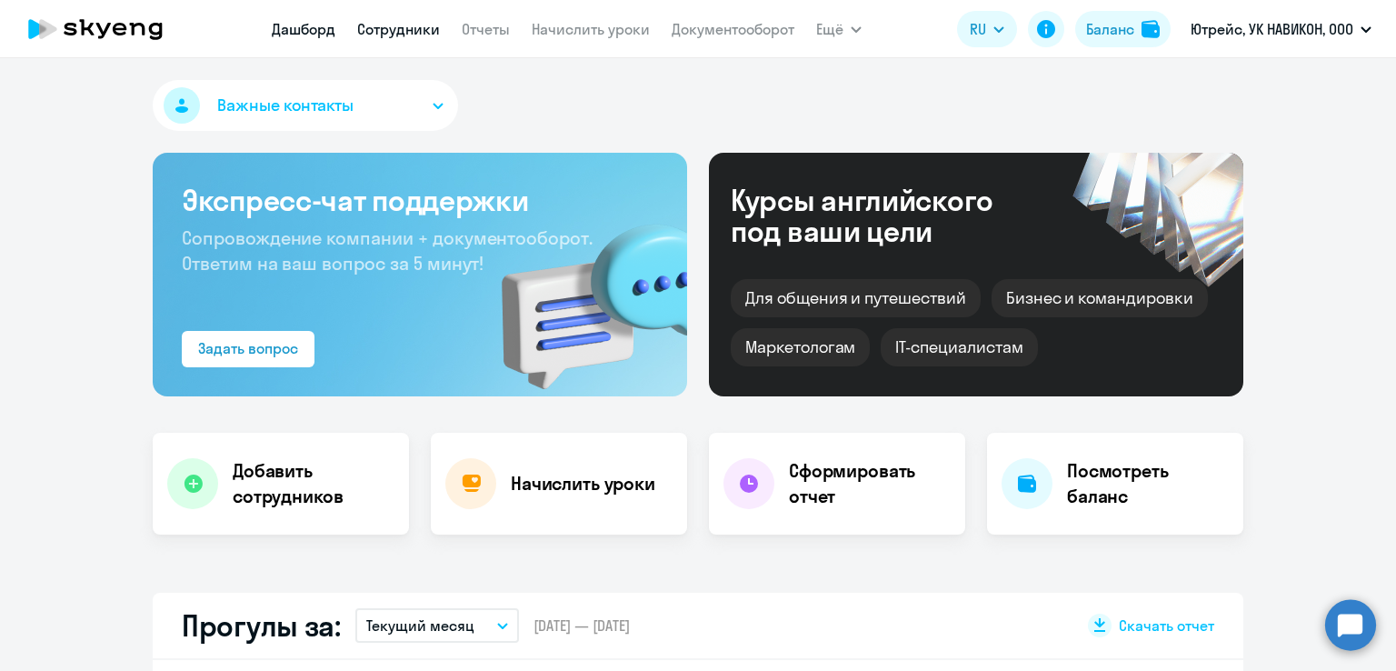
click at [423, 30] on link "Сотрудники" at bounding box center [398, 29] width 83 height 18
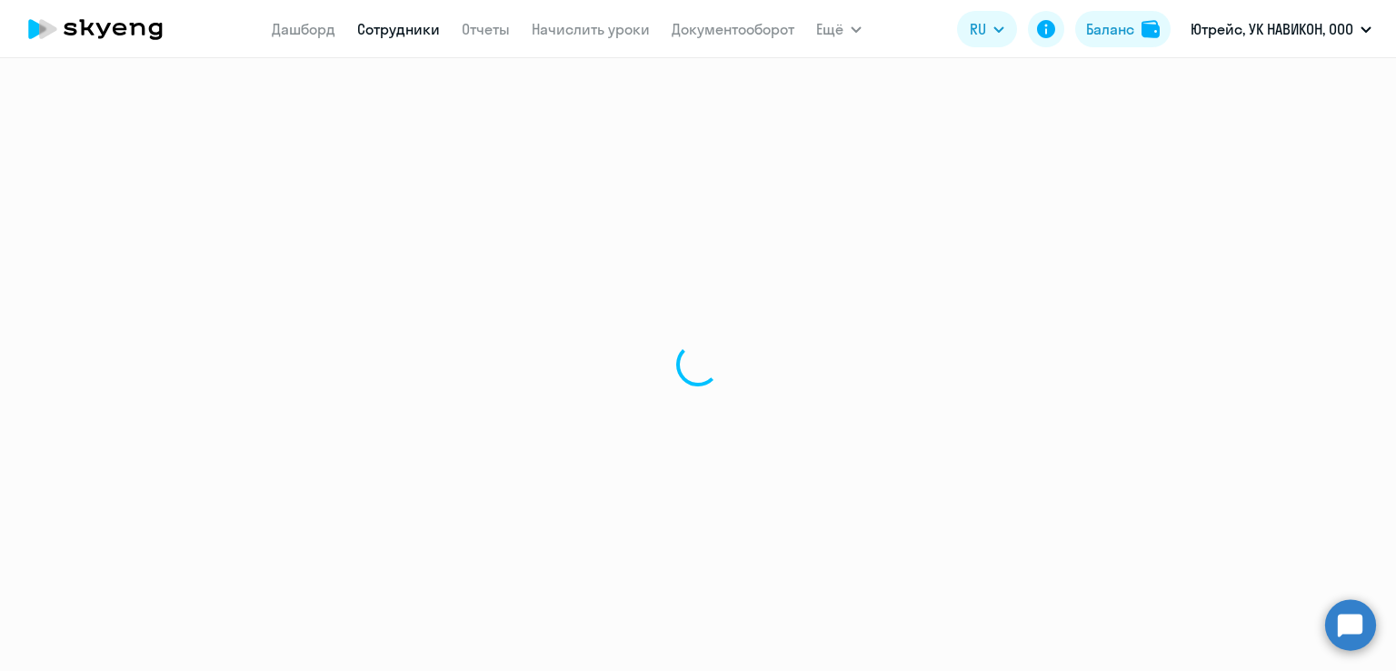
select select "30"
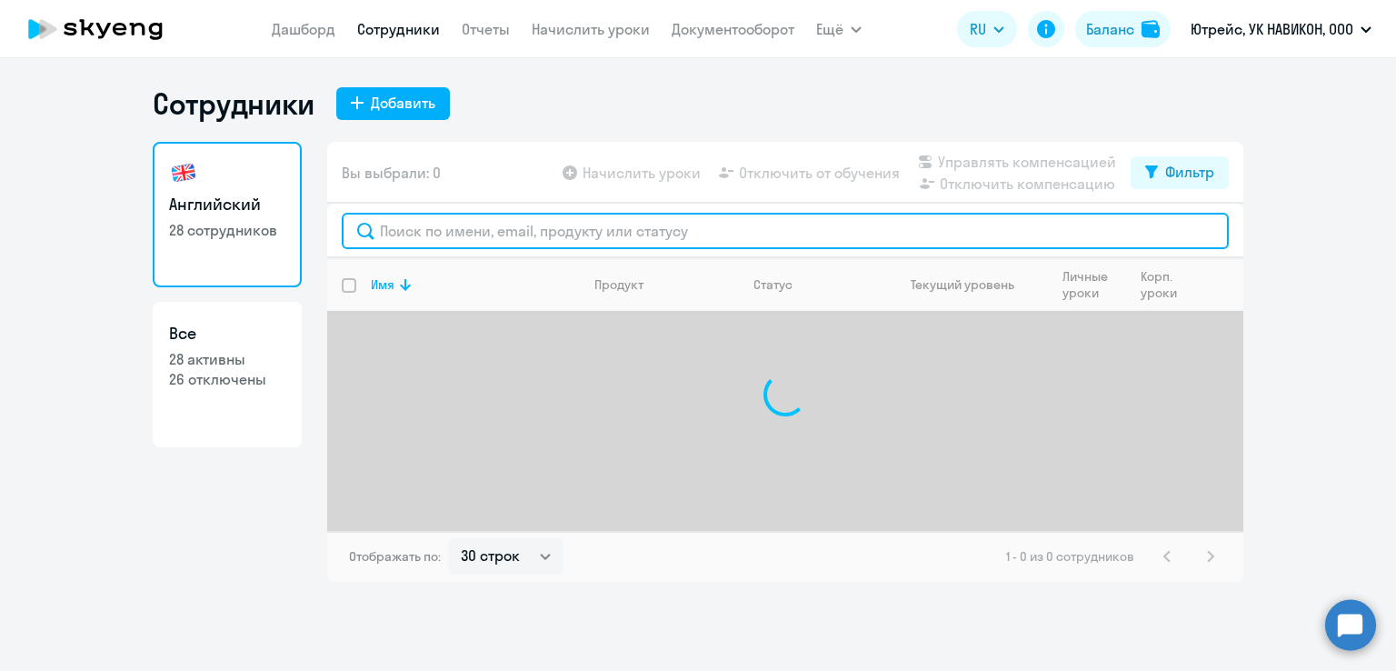
click at [515, 232] on input "text" at bounding box center [785, 231] width 887 height 36
paste input "[PERSON_NAME]"
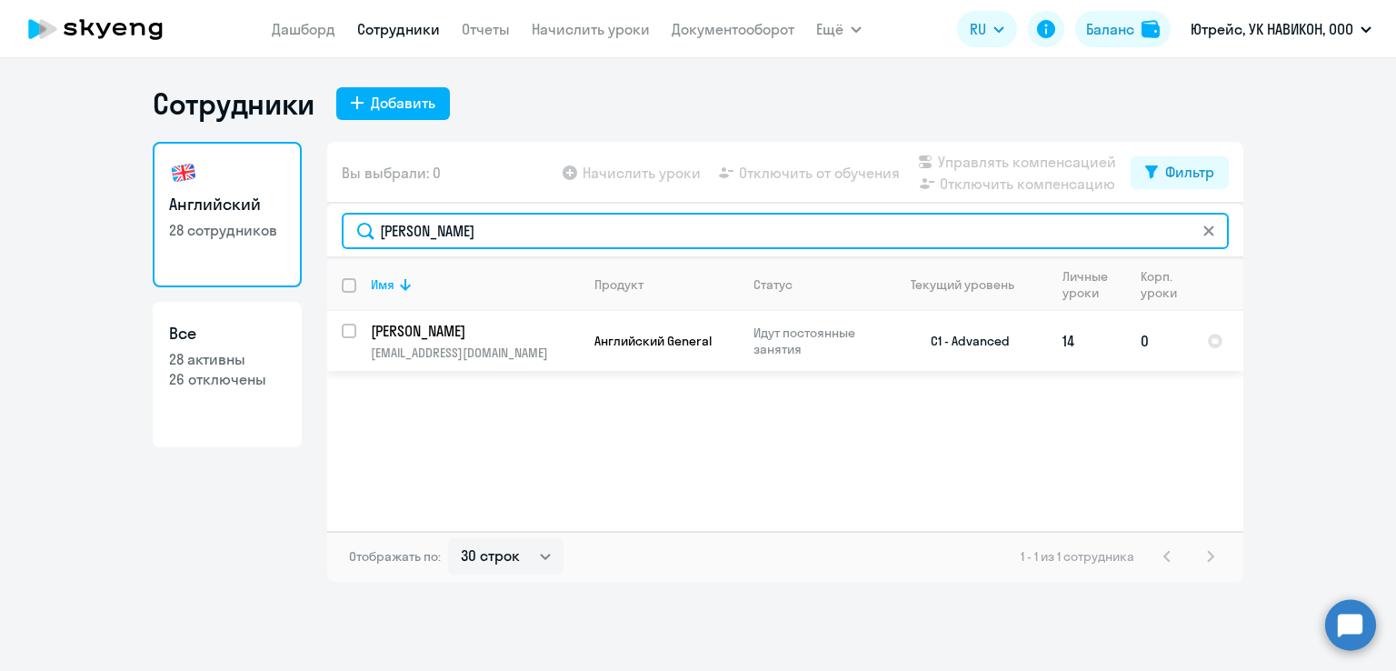
type input "[PERSON_NAME]"
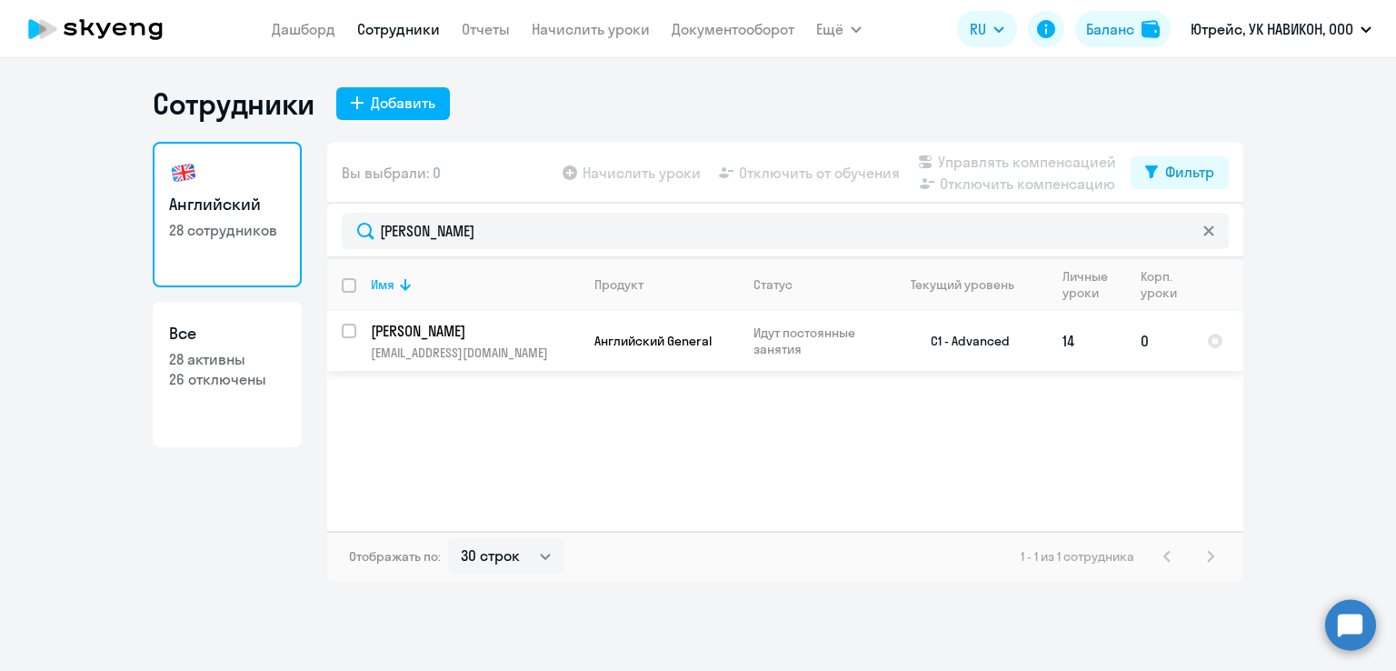
drag, startPoint x: 370, startPoint y: 331, endPoint x: 480, endPoint y: 332, distance: 109.9
click at [480, 332] on td "[PERSON_NAME] [PERSON_NAME][EMAIL_ADDRESS][DOMAIN_NAME]" at bounding box center [468, 341] width 224 height 60
select select "english"
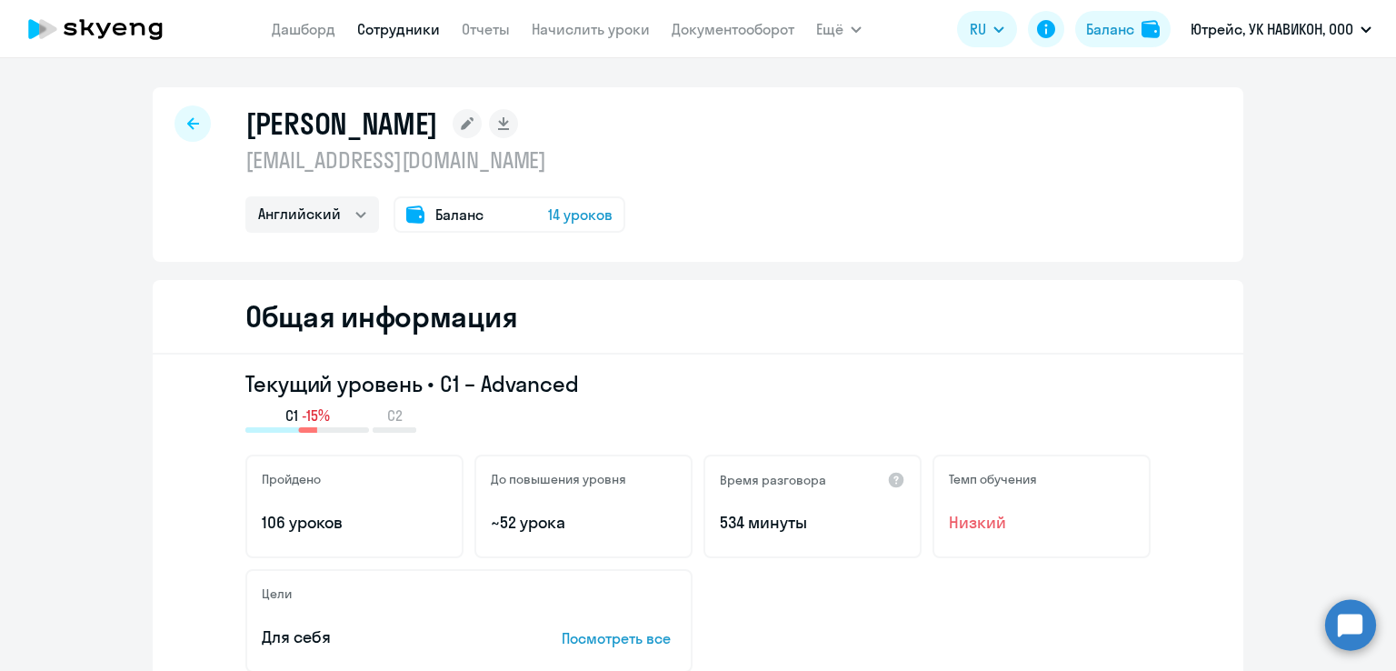
drag, startPoint x: 237, startPoint y: 117, endPoint x: 462, endPoint y: 106, distance: 224.7
click at [462, 106] on div "[PERSON_NAME] [EMAIL_ADDRESS][DOMAIN_NAME] Английский Баланс 14 уроков" at bounding box center [698, 174] width 1090 height 174
copy div "[PERSON_NAME]"
drag, startPoint x: 340, startPoint y: 161, endPoint x: 222, endPoint y: 165, distance: 118.2
click at [222, 165] on div "[PERSON_NAME] [EMAIL_ADDRESS][DOMAIN_NAME] Английский Баланс 14 уроков" at bounding box center [698, 174] width 1090 height 174
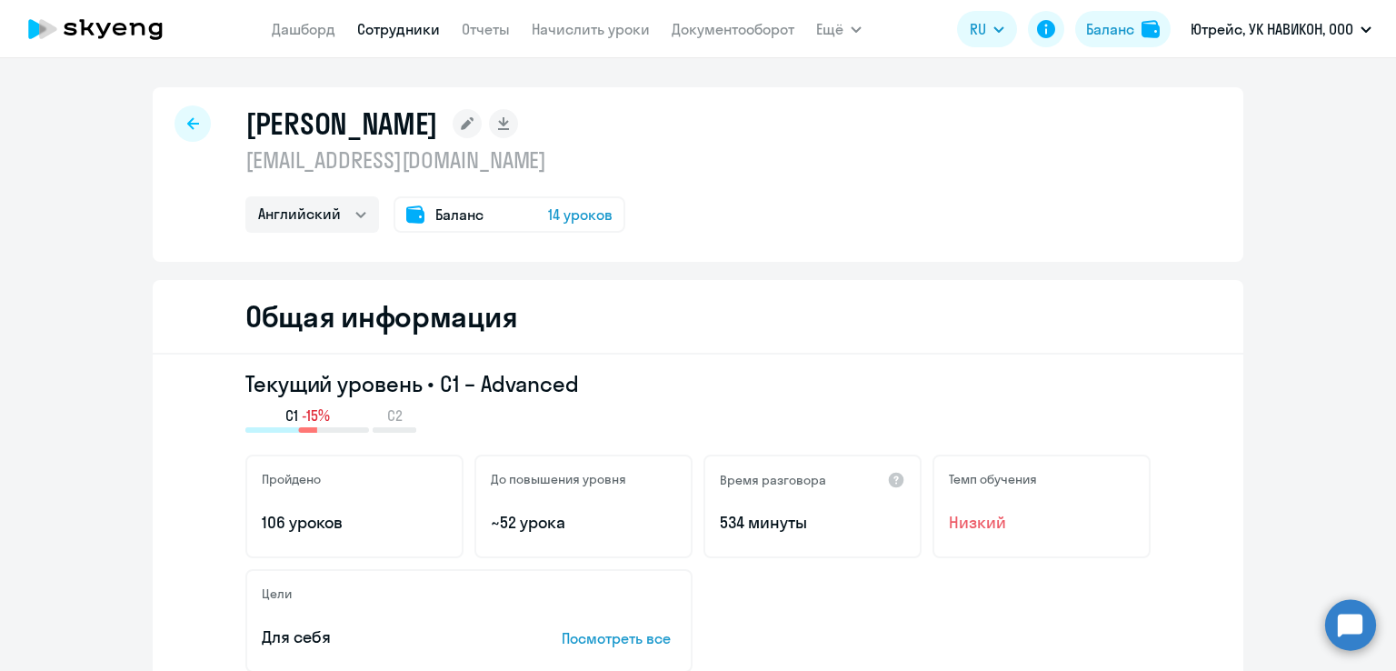
copy p "arshamrin"
click at [1024, 200] on div "[PERSON_NAME] [EMAIL_ADDRESS][DOMAIN_NAME] Английский Баланс 14 уроков" at bounding box center [698, 174] width 1090 height 174
